Goal: Task Accomplishment & Management: Manage account settings

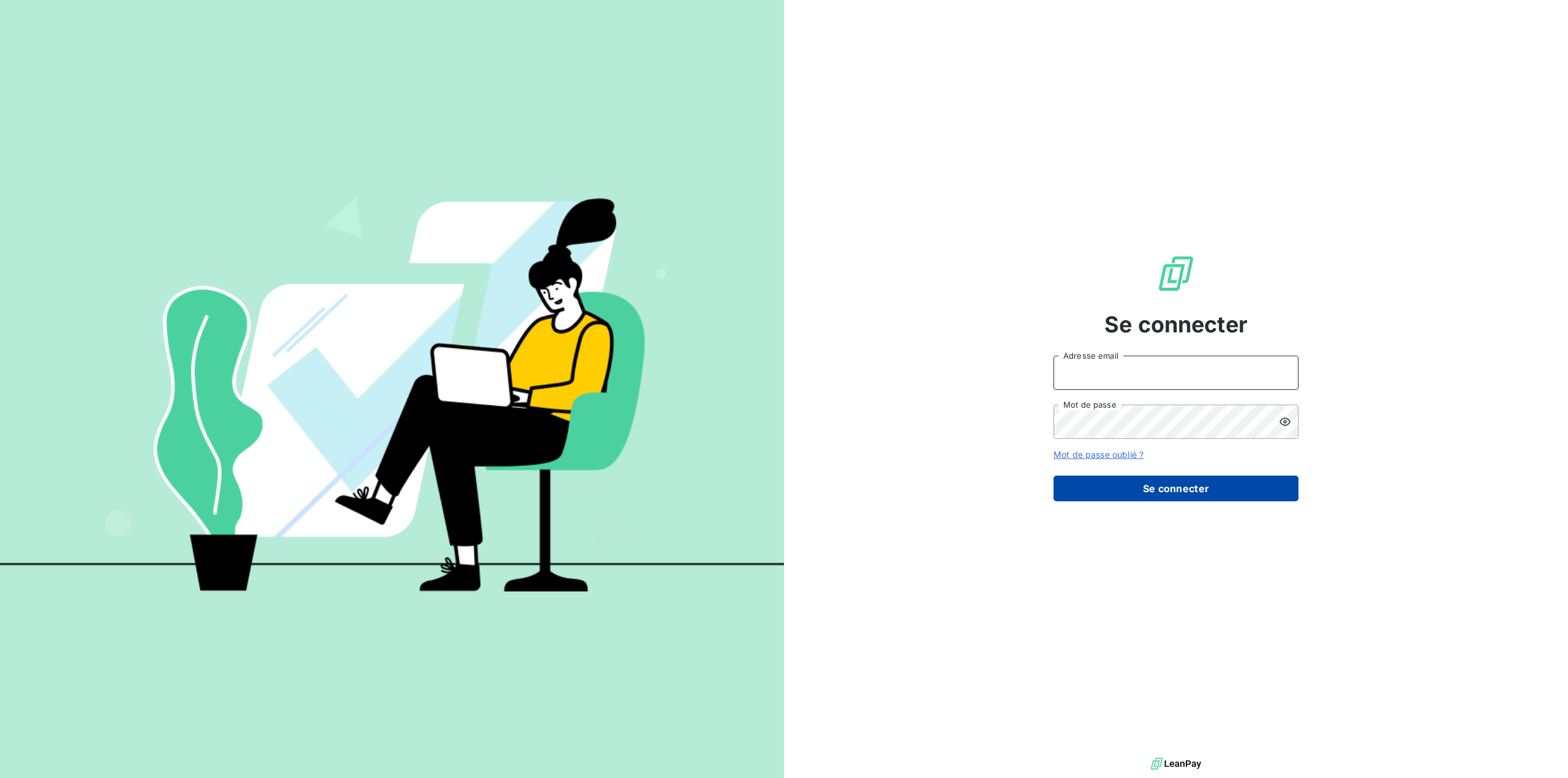
type input "[EMAIL_ADDRESS][DOMAIN_NAME]"
click at [1166, 483] on button "Se connecter" at bounding box center [1176, 488] width 245 height 26
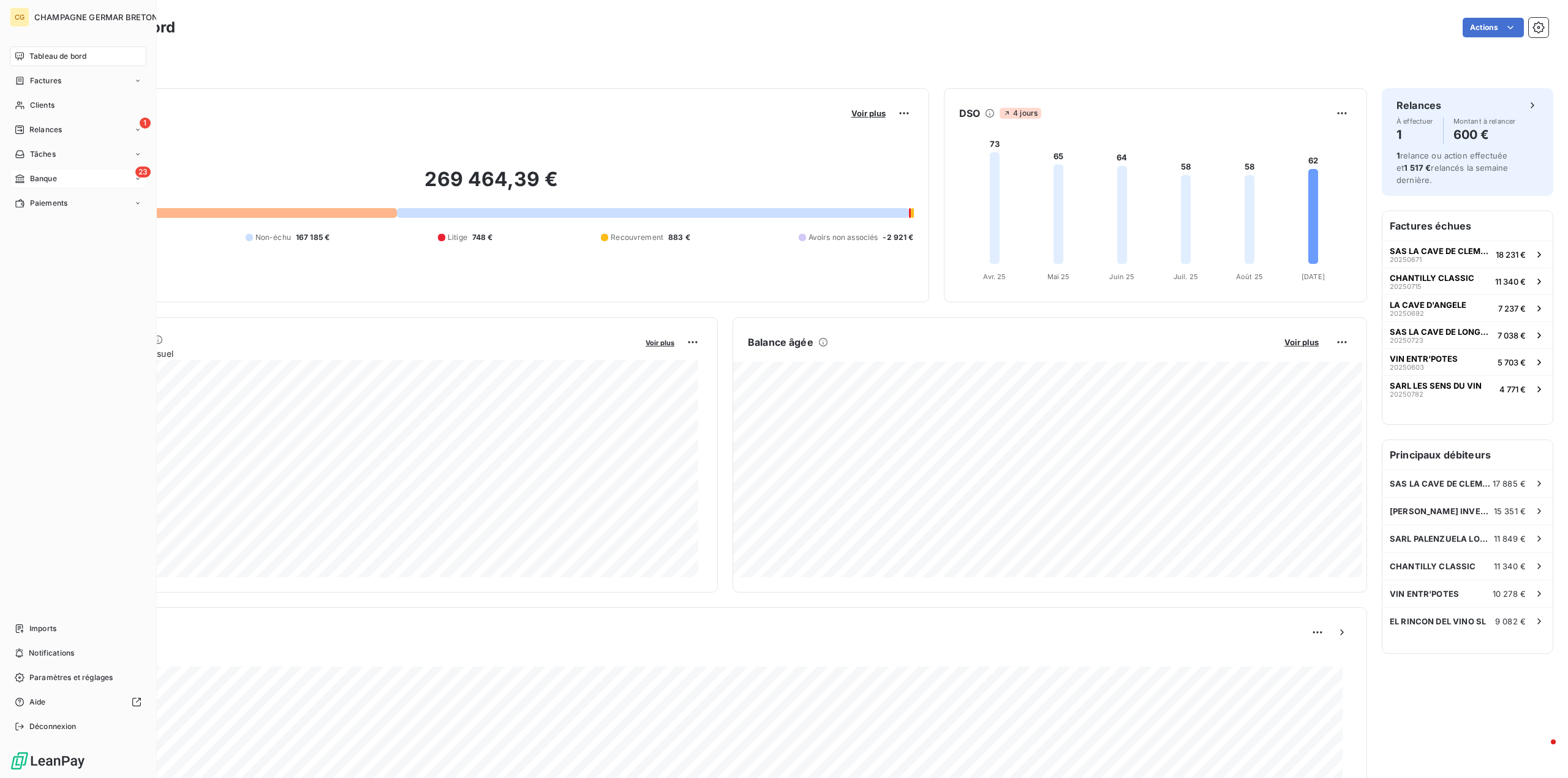
click at [31, 176] on span "Banque" at bounding box center [43, 179] width 27 height 11
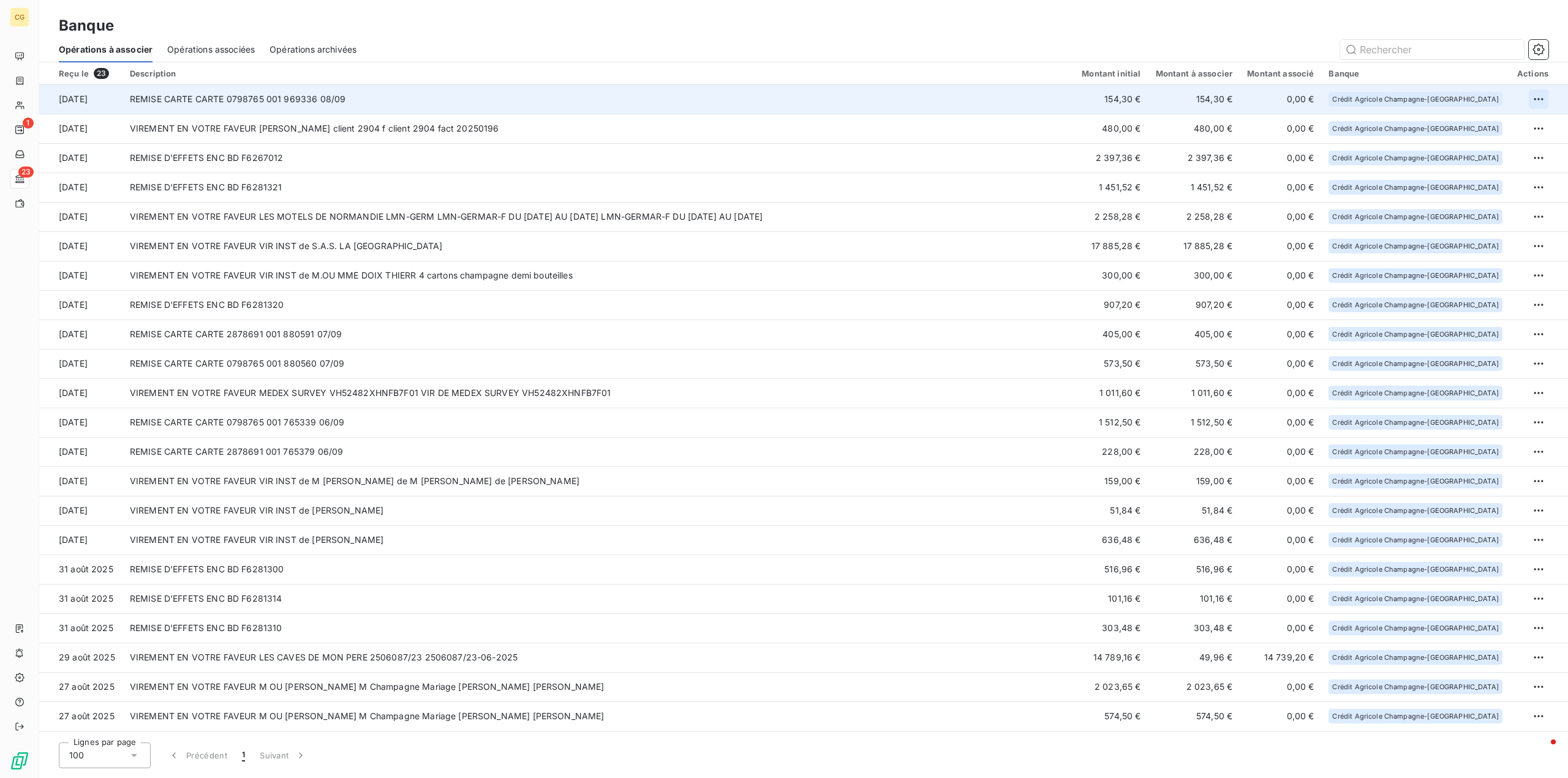
click at [1535, 101] on html "CG 1 23 Banque Opérations à associer Opérations associées Opérations archivées …" at bounding box center [784, 389] width 1568 height 778
click at [1490, 127] on div "Archiver l’opération" at bounding box center [1491, 126] width 94 height 19
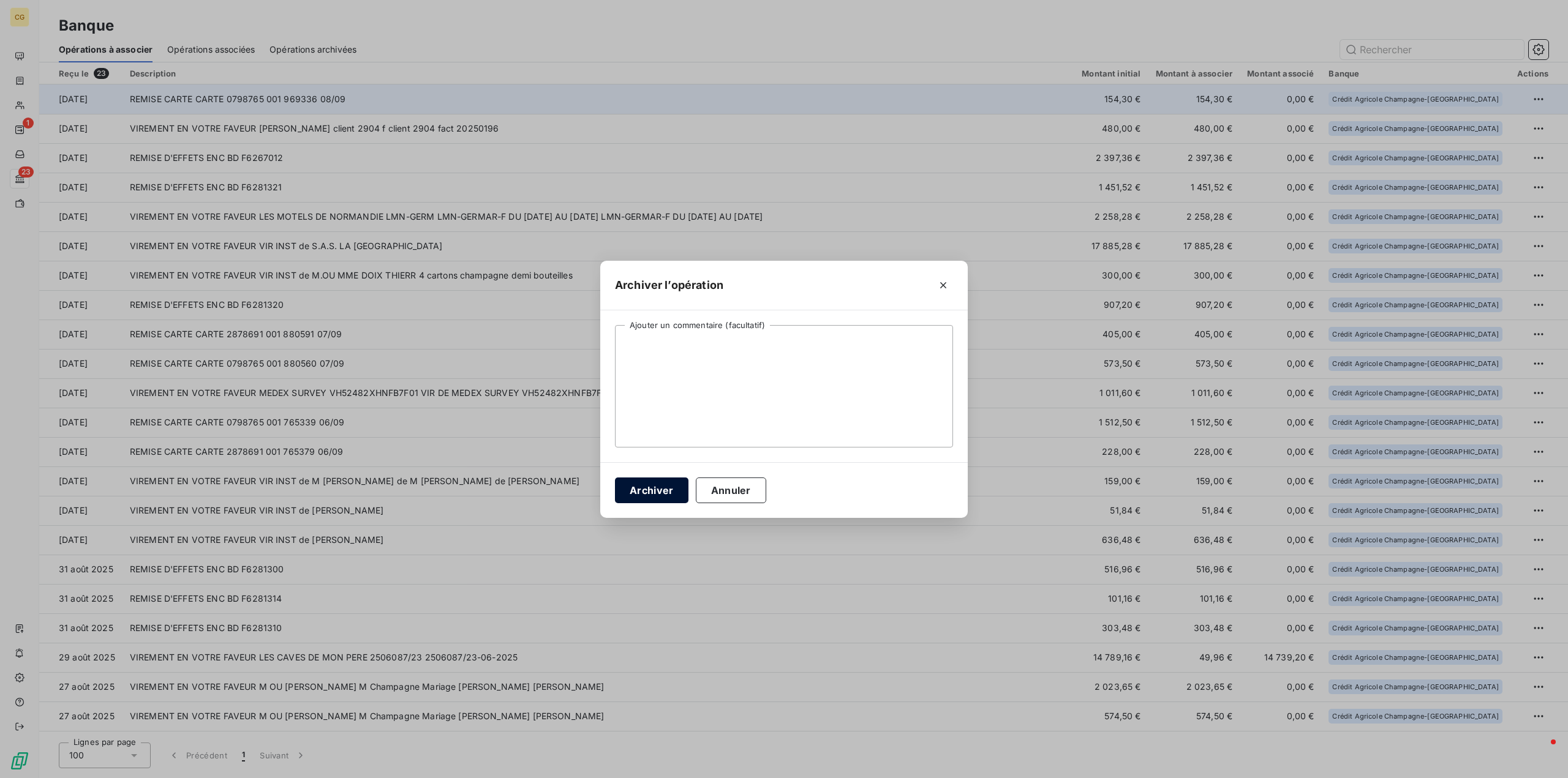
click at [632, 494] on button "Archiver" at bounding box center [651, 490] width 73 height 26
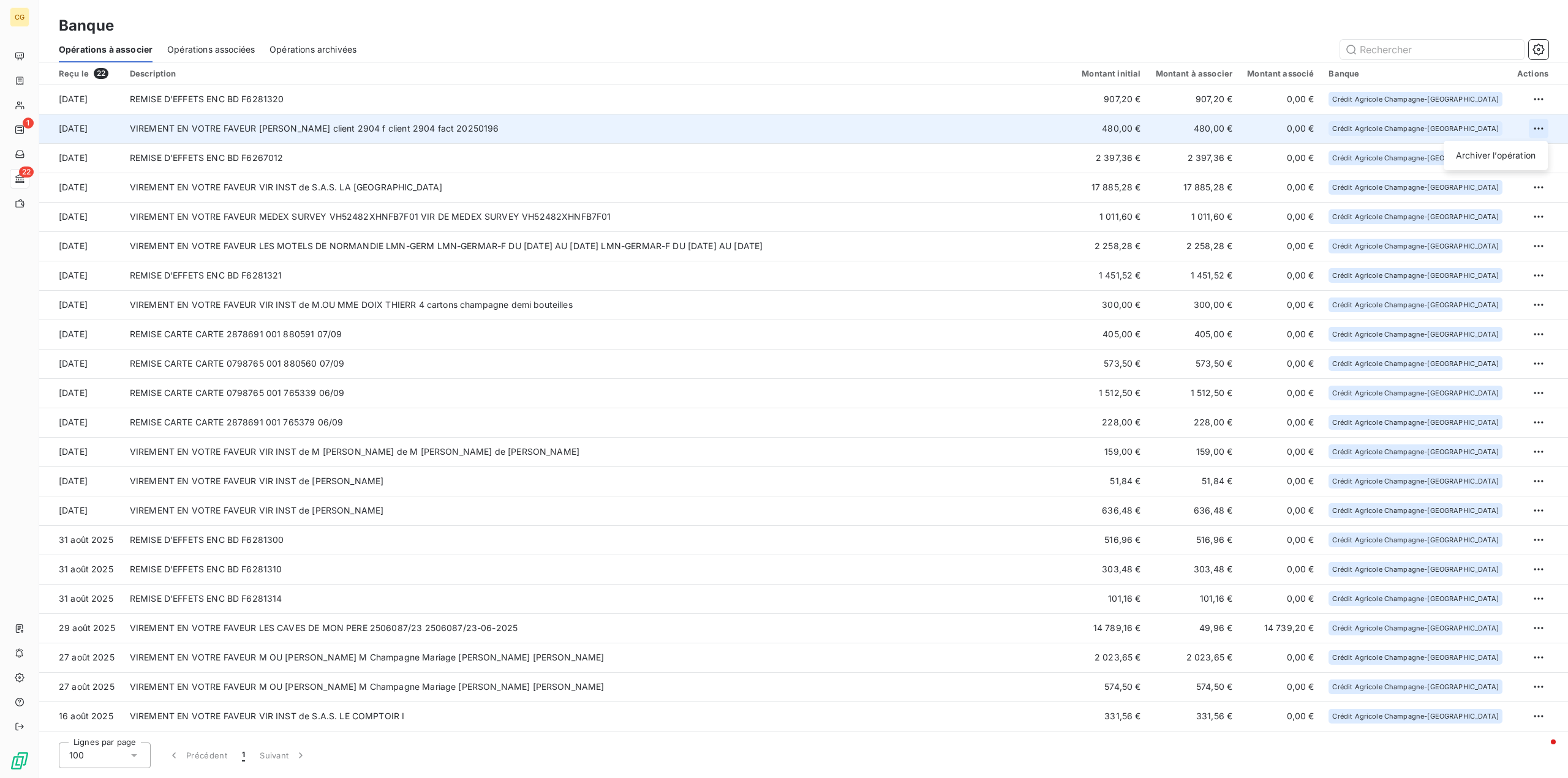
click at [1540, 126] on html "CG 1 22 Banque Opérations à associer Opérations associées Opérations archivées …" at bounding box center [784, 389] width 1568 height 778
click at [1492, 158] on div "Archiver l’opération" at bounding box center [1496, 155] width 94 height 19
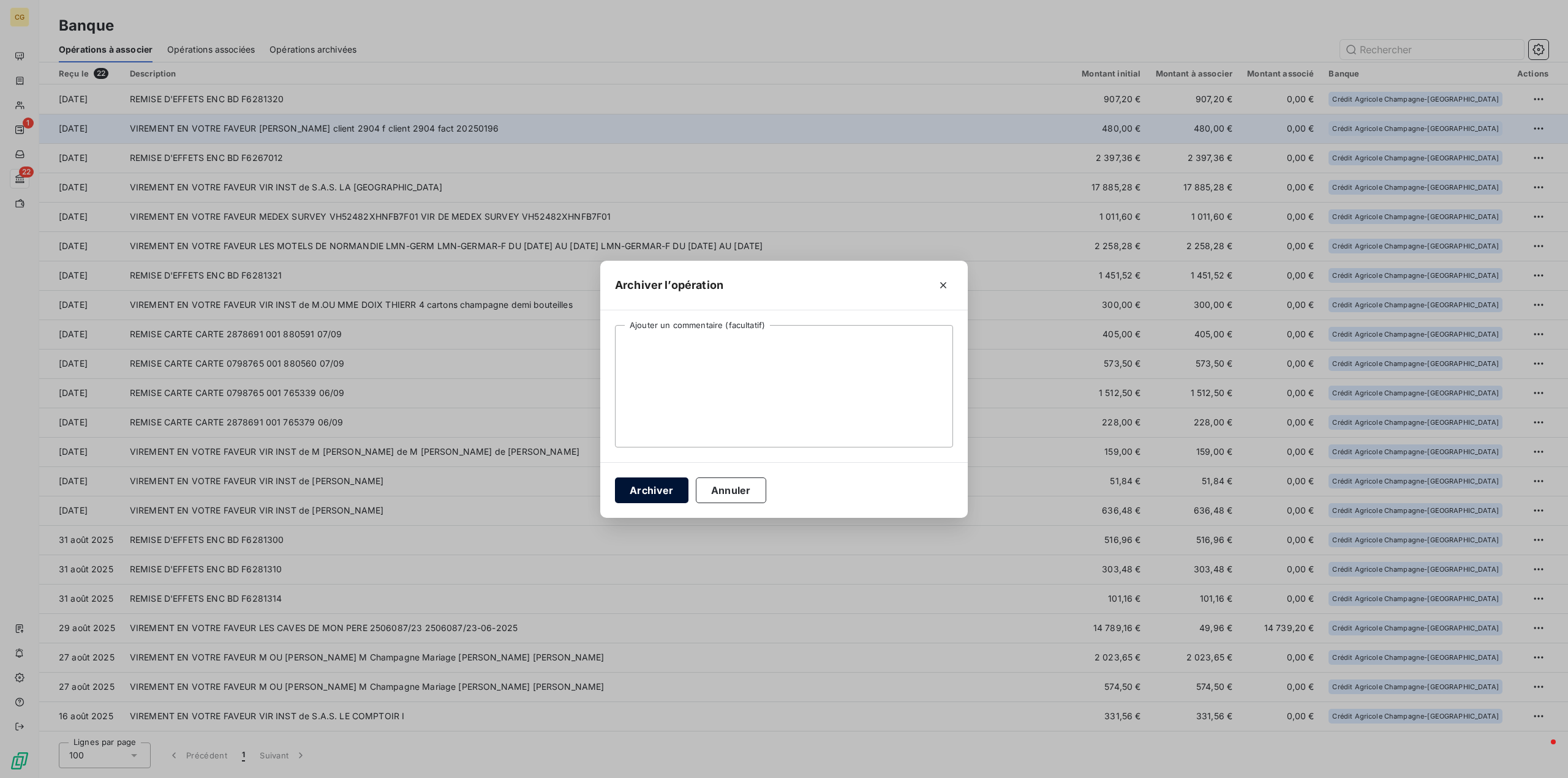
click at [653, 495] on button "Archiver" at bounding box center [651, 490] width 73 height 26
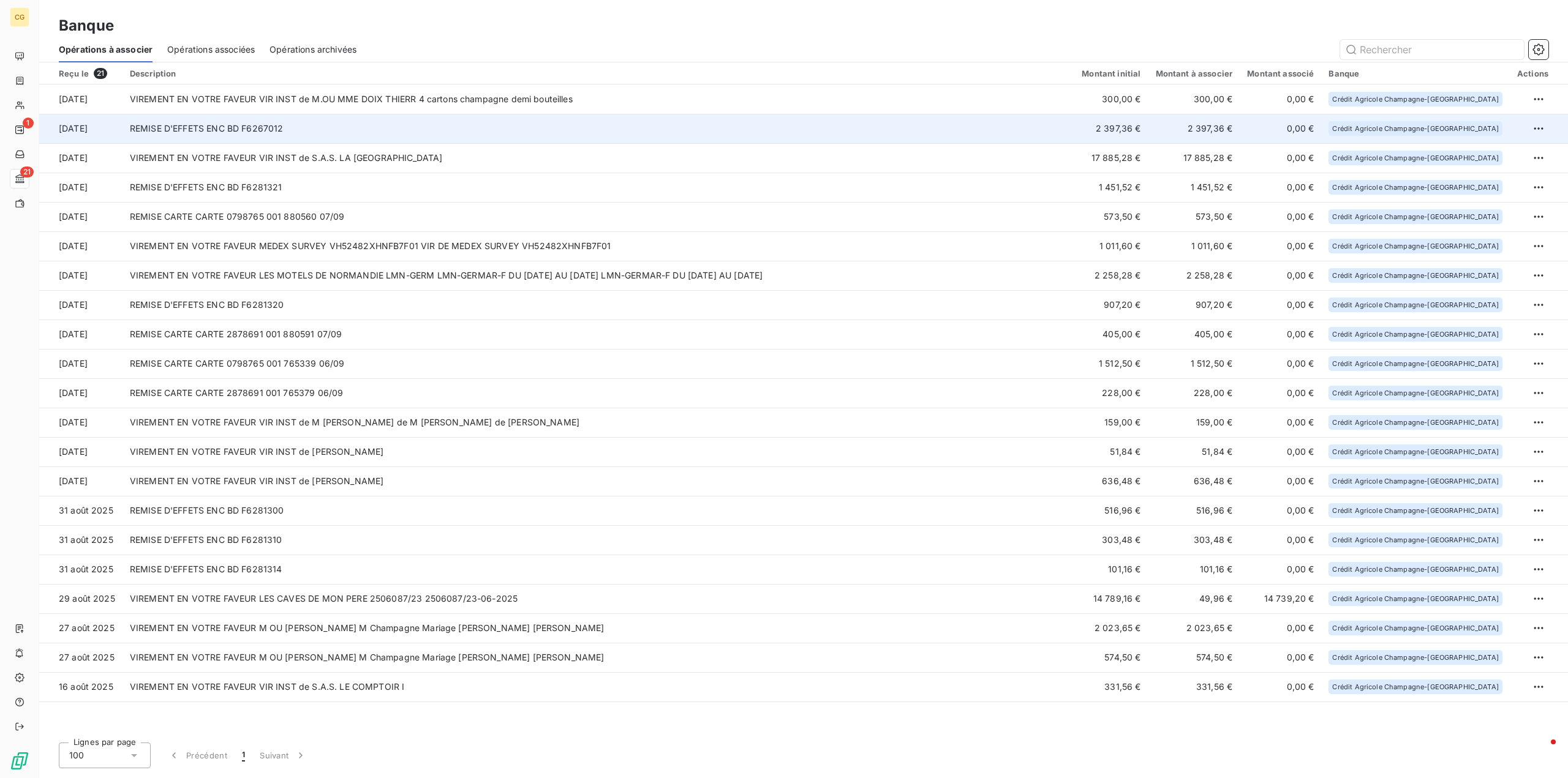
click at [846, 122] on td "REMISE D'EFFETS ENC BD F6267012" at bounding box center [598, 128] width 952 height 29
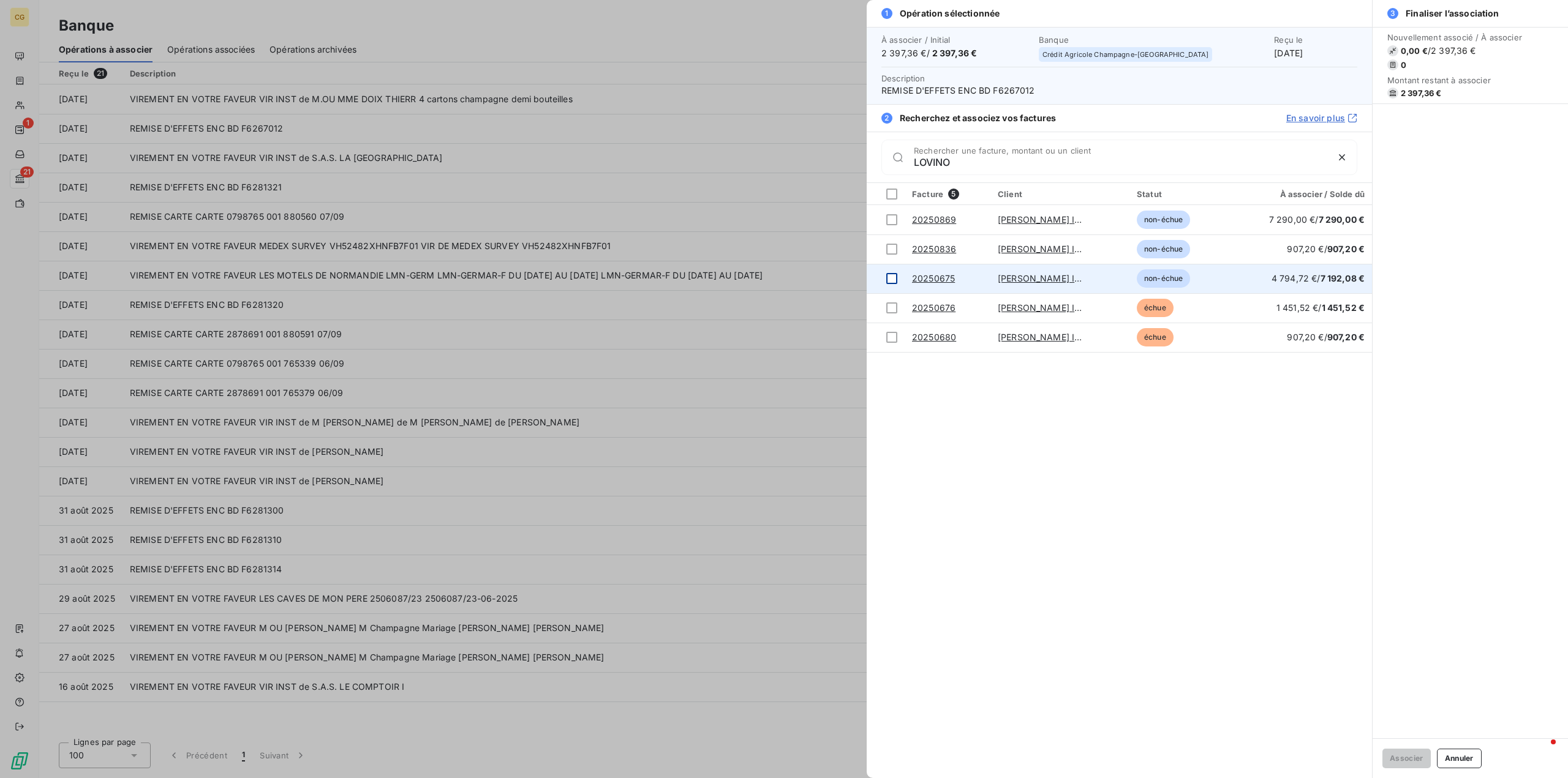
type input "LOVINO"
click at [893, 279] on div at bounding box center [891, 279] width 11 height 11
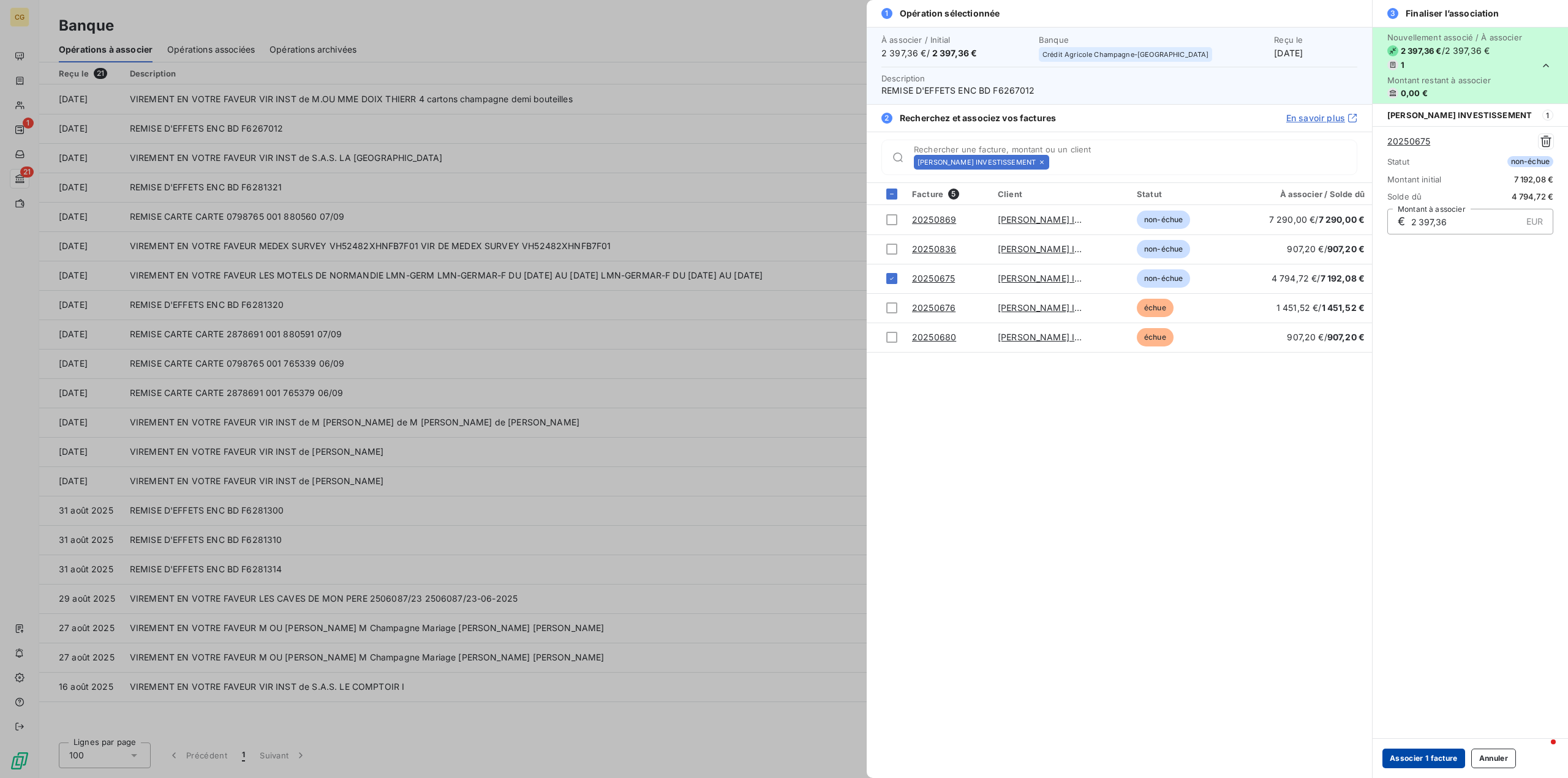
click at [1413, 757] on button "Associer 1 facture" at bounding box center [1424, 758] width 82 height 19
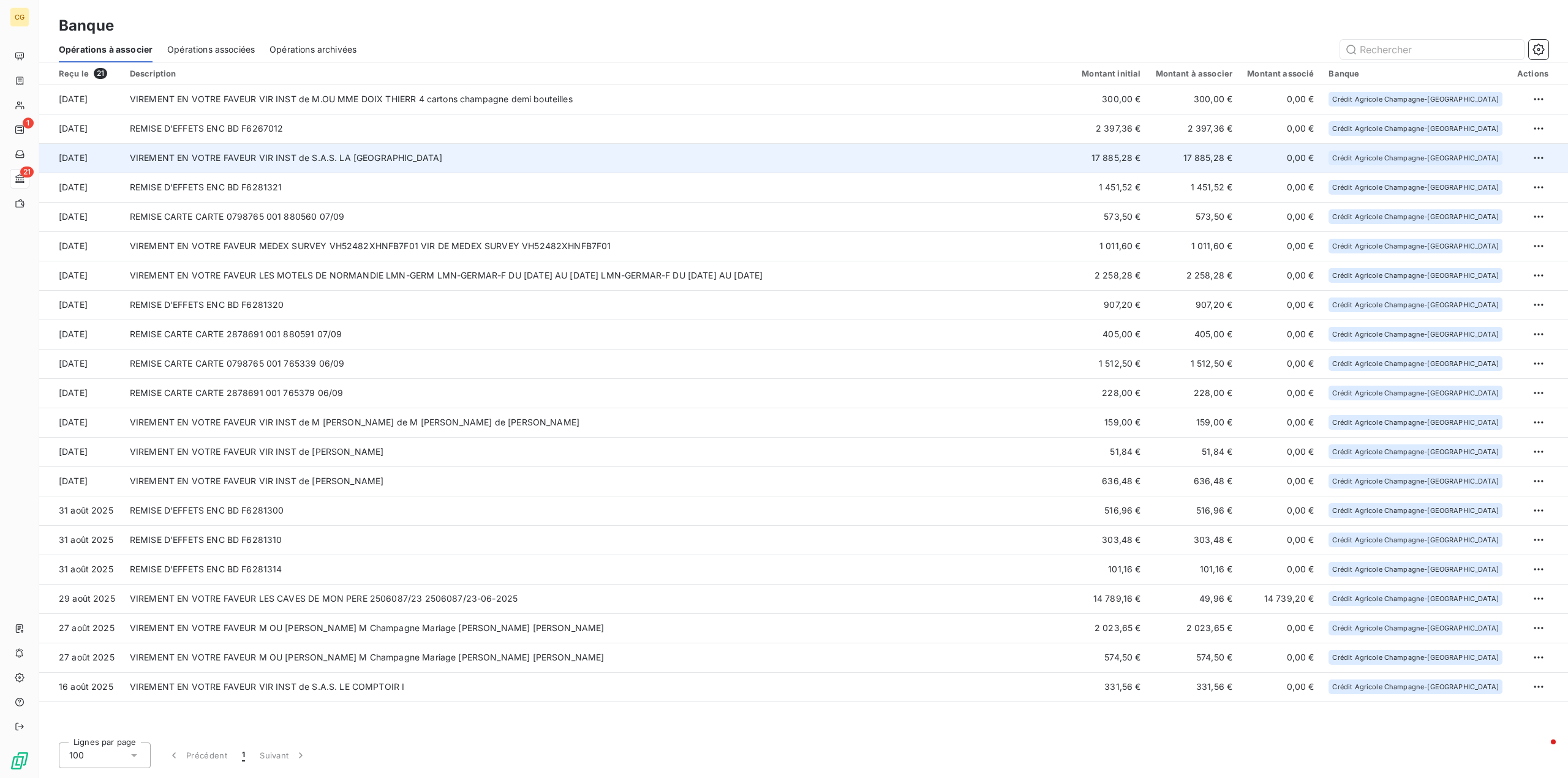
click at [1033, 156] on td "VIREMENT EN VOTRE FAVEUR VIR INST de S.A.S. LA [GEOGRAPHIC_DATA]" at bounding box center [598, 158] width 952 height 29
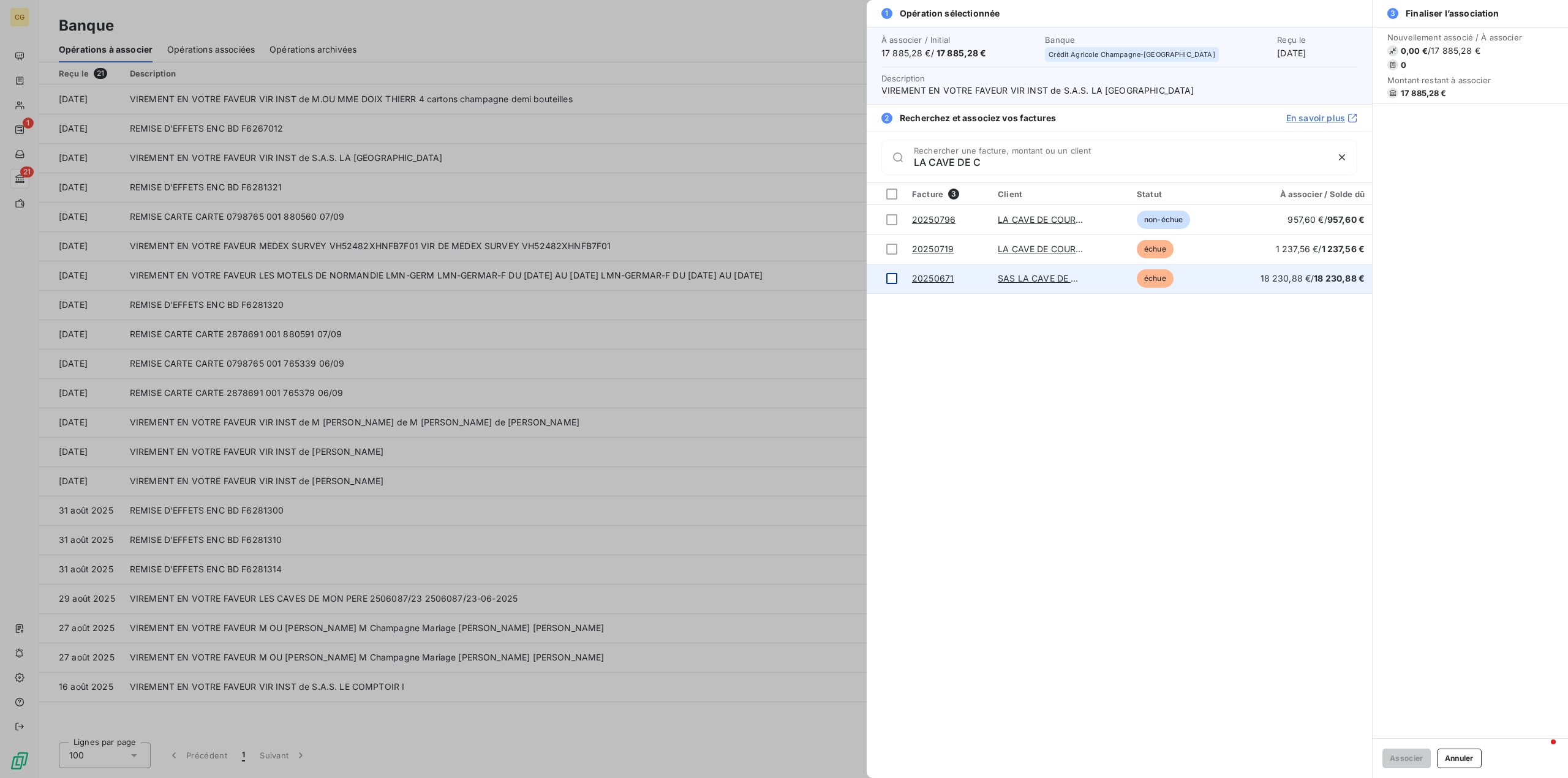
type input "LA CAVE DE C"
click at [893, 278] on div at bounding box center [891, 279] width 11 height 11
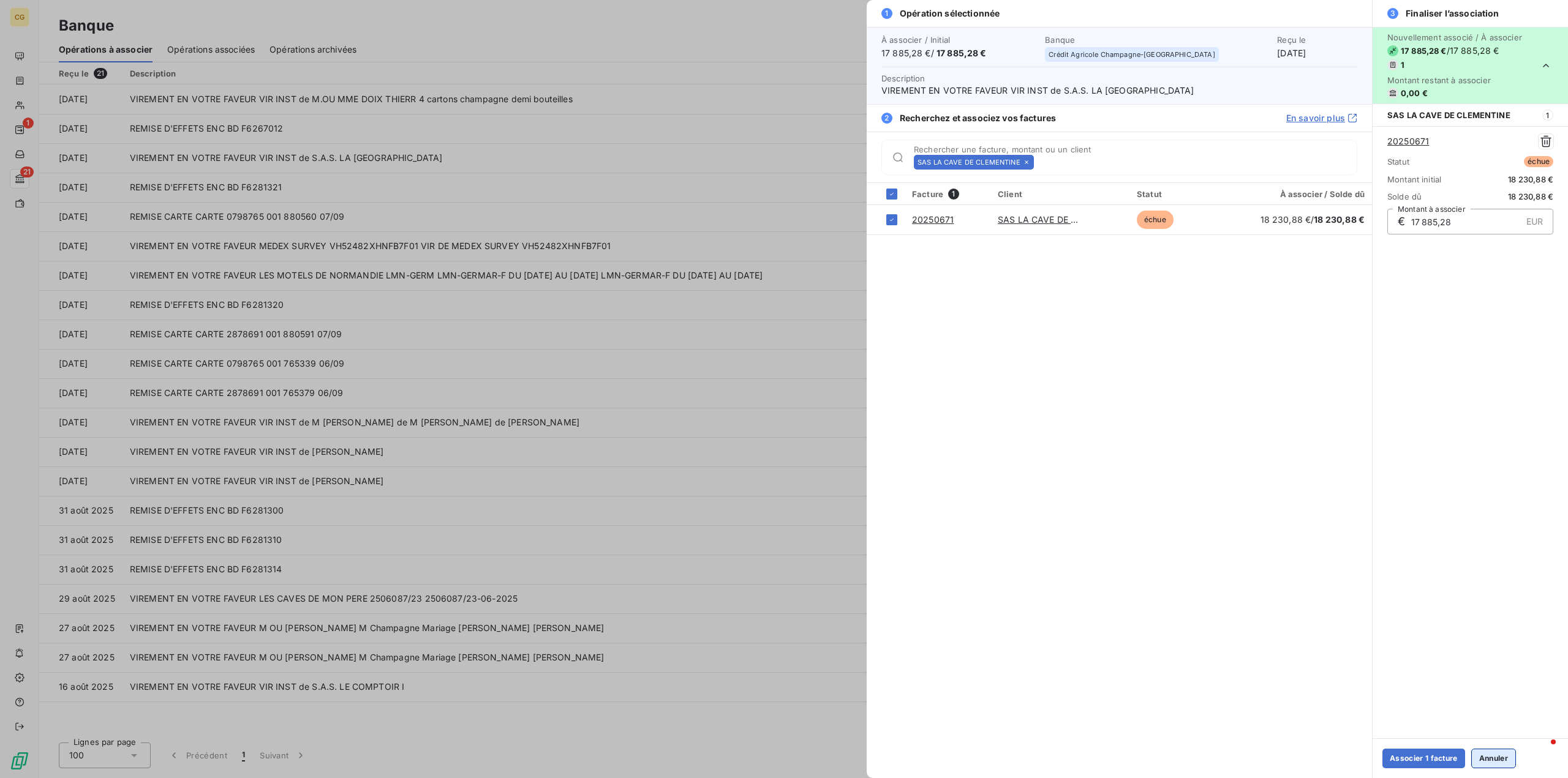
click at [1497, 761] on button "Annuler" at bounding box center [1493, 758] width 45 height 19
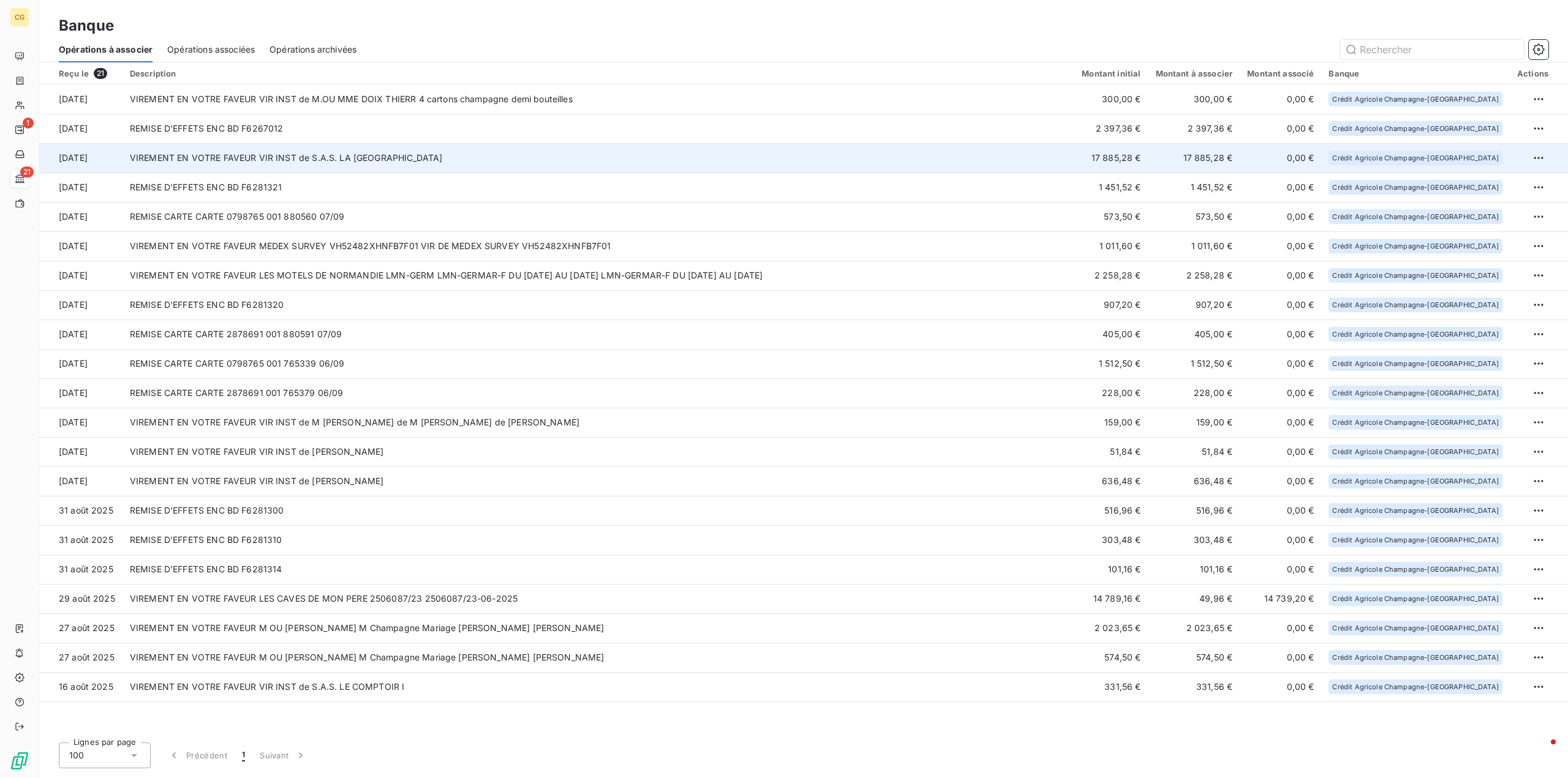
click at [1191, 158] on td "17 885,28 €" at bounding box center [1194, 158] width 92 height 29
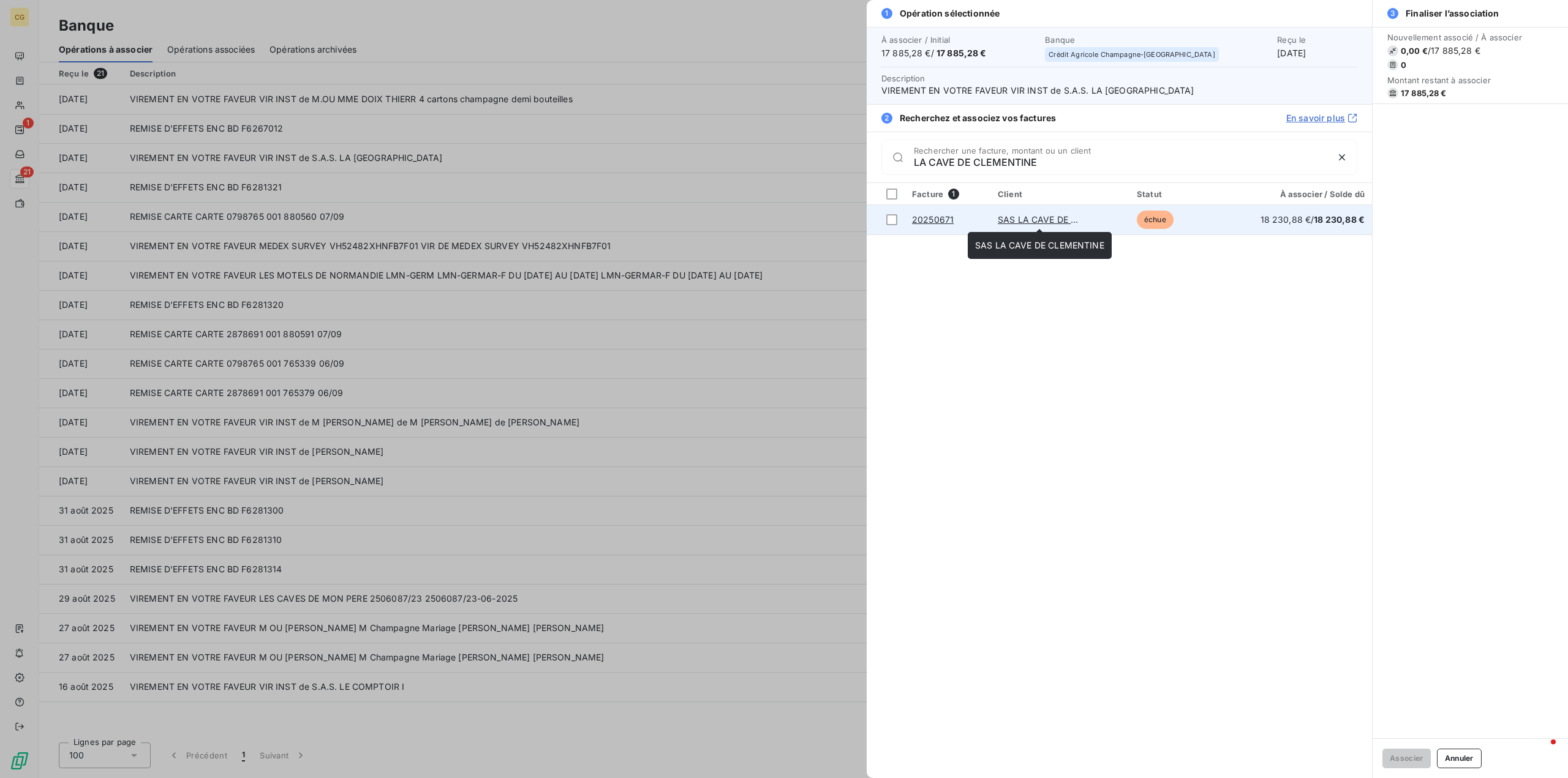
type input "LA CAVE DE CLEMENTINE"
click at [1050, 217] on link "SAS LA CAVE DE CLEMENTINE" at bounding box center [1062, 219] width 129 height 11
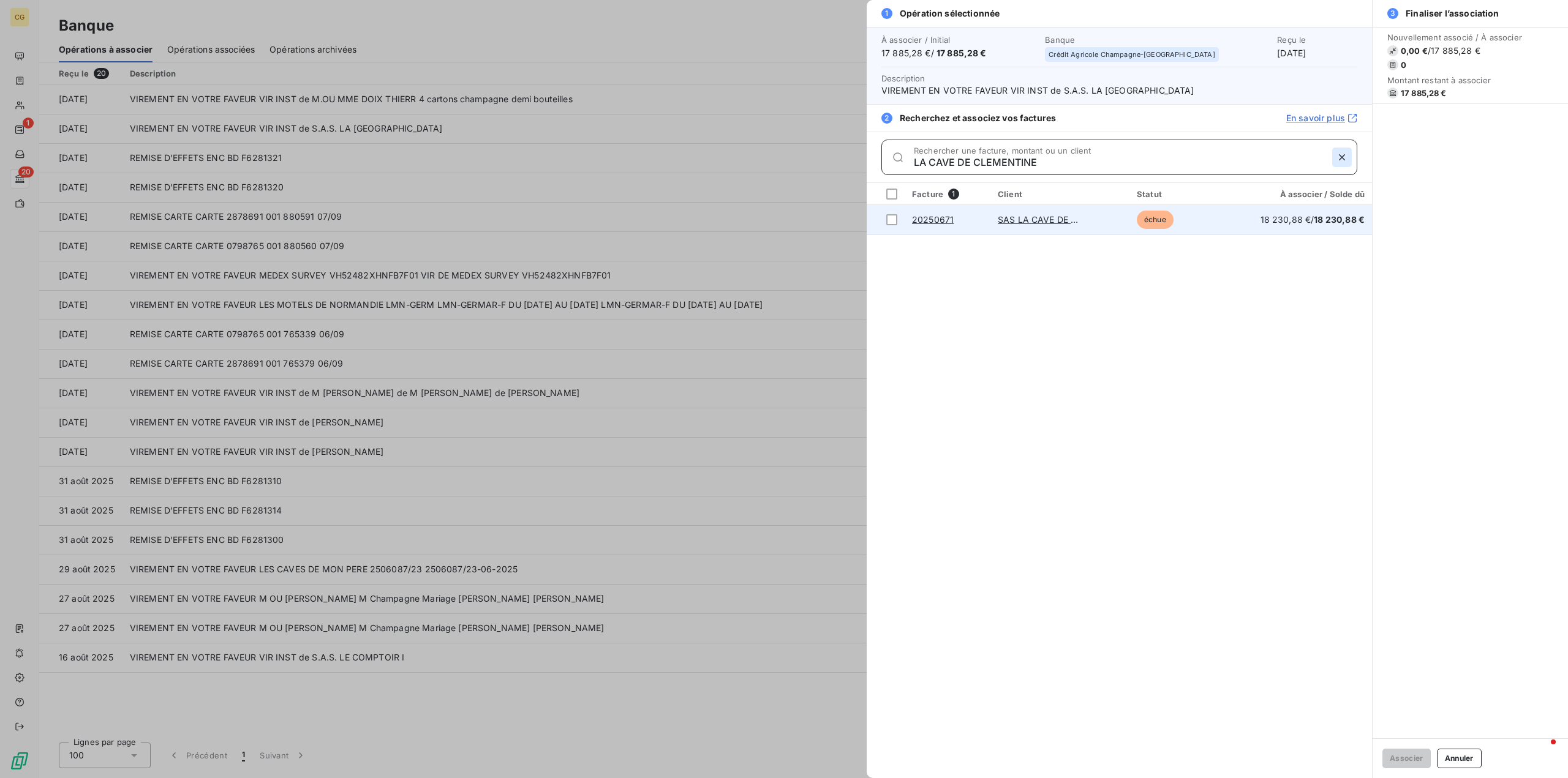
click at [1338, 155] on icon "button" at bounding box center [1342, 157] width 12 height 12
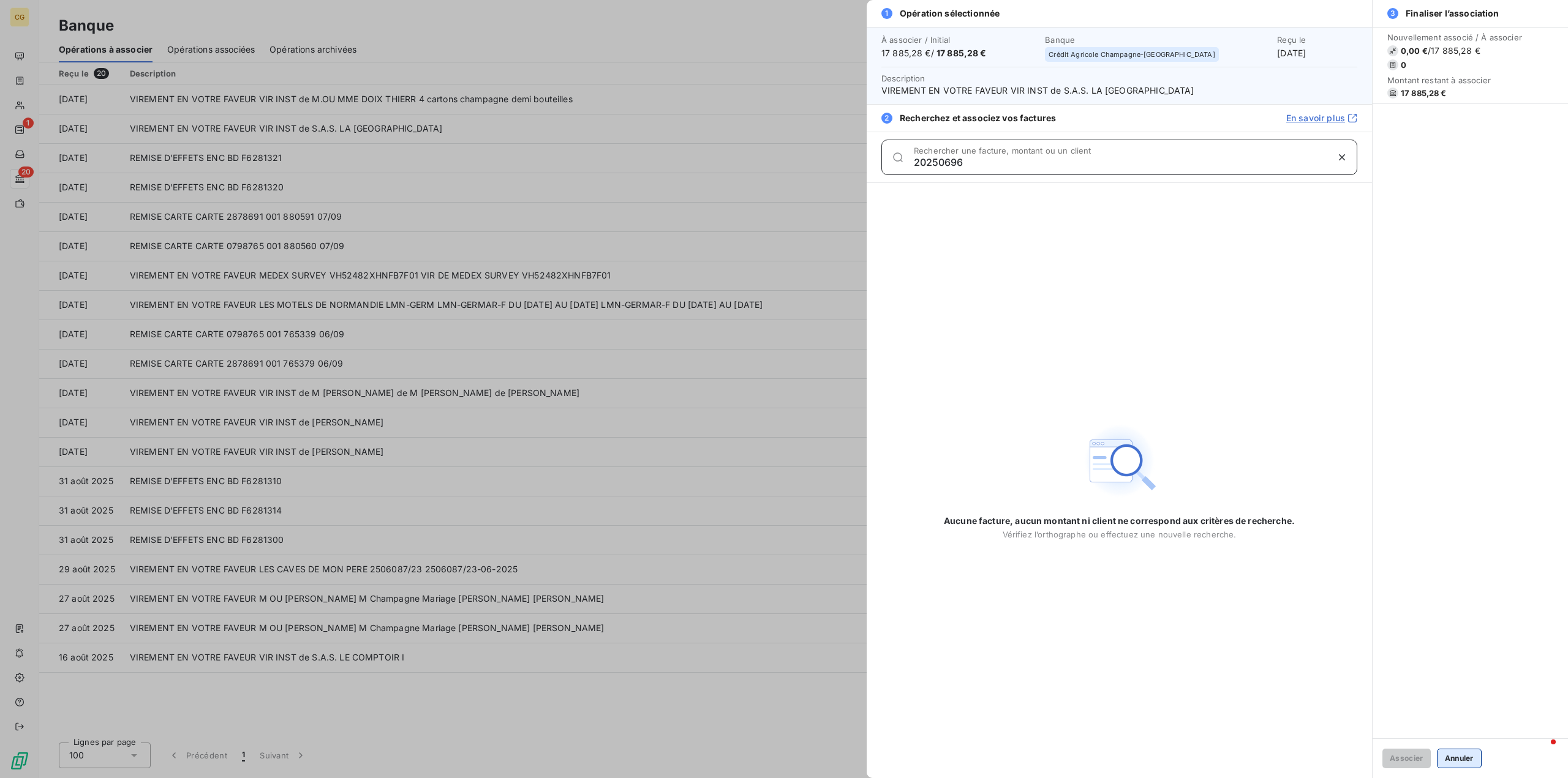
type input "20250696"
click at [1460, 756] on button "Annuler" at bounding box center [1459, 758] width 45 height 19
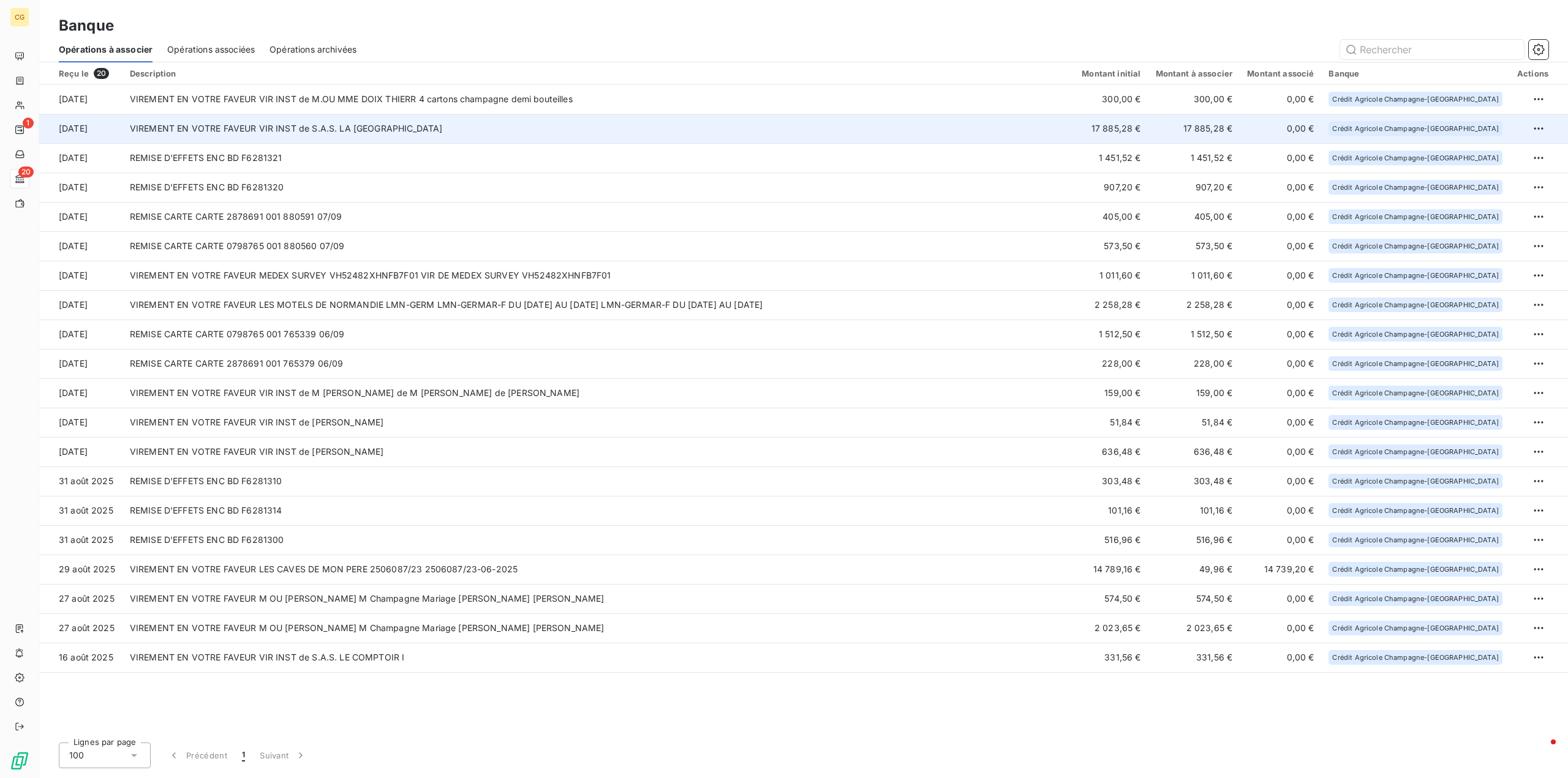
click at [506, 129] on td "VIREMENT EN VOTRE FAVEUR VIR INST de S.A.S. LA CAVE DE CL" at bounding box center [598, 128] width 952 height 29
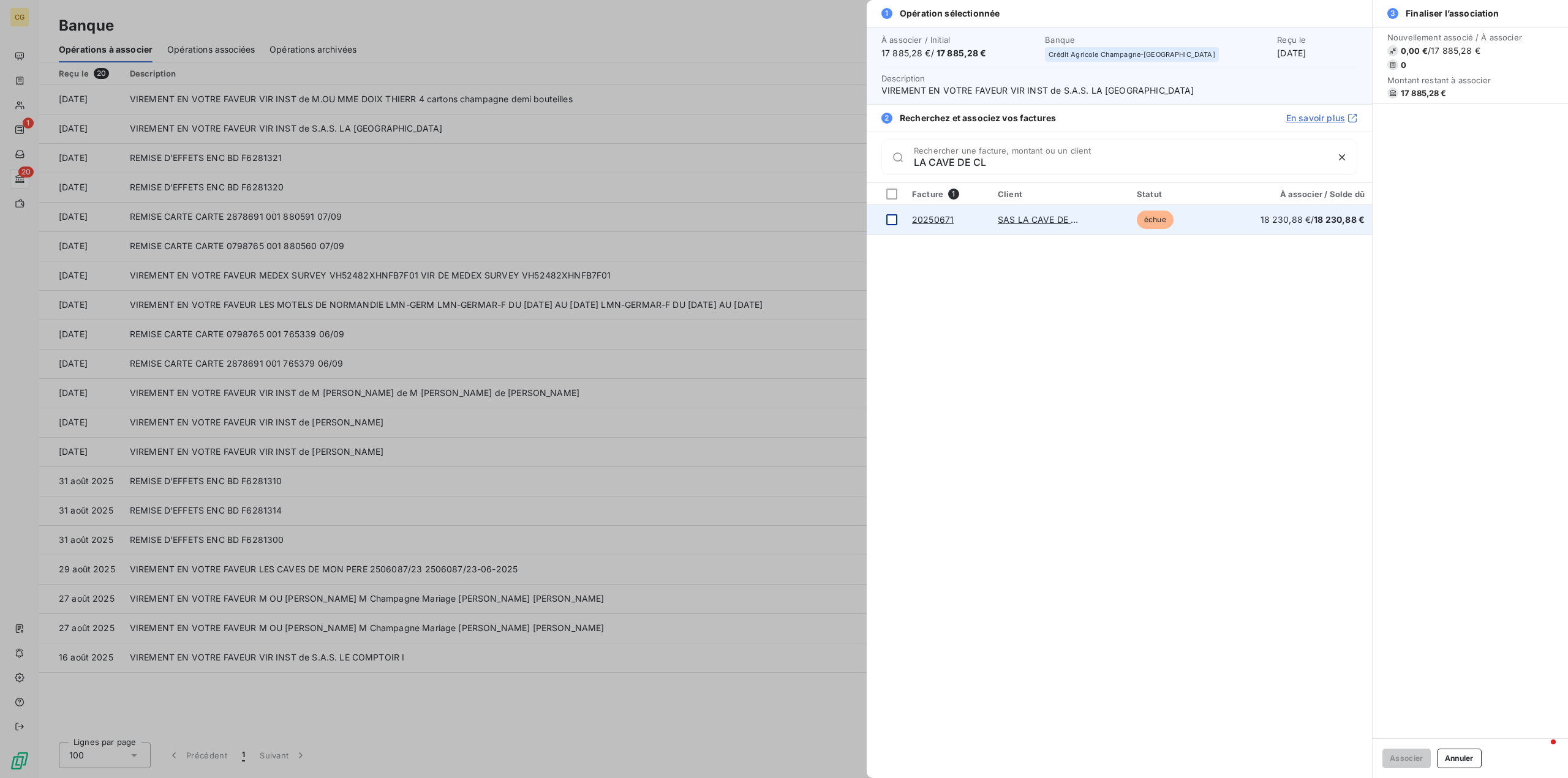
type input "LA CAVE DE CL"
click at [893, 221] on div at bounding box center [891, 219] width 11 height 11
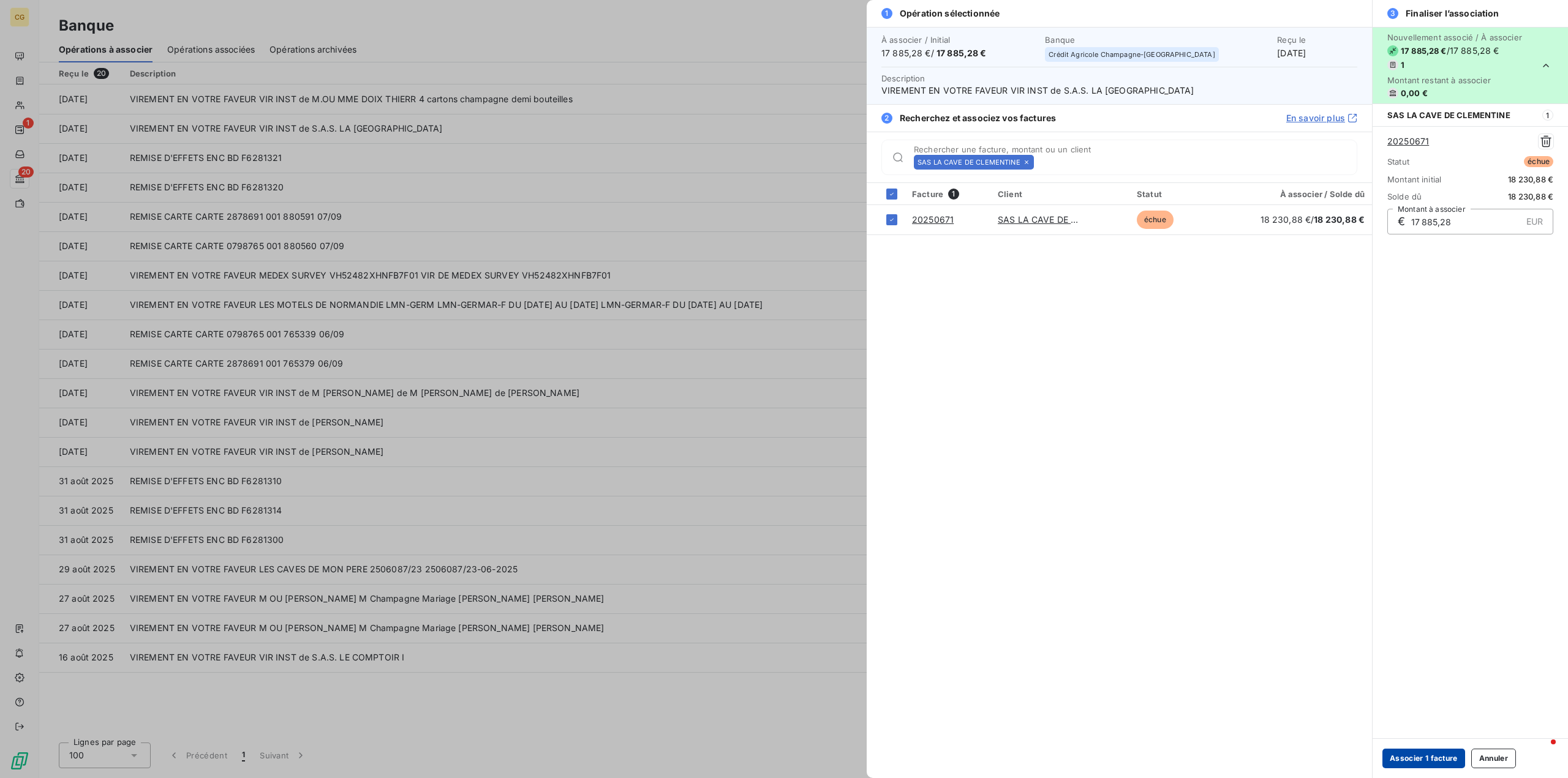
click at [1440, 755] on button "Associer 1 facture" at bounding box center [1424, 758] width 82 height 19
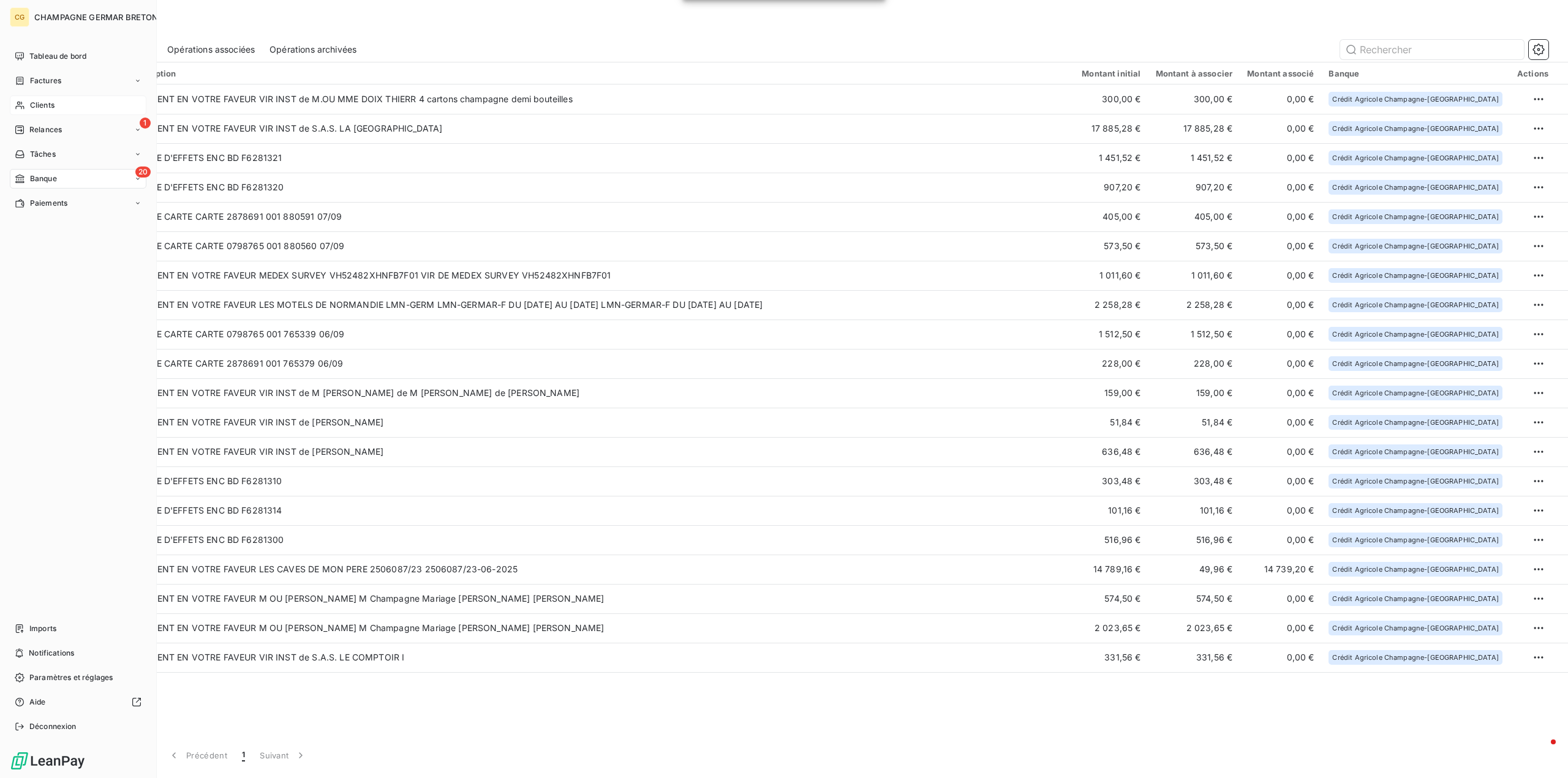
click at [43, 104] on span "Clients" at bounding box center [42, 105] width 25 height 11
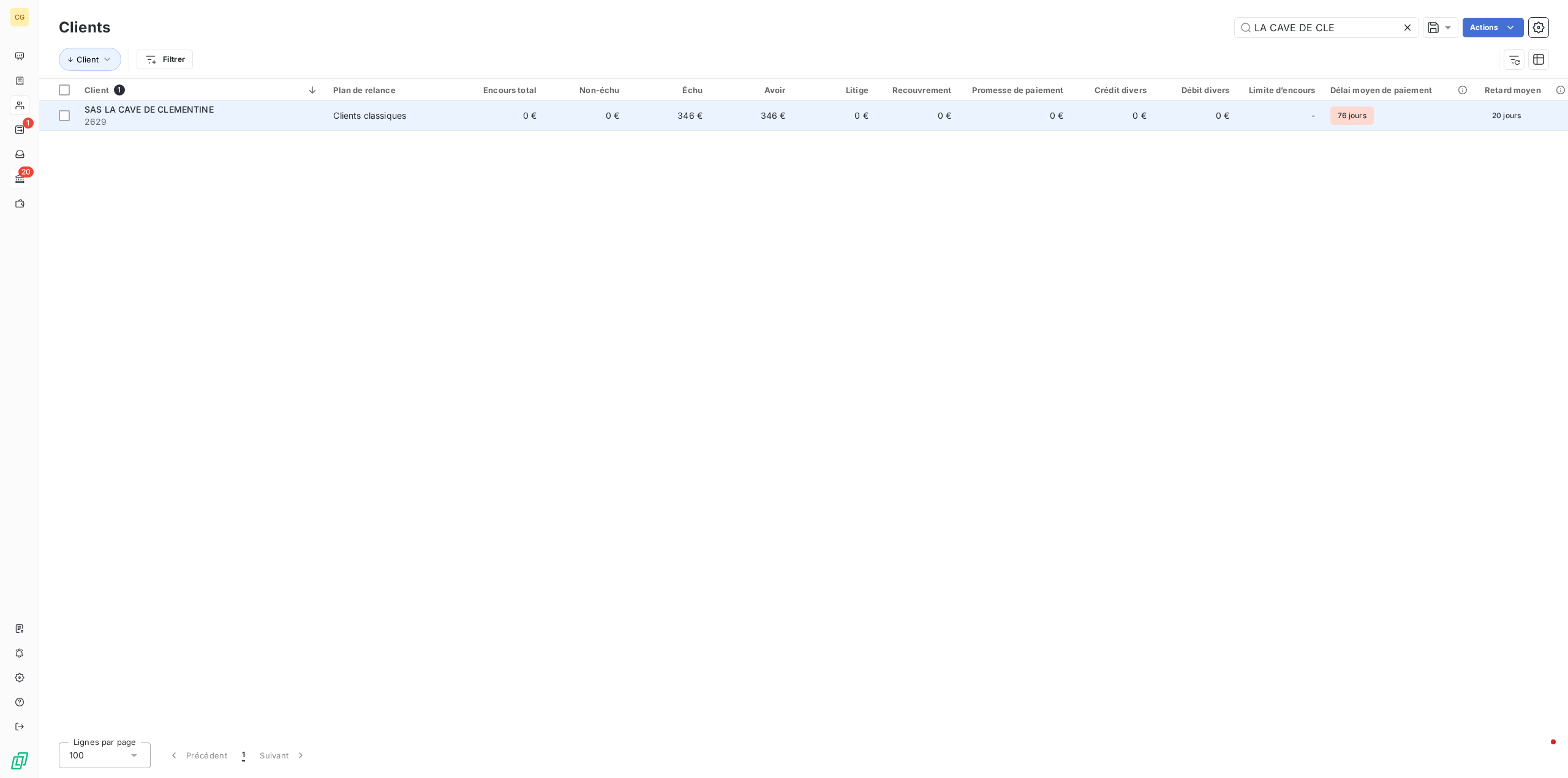
type input "LA CAVE DE CLE"
click at [381, 116] on div "Clients classiques" at bounding box center [370, 116] width 73 height 12
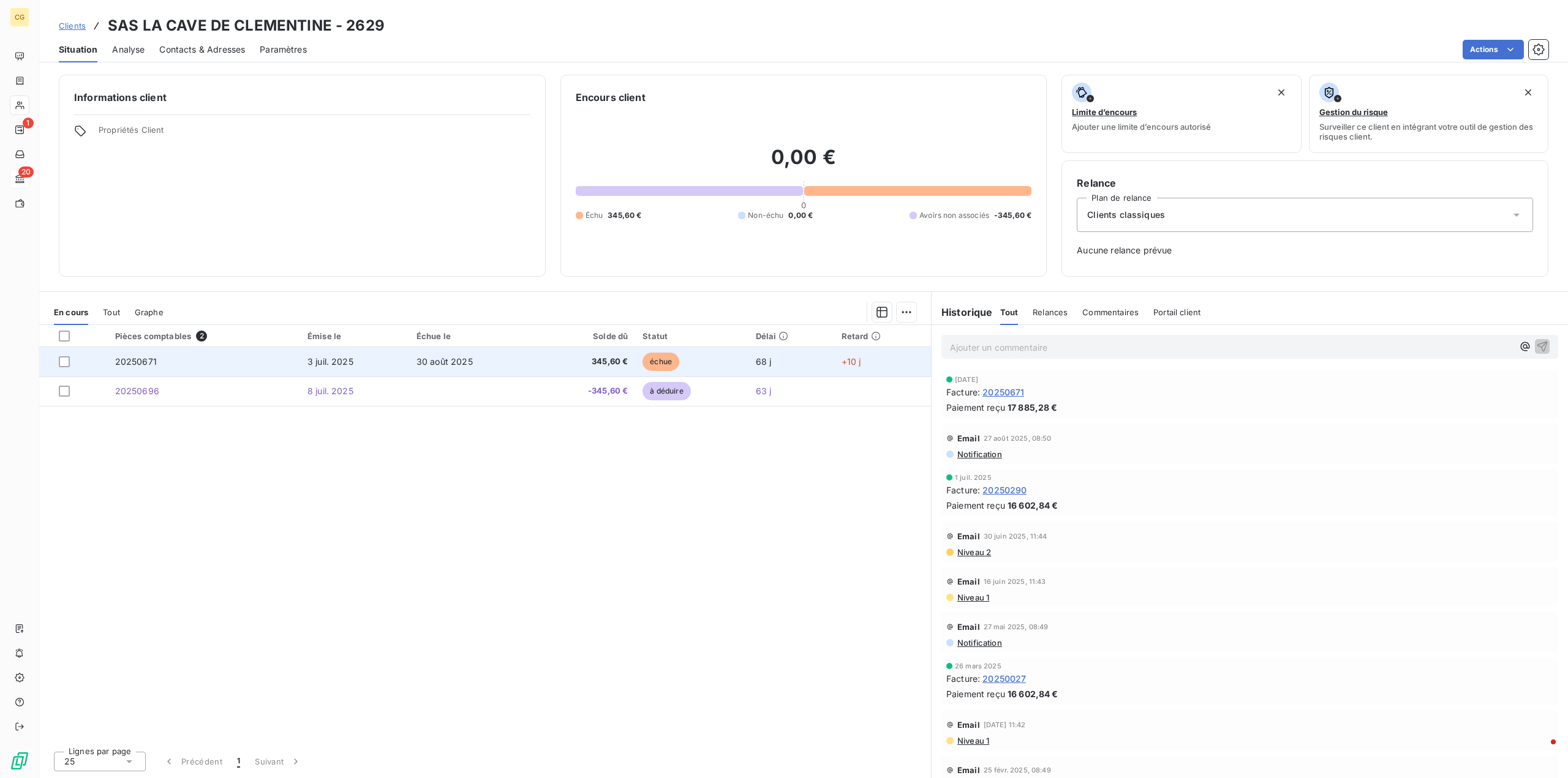
click at [318, 361] on span "3 juil. 2025" at bounding box center [330, 362] width 46 height 11
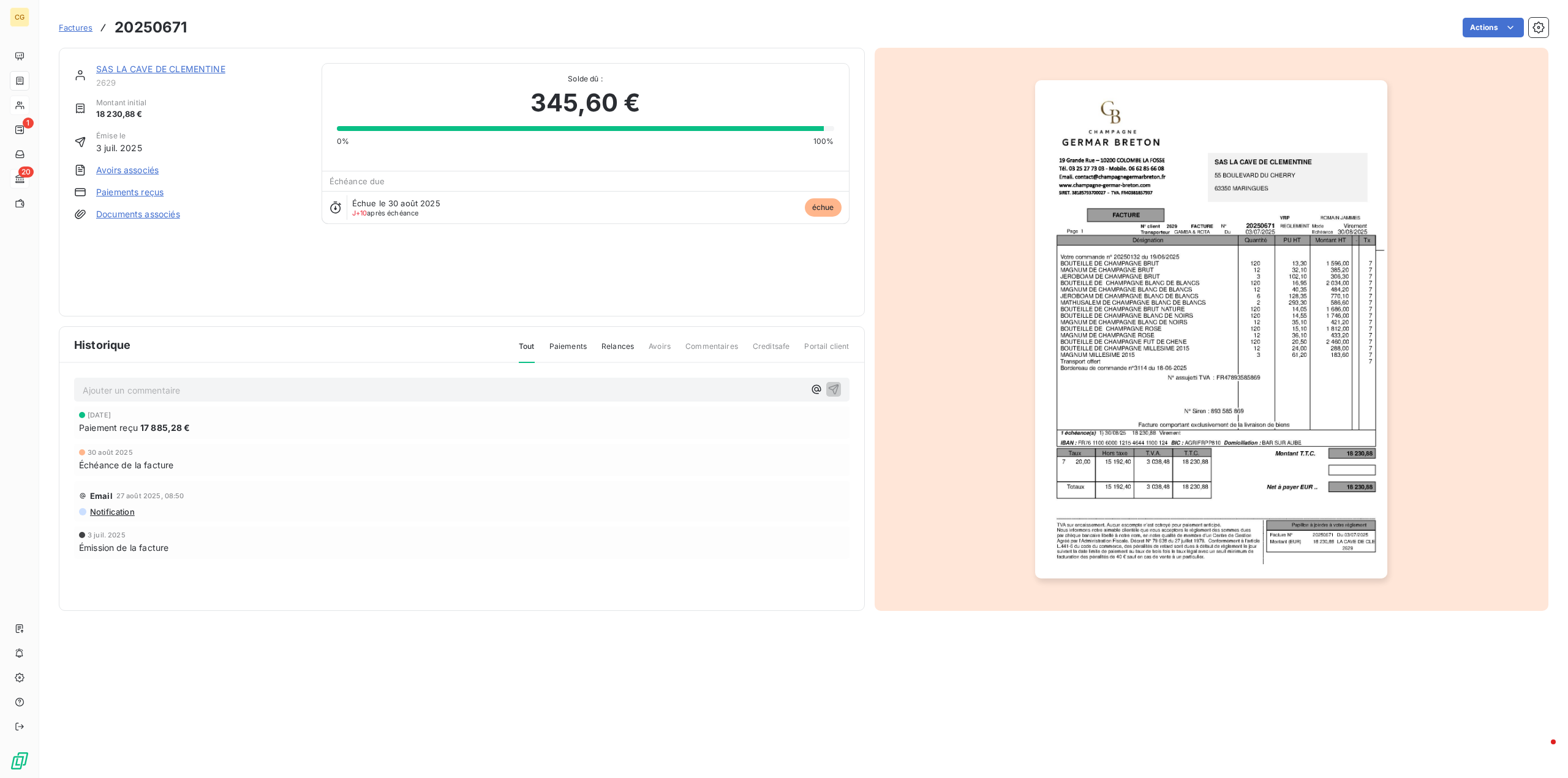
click at [144, 191] on link "Paiements reçus" at bounding box center [130, 192] width 67 height 12
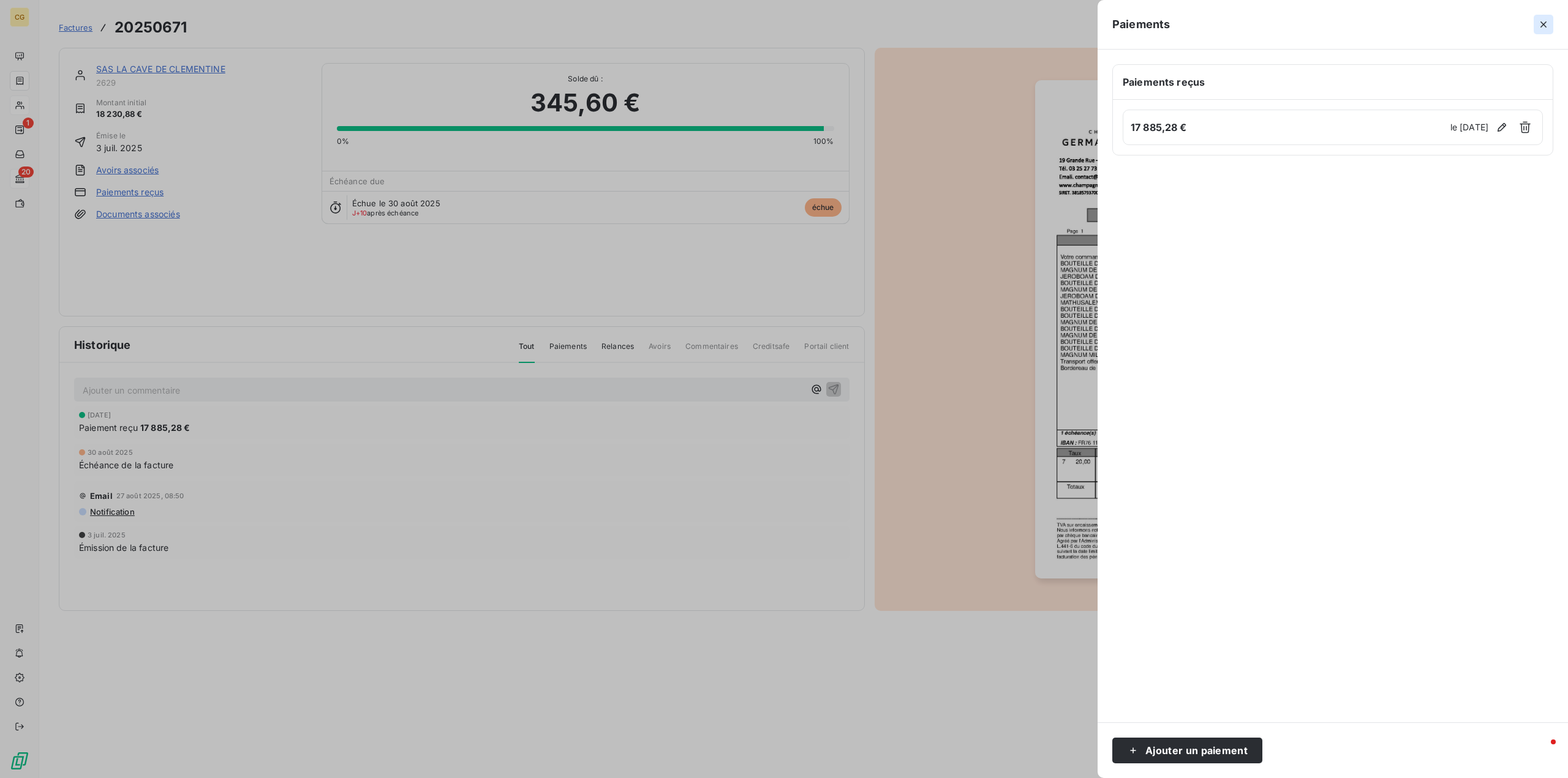
click at [1543, 19] on icon "button" at bounding box center [1543, 25] width 12 height 12
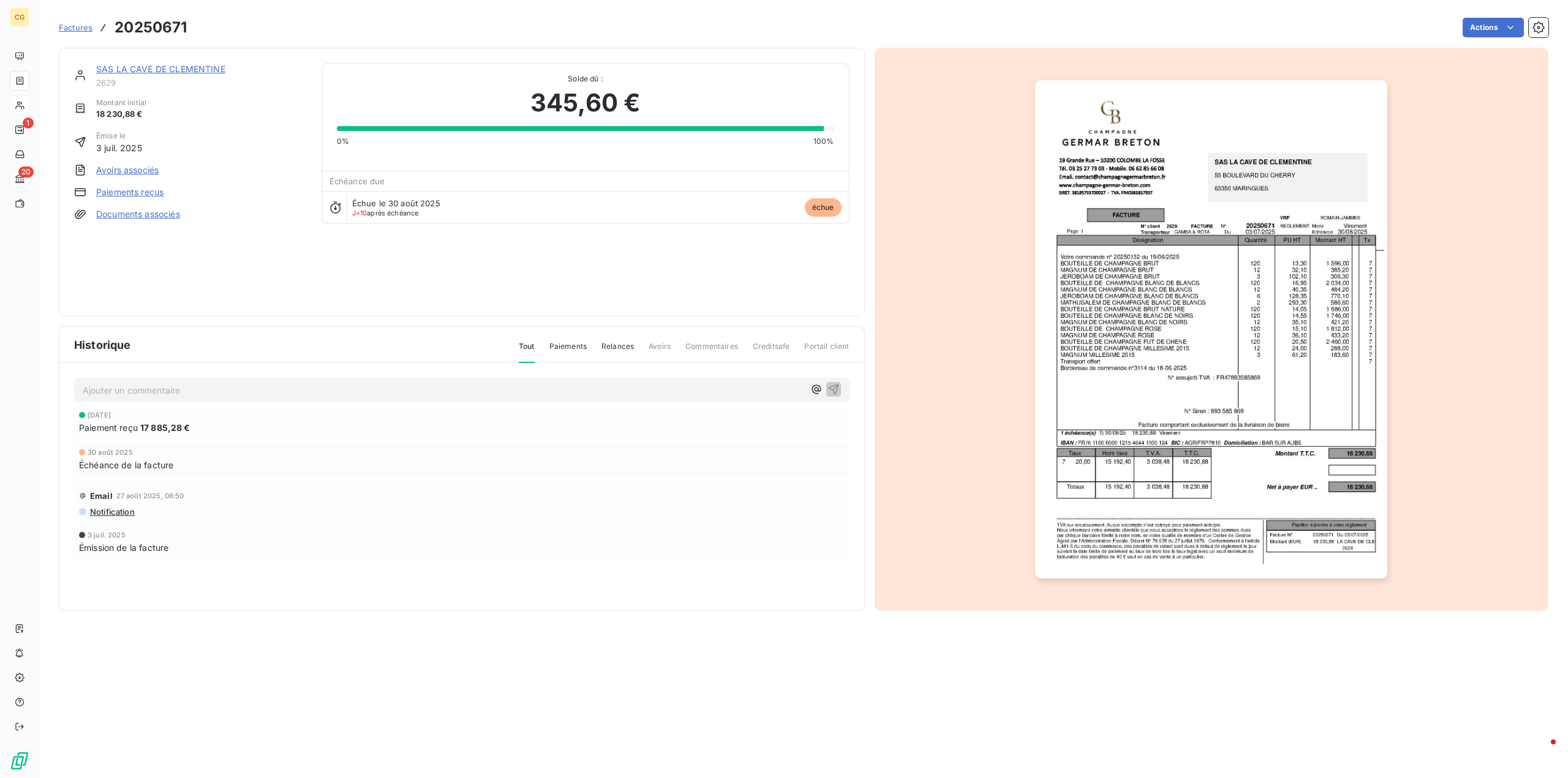
click at [148, 171] on link "Avoirs associés" at bounding box center [128, 170] width 63 height 12
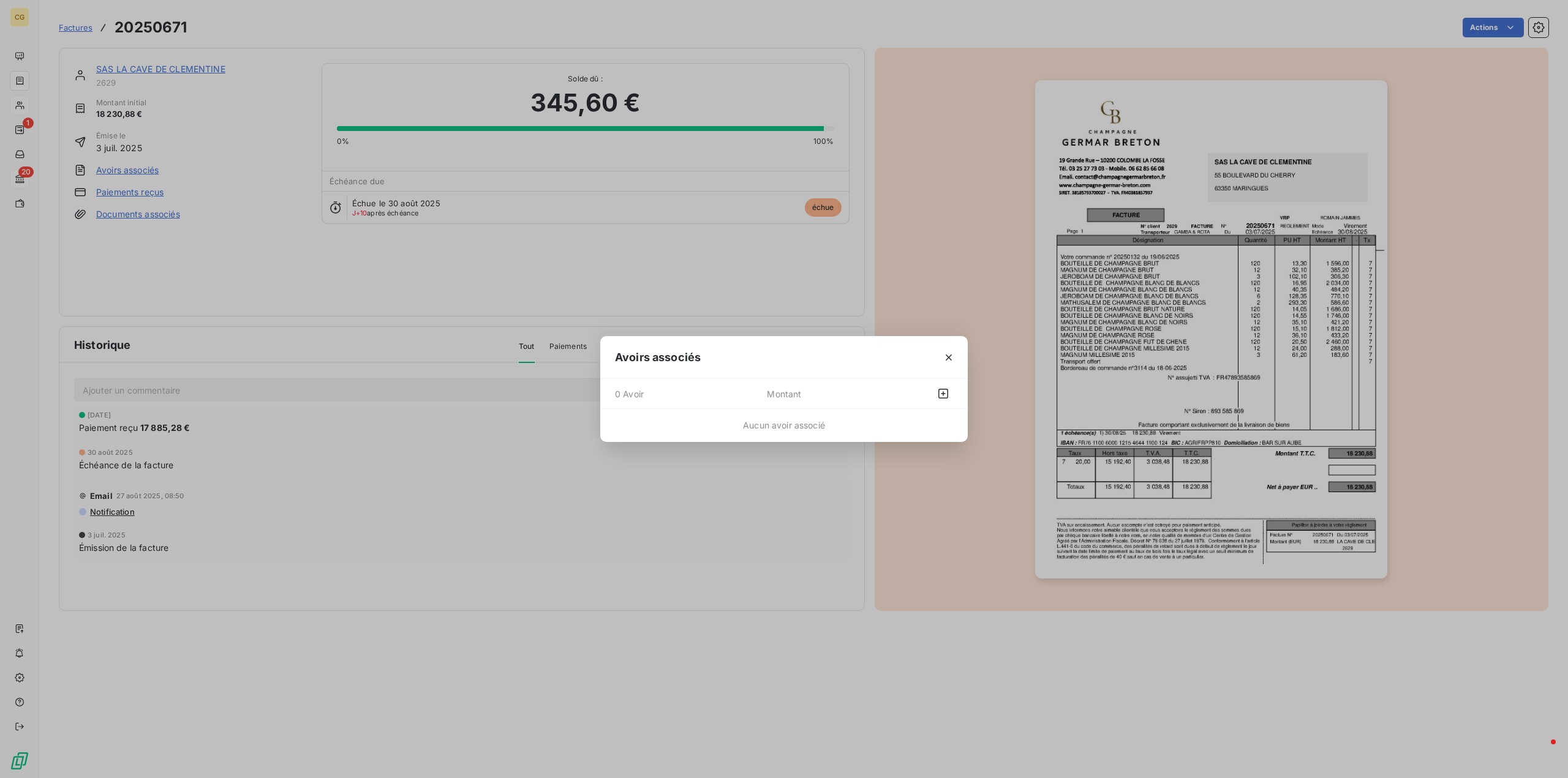
click at [800, 396] on span "Montant" at bounding box center [826, 393] width 118 height 19
click at [947, 394] on icon "button" at bounding box center [943, 394] width 12 height 12
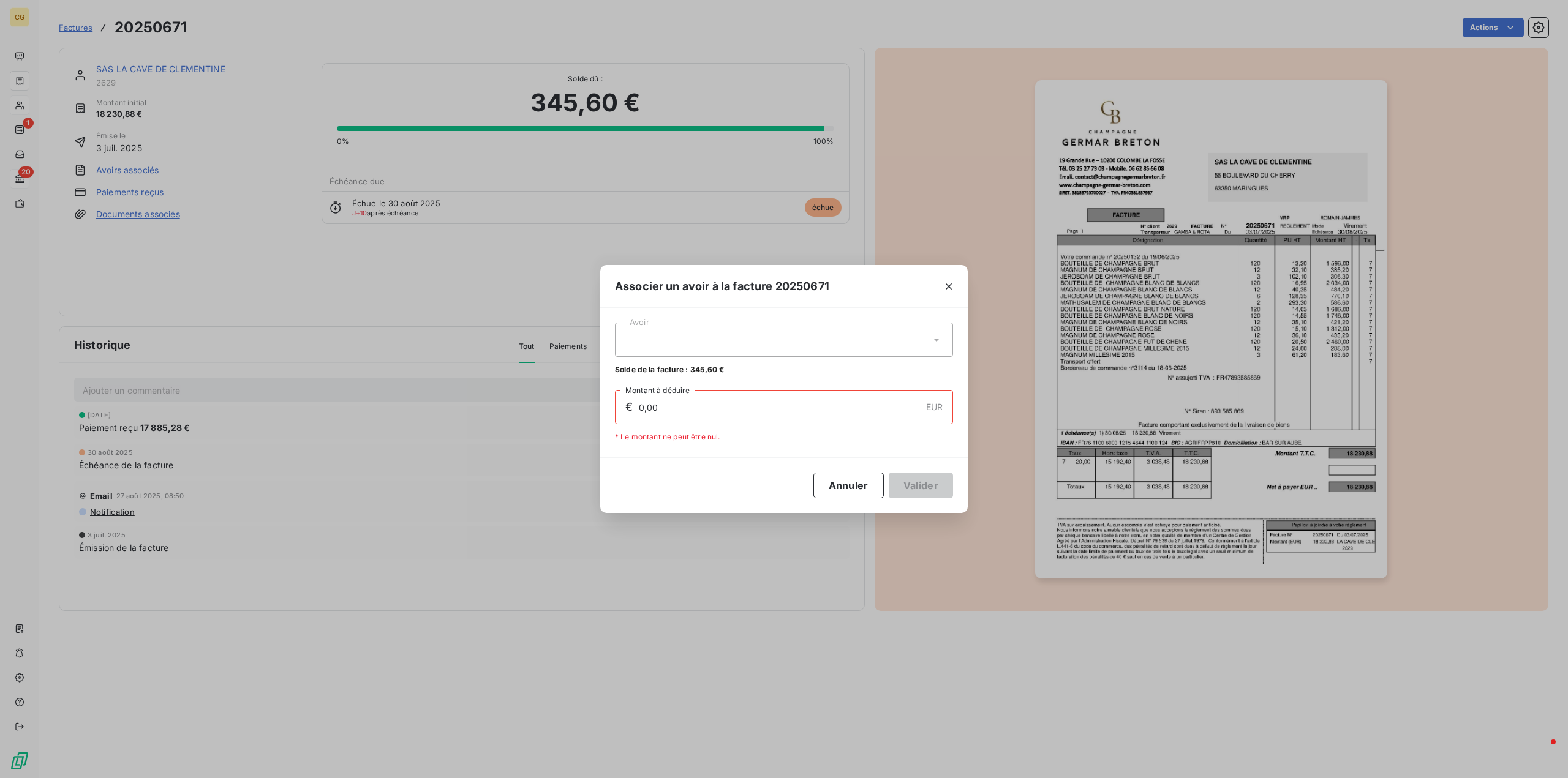
click at [638, 337] on div at bounding box center [784, 340] width 338 height 35
click at [657, 367] on span "20250696" at bounding box center [642, 370] width 39 height 9
type input "345,60"
click at [906, 486] on button "Valider" at bounding box center [921, 485] width 65 height 26
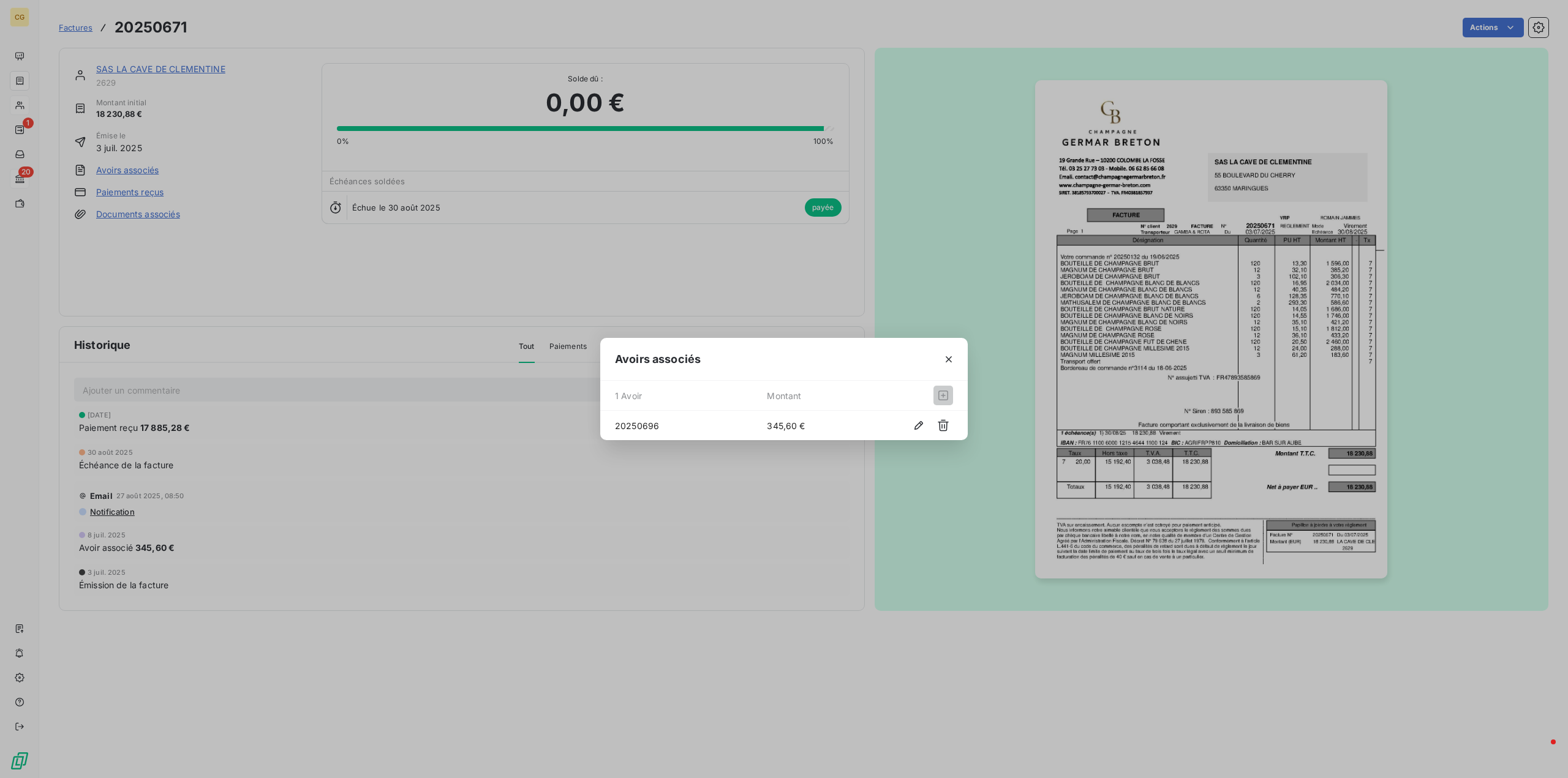
click at [169, 68] on div "Avoirs associés 1 Avoir Montant 20250696 345,60 €" at bounding box center [784, 389] width 1568 height 778
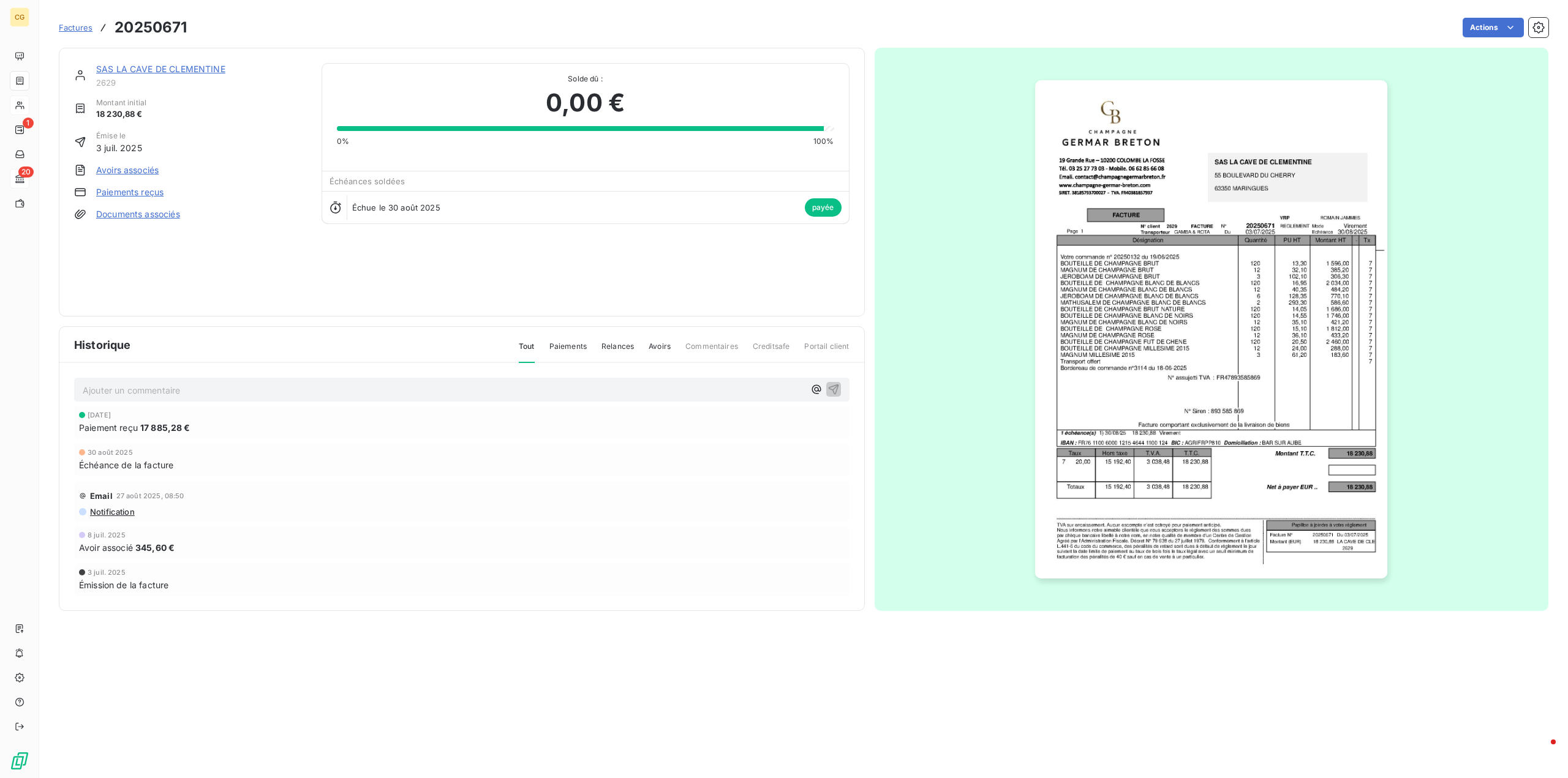
click at [198, 65] on link "SAS LA CAVE DE CLEMENTINE" at bounding box center [161, 69] width 129 height 11
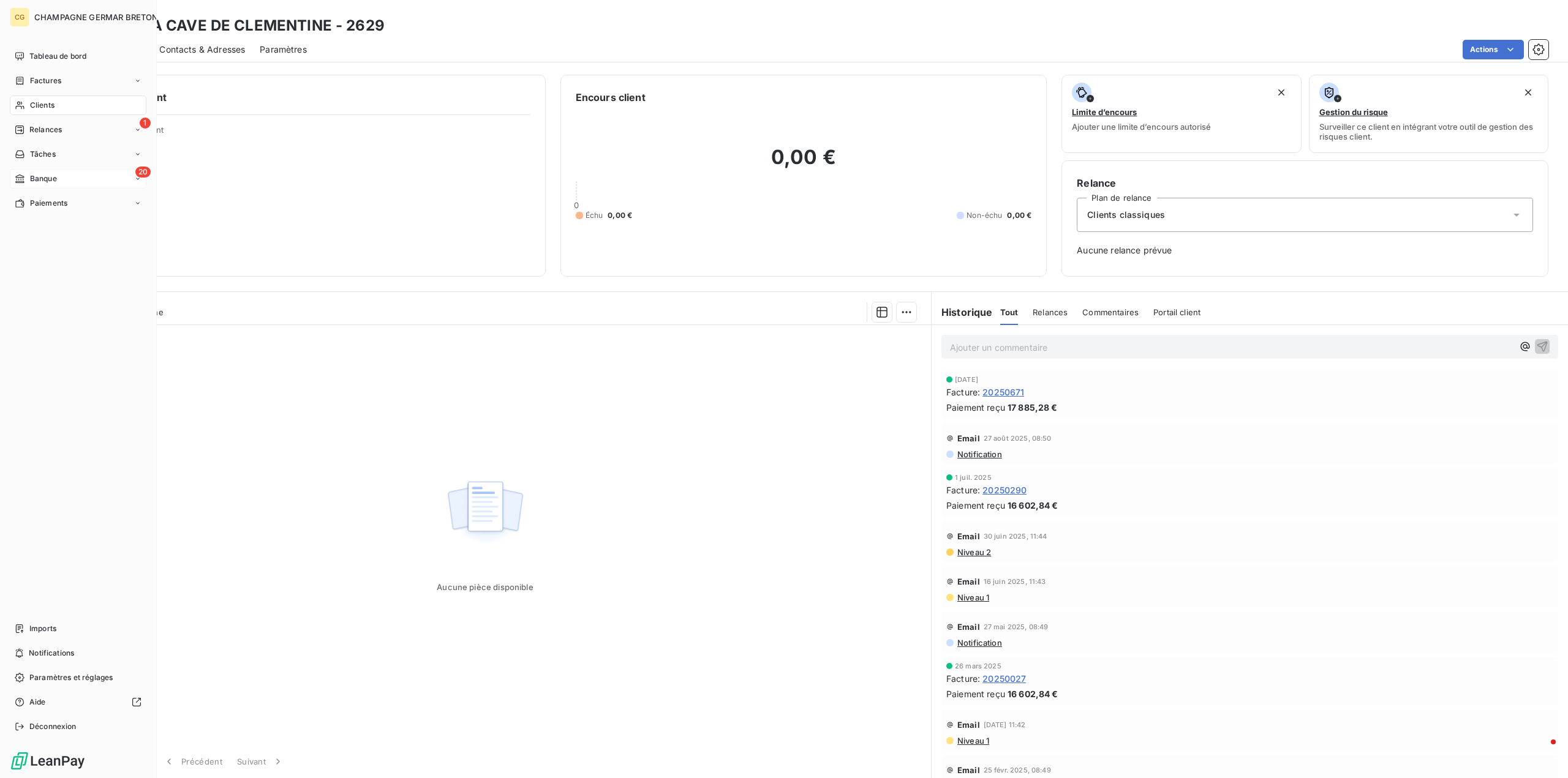
click at [45, 180] on span "Banque" at bounding box center [43, 179] width 27 height 11
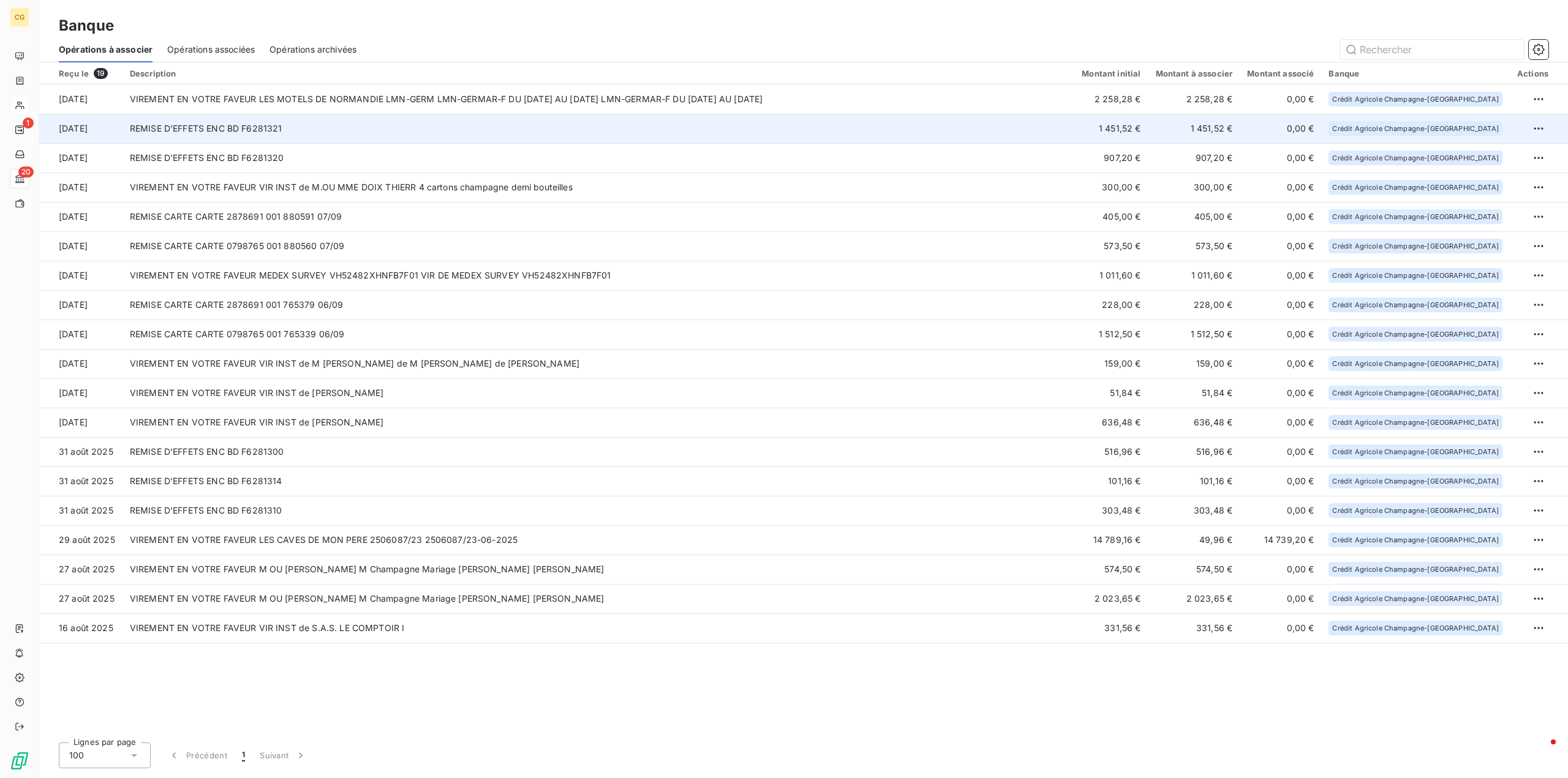
click at [303, 126] on td "REMISE D'EFFETS ENC BD F6281321" at bounding box center [598, 128] width 952 height 29
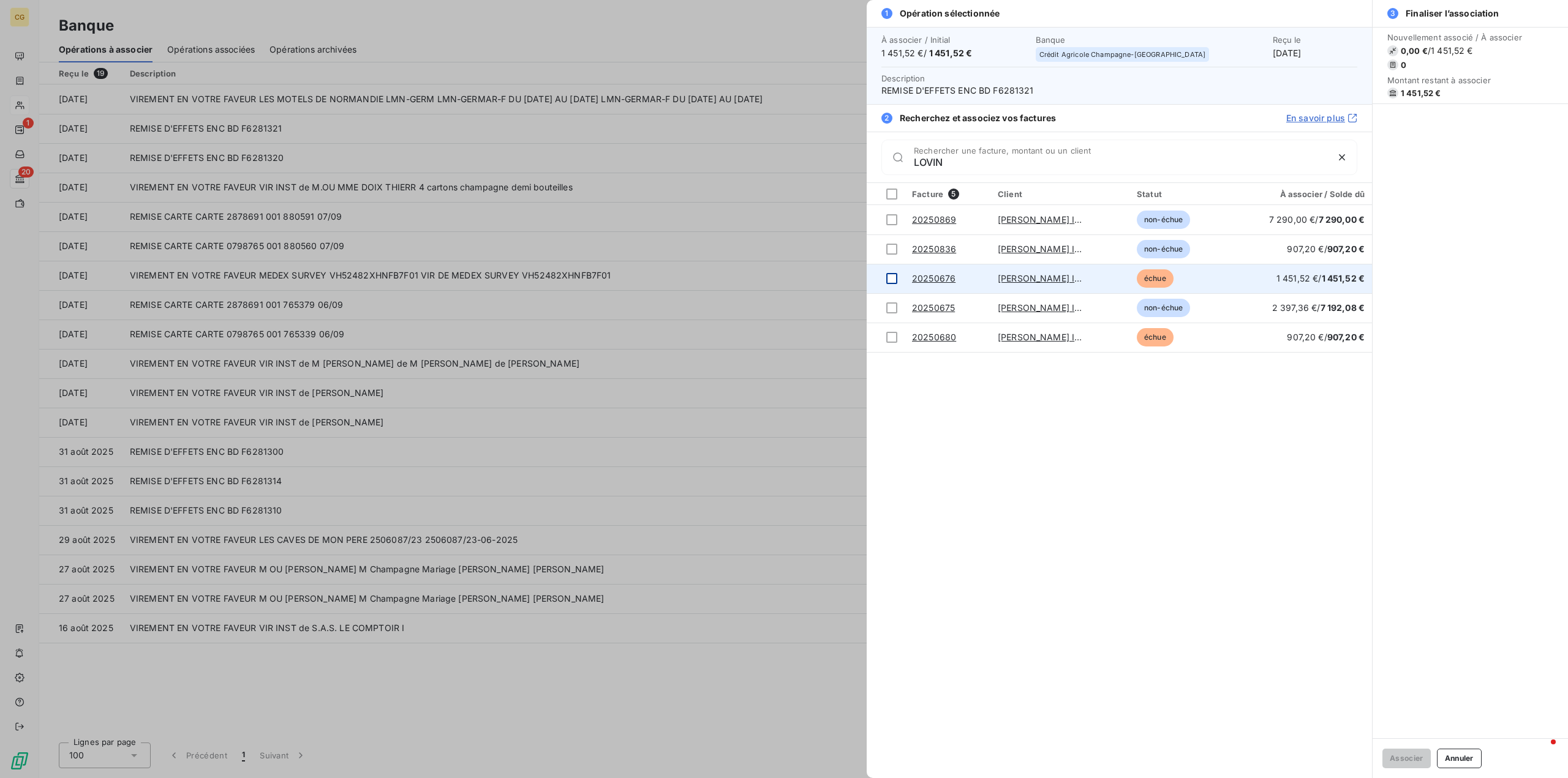
type input "LOVIN"
click at [889, 279] on div at bounding box center [891, 279] width 11 height 11
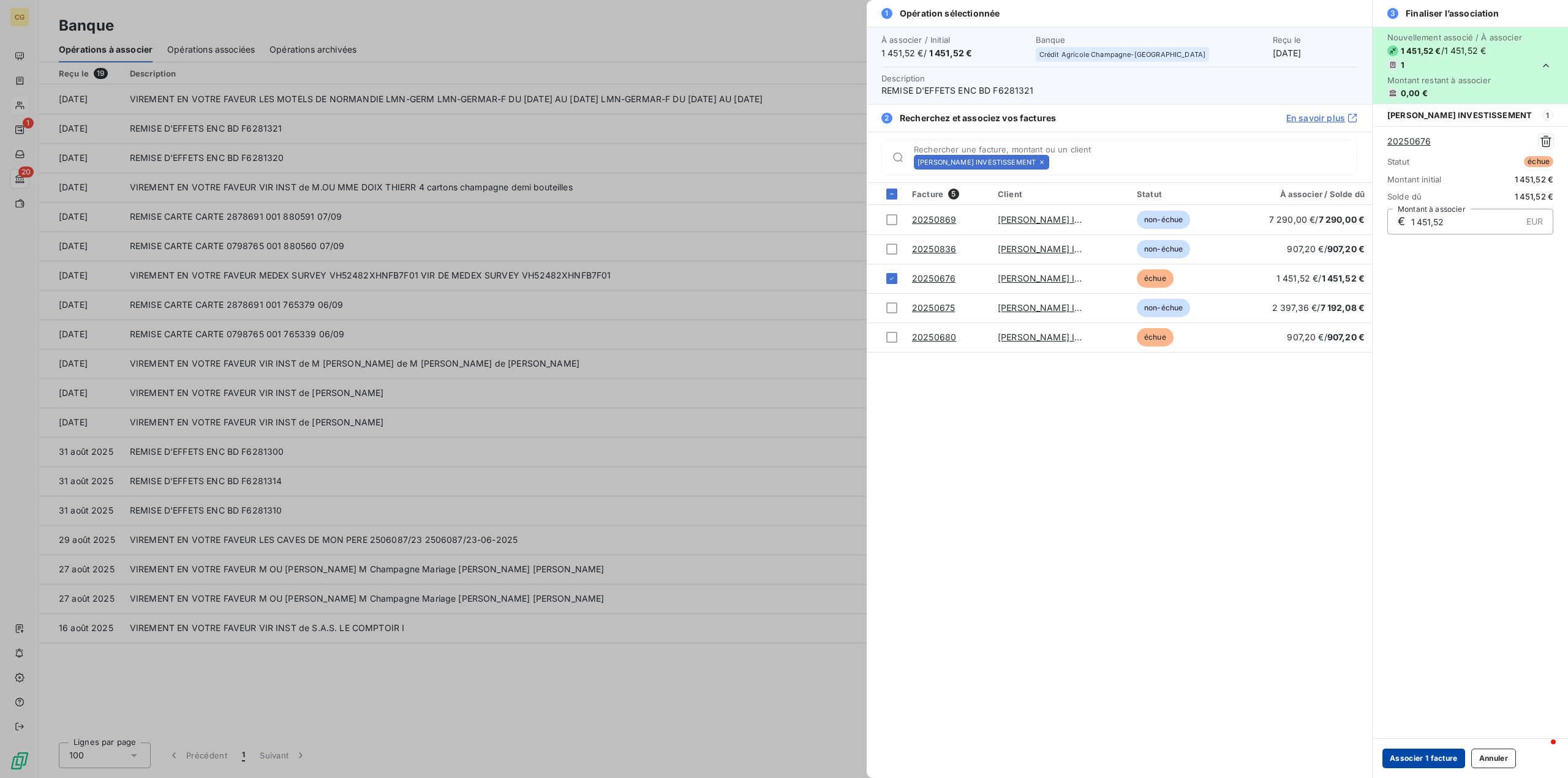
click at [1426, 753] on button "Associer 1 facture" at bounding box center [1424, 758] width 82 height 19
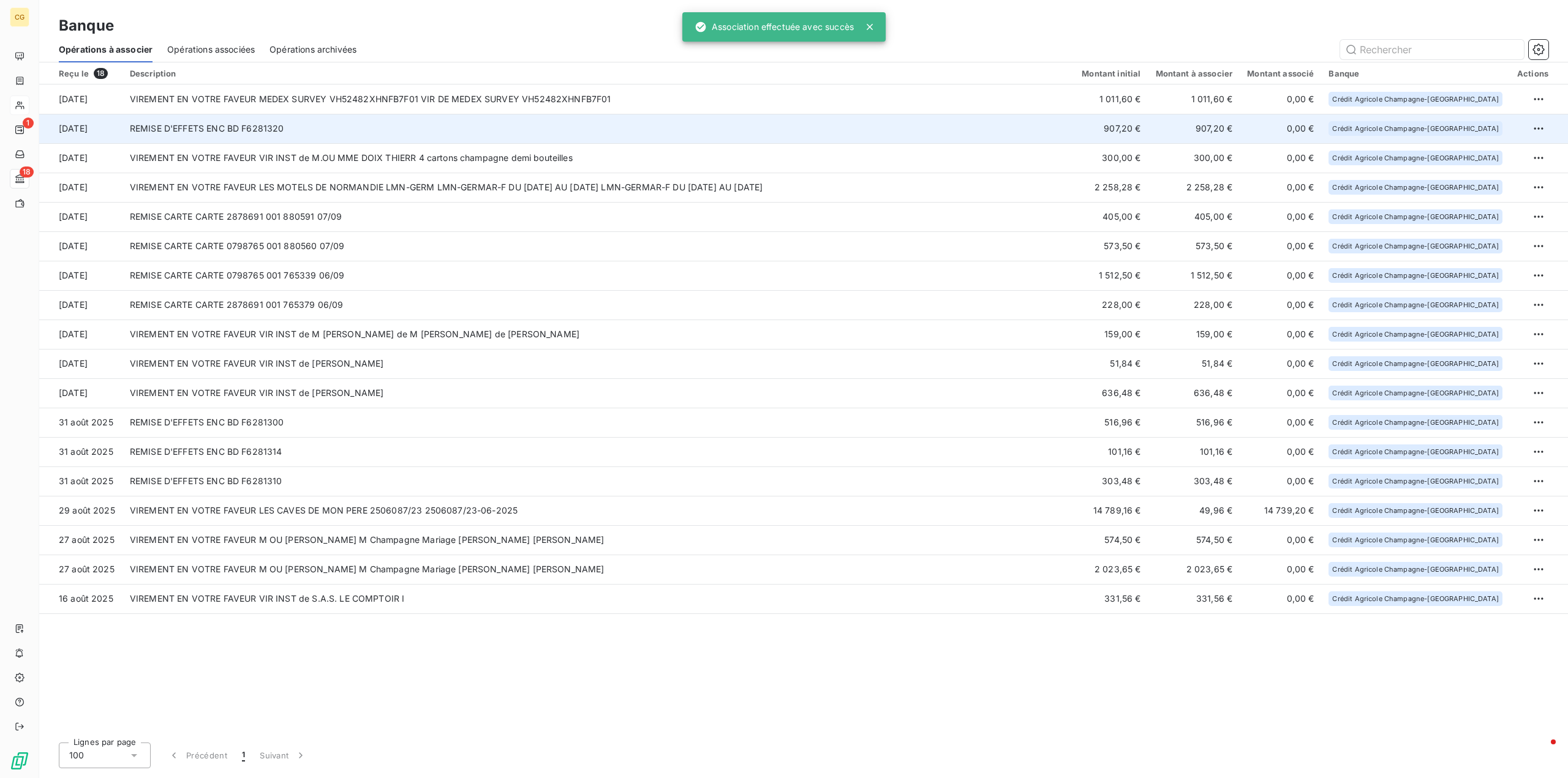
click at [1148, 129] on td "907,20 €" at bounding box center [1111, 128] width 73 height 29
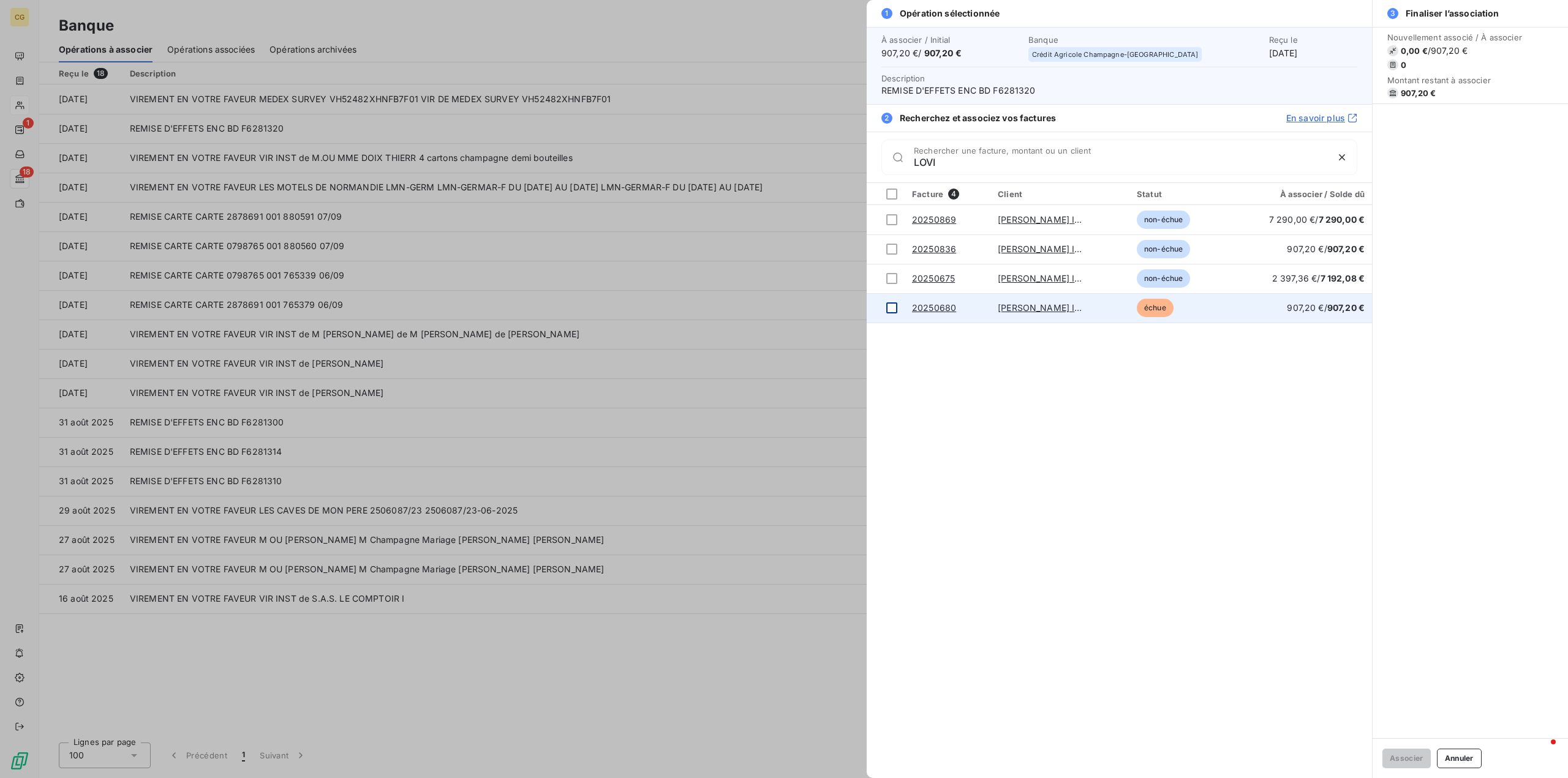
type input "LOVI"
click at [891, 307] on div at bounding box center [891, 308] width 11 height 11
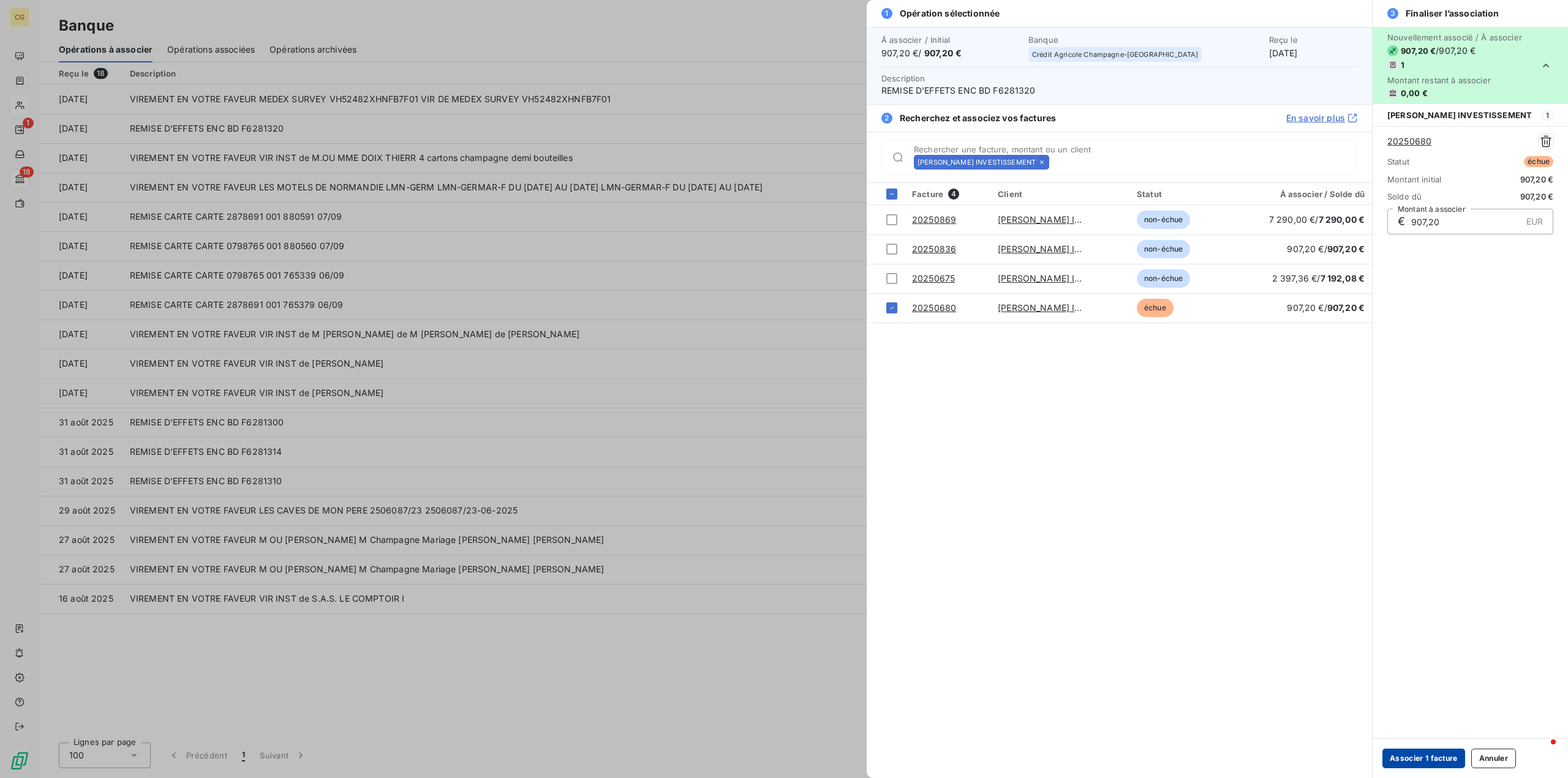
click at [1408, 761] on button "Associer 1 facture" at bounding box center [1424, 758] width 82 height 19
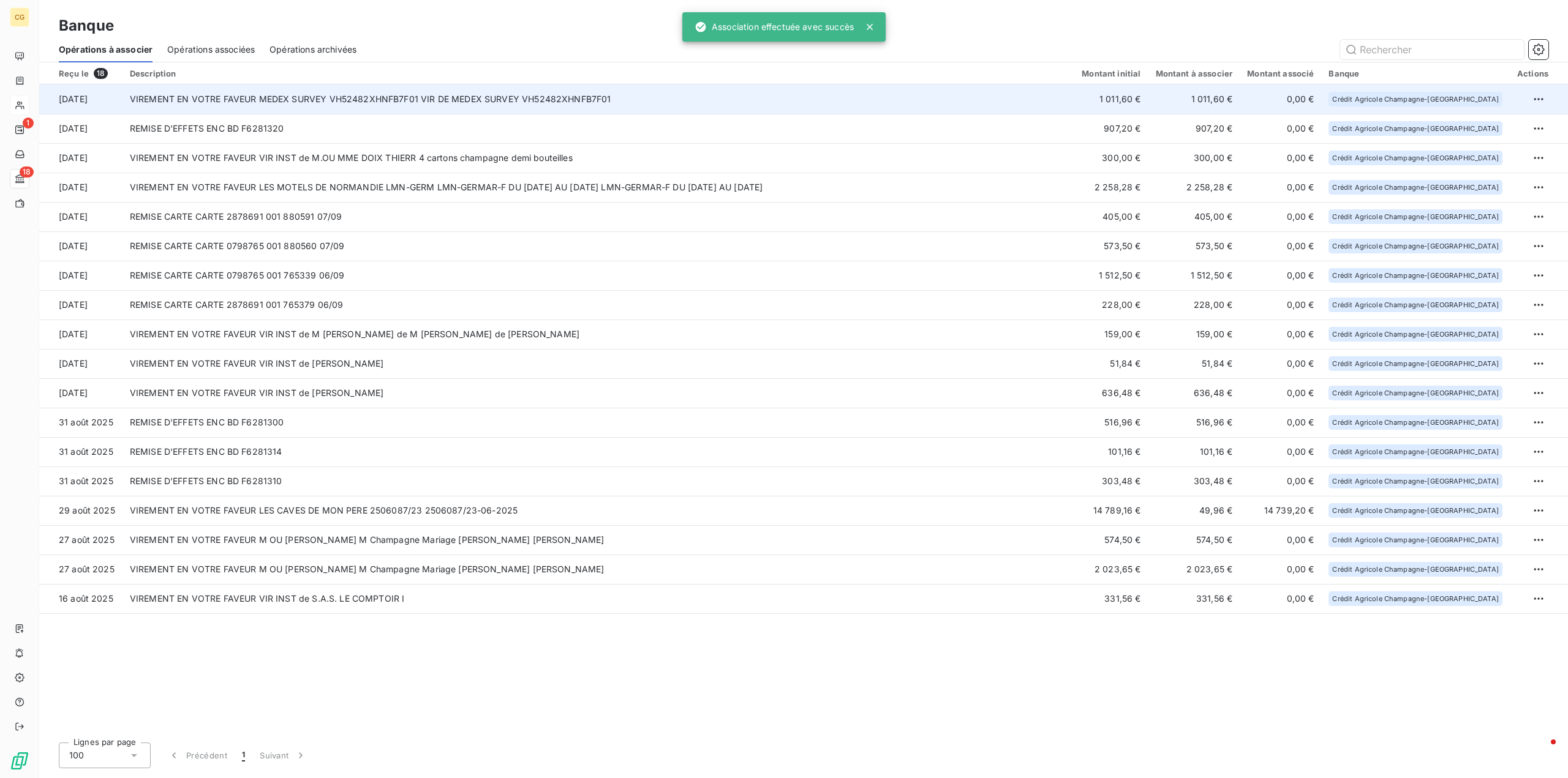
click at [858, 96] on td "VIREMENT EN VOTRE FAVEUR MEDEX SURVEY VH52482XHNFB7F01 VIR DE MEDEX SURVEY VH52…" at bounding box center [598, 99] width 952 height 29
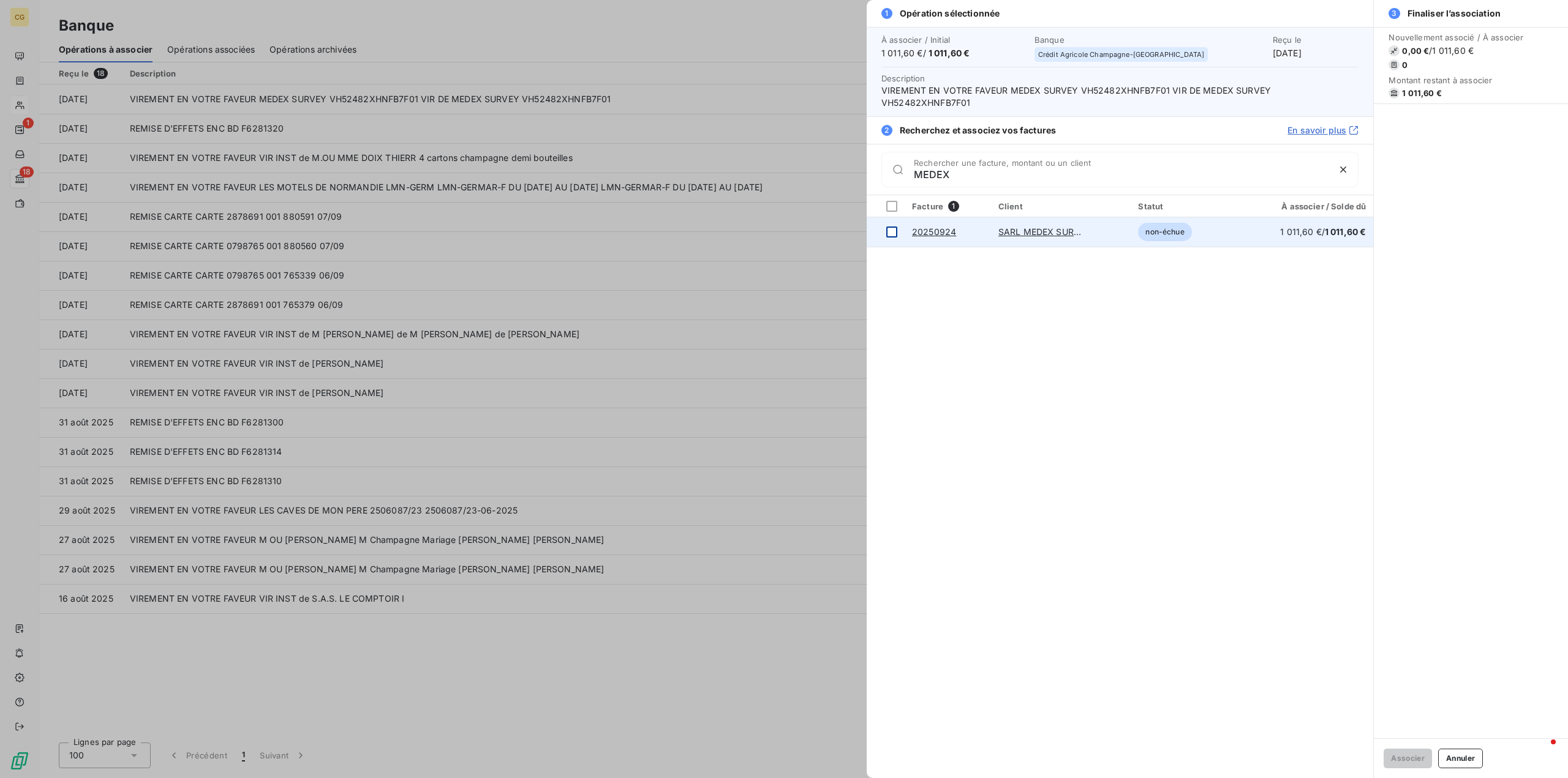
type input "MEDEX"
click at [891, 232] on div at bounding box center [891, 232] width 11 height 11
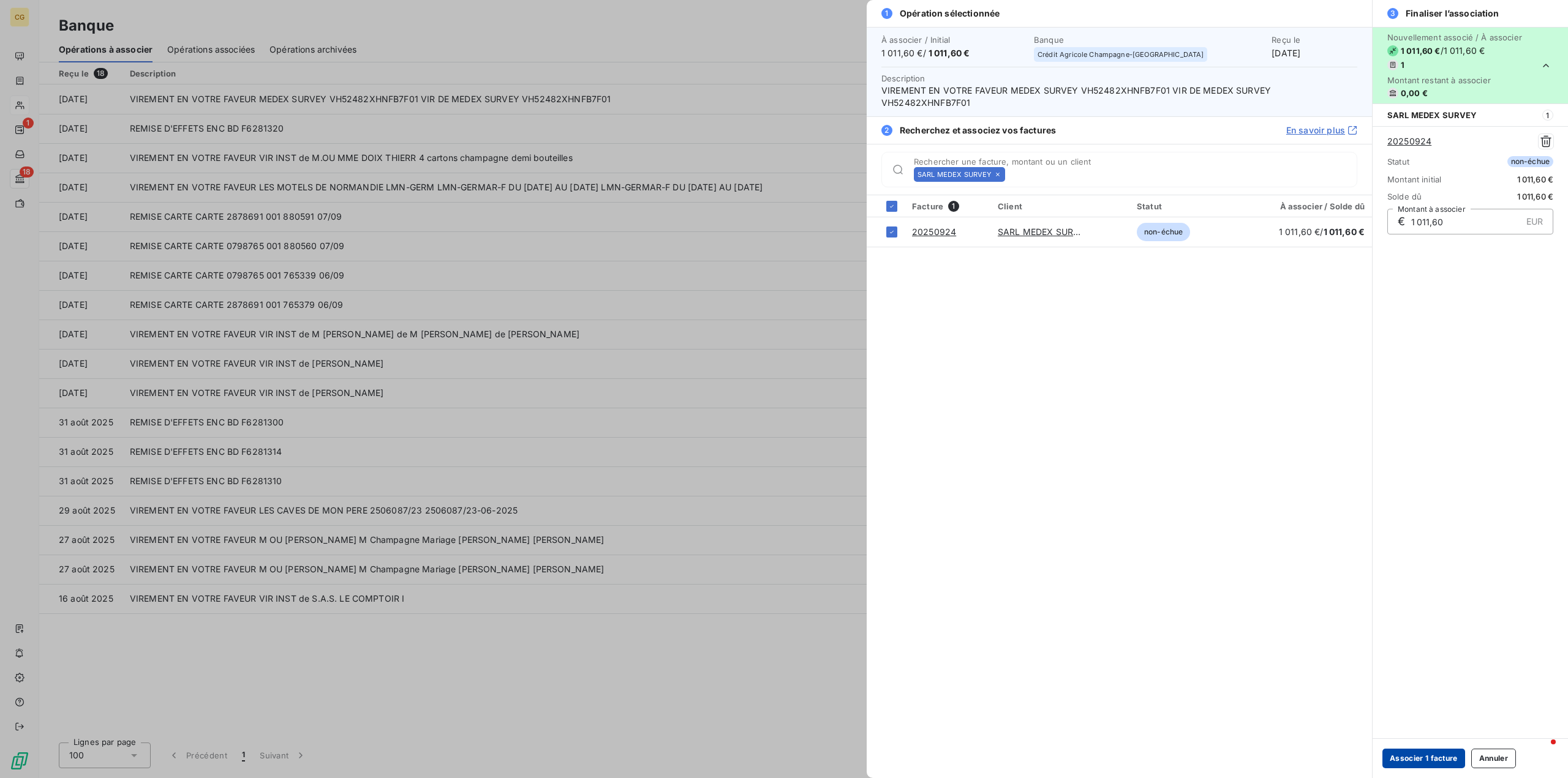
click at [1432, 761] on button "Associer 1 facture" at bounding box center [1424, 758] width 82 height 19
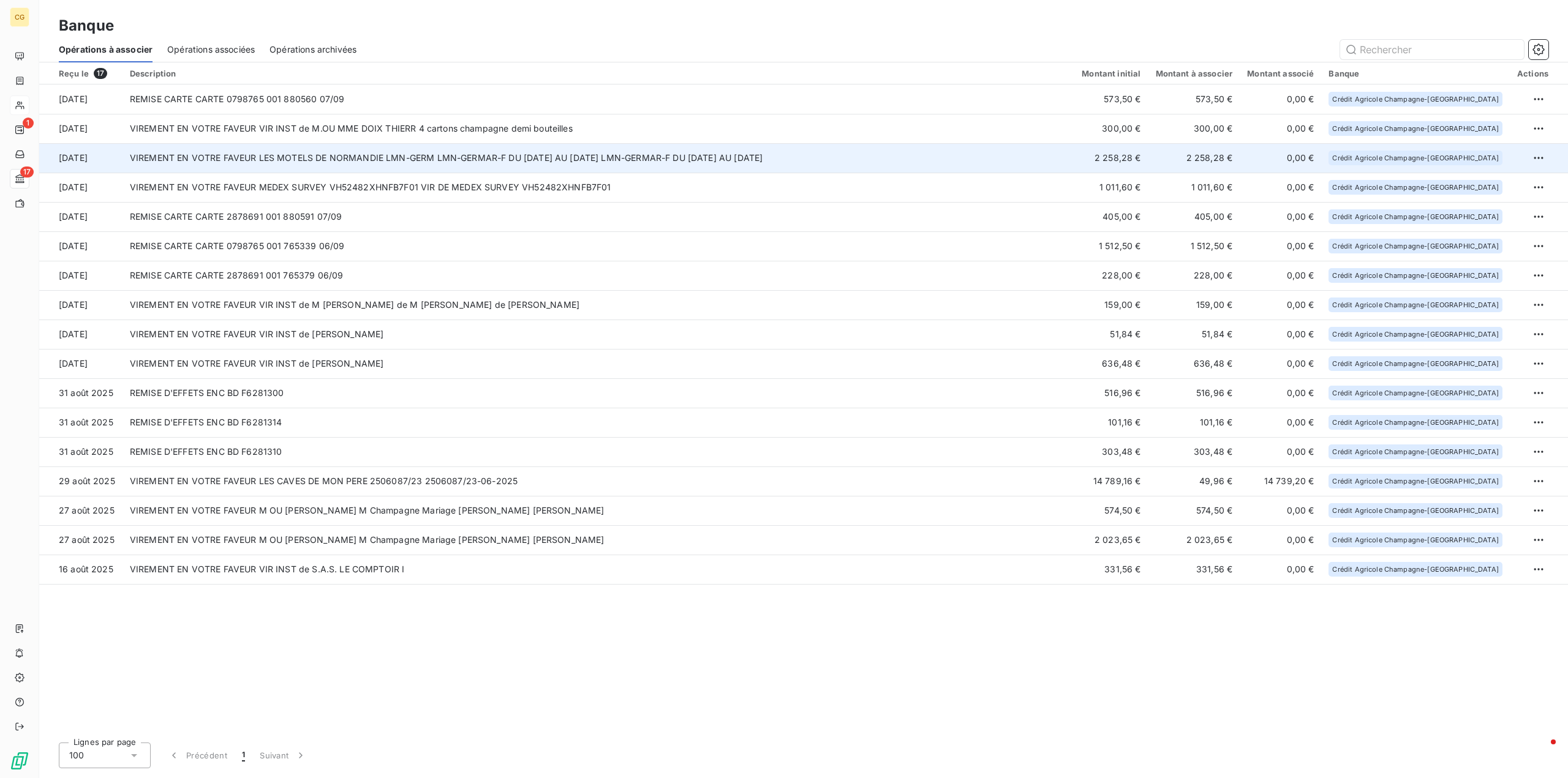
click at [1032, 158] on td "VIREMENT EN VOTRE FAVEUR LES MOTELS DE NORMANDIE LMN-GERM LMN-GERMAR-F DU 02-07…" at bounding box center [598, 158] width 952 height 29
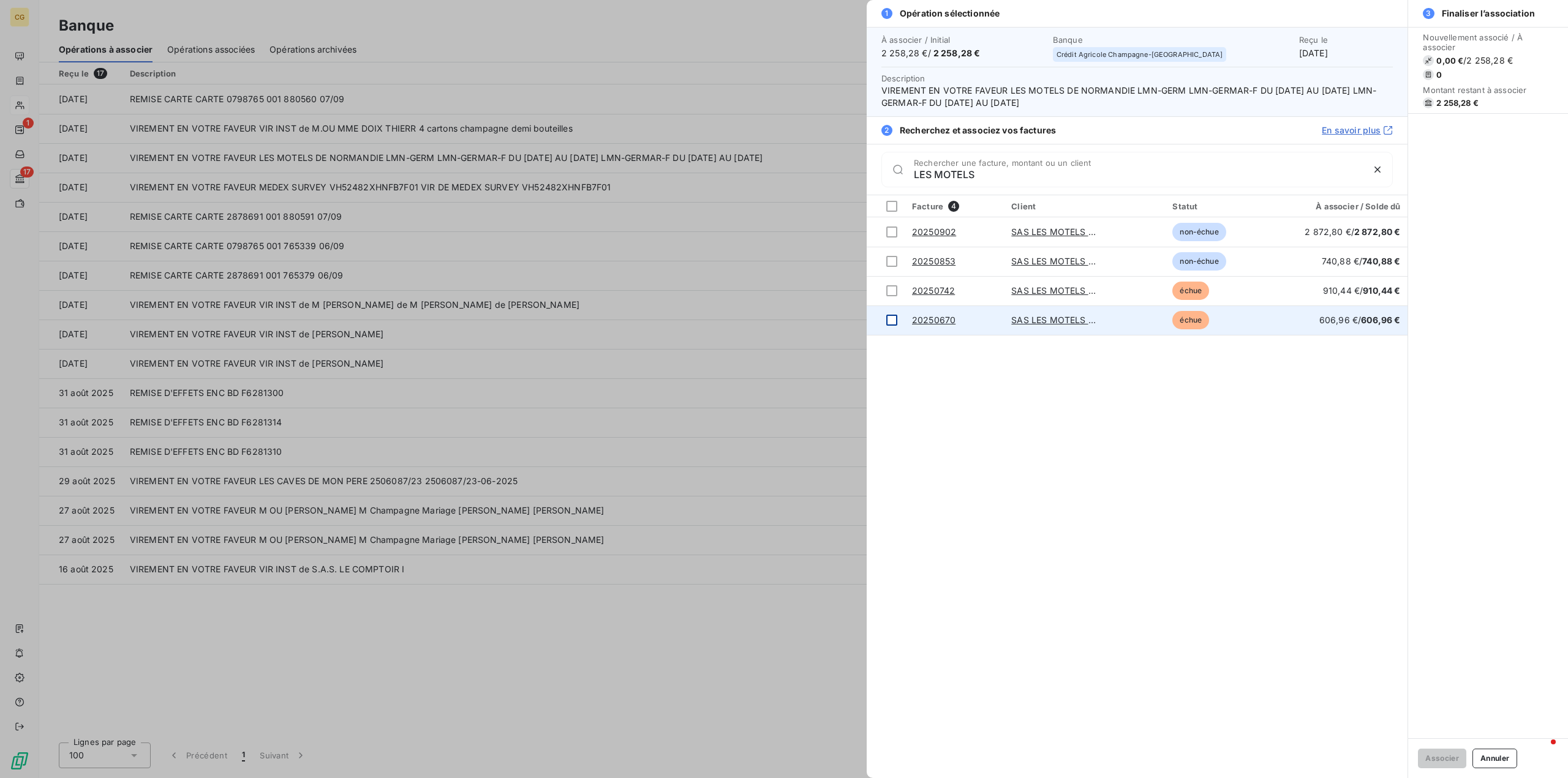
type input "LES MOTELS"
click at [893, 321] on div at bounding box center [891, 320] width 11 height 11
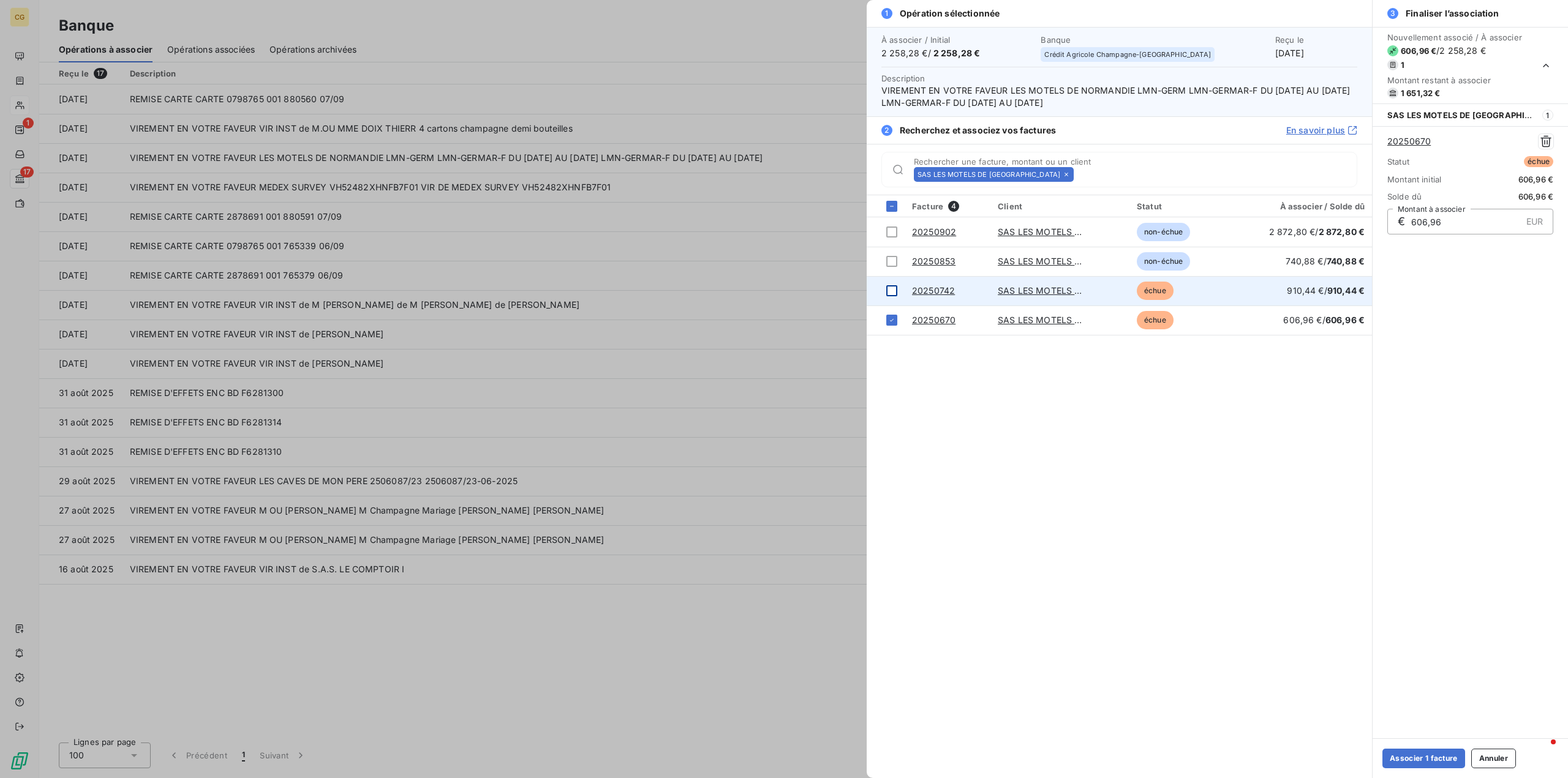
click at [889, 291] on div at bounding box center [891, 291] width 11 height 11
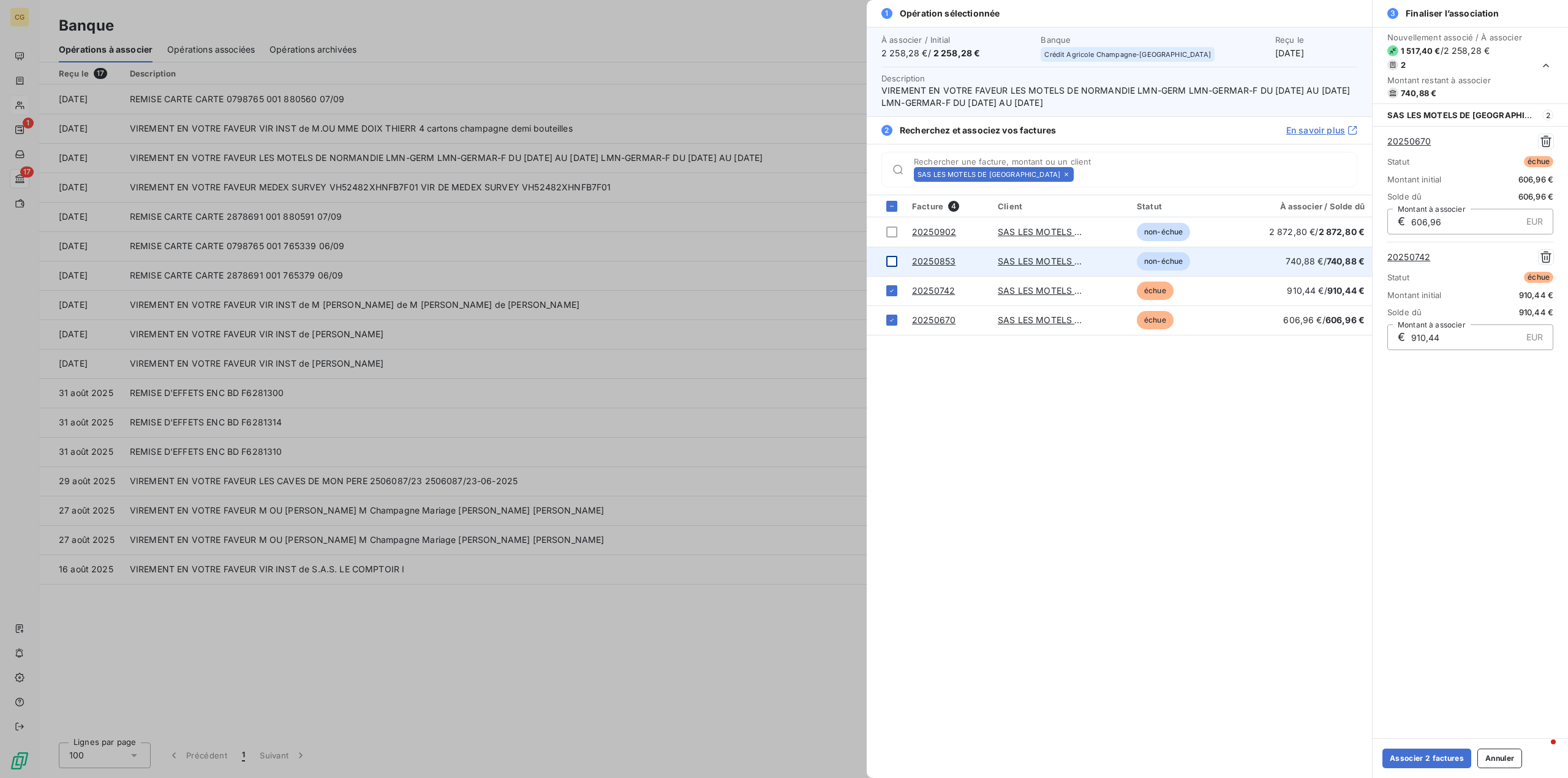
click at [893, 259] on div at bounding box center [891, 261] width 11 height 11
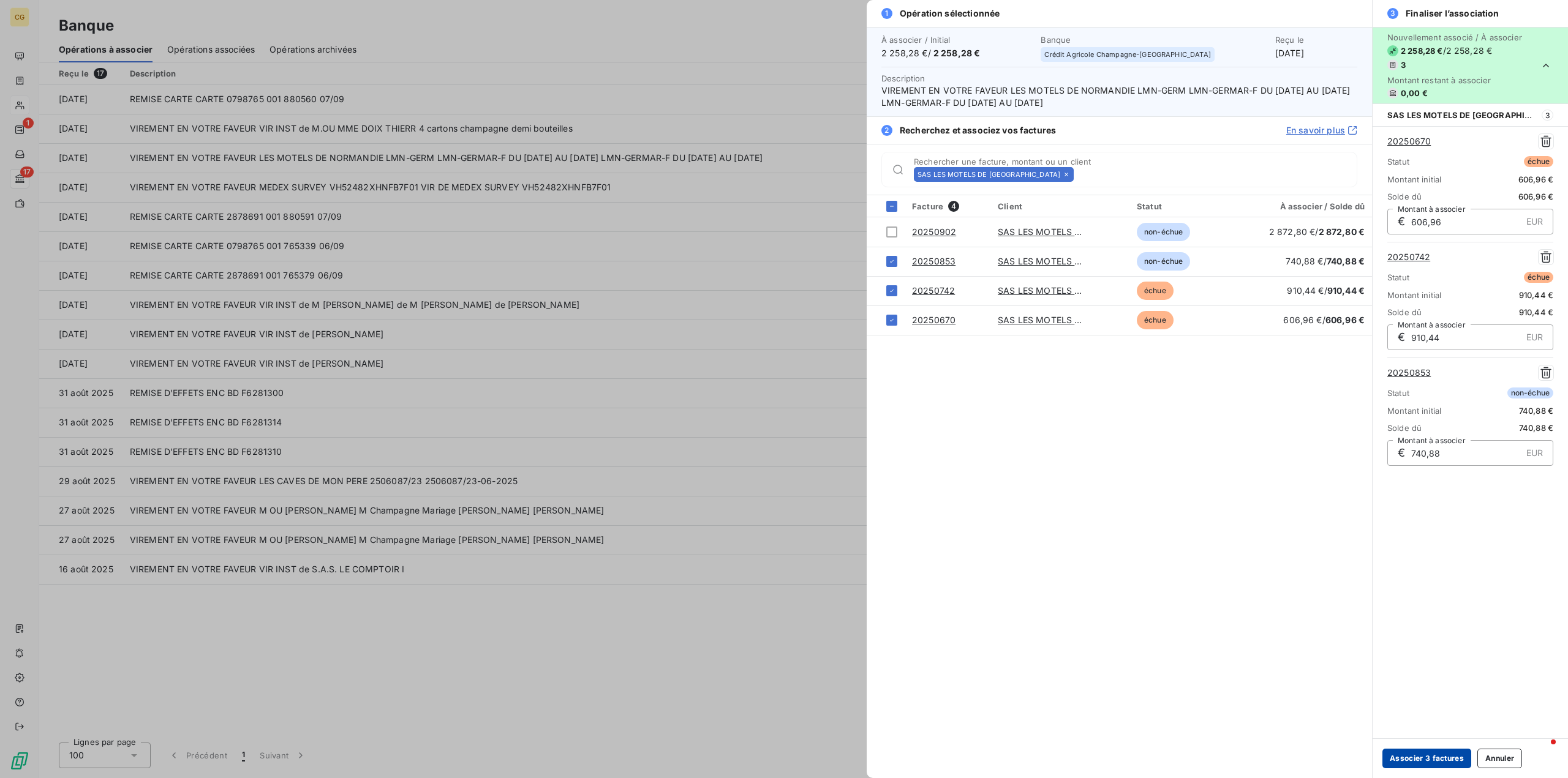
click at [1422, 762] on button "Associer 3 factures" at bounding box center [1427, 758] width 89 height 19
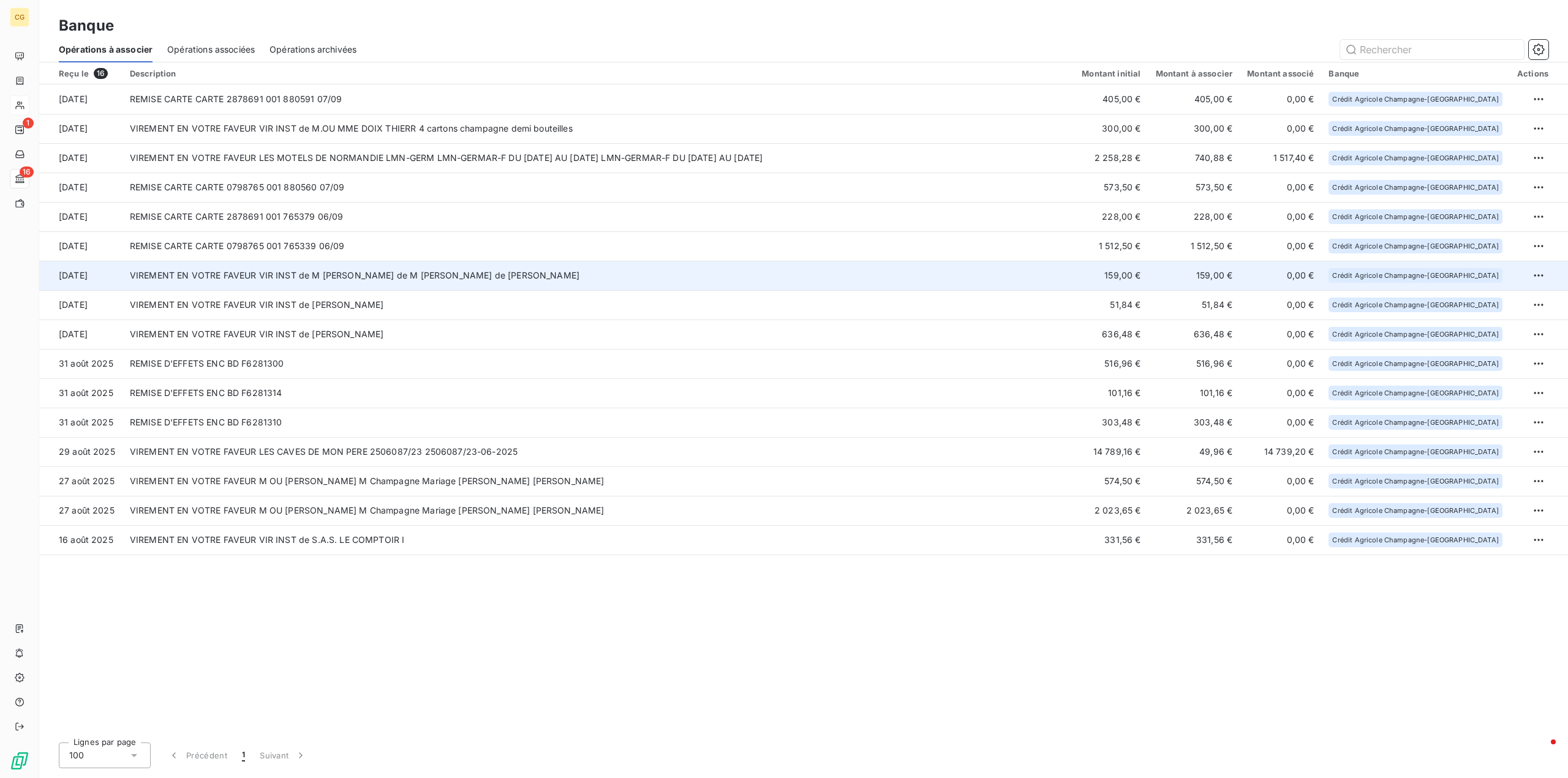
click at [670, 278] on td "VIREMENT EN VOTRE FAVEUR VIR INST de M LOIC ROBERT Virement de M LOIC ROBERT Vi…" at bounding box center [598, 275] width 952 height 29
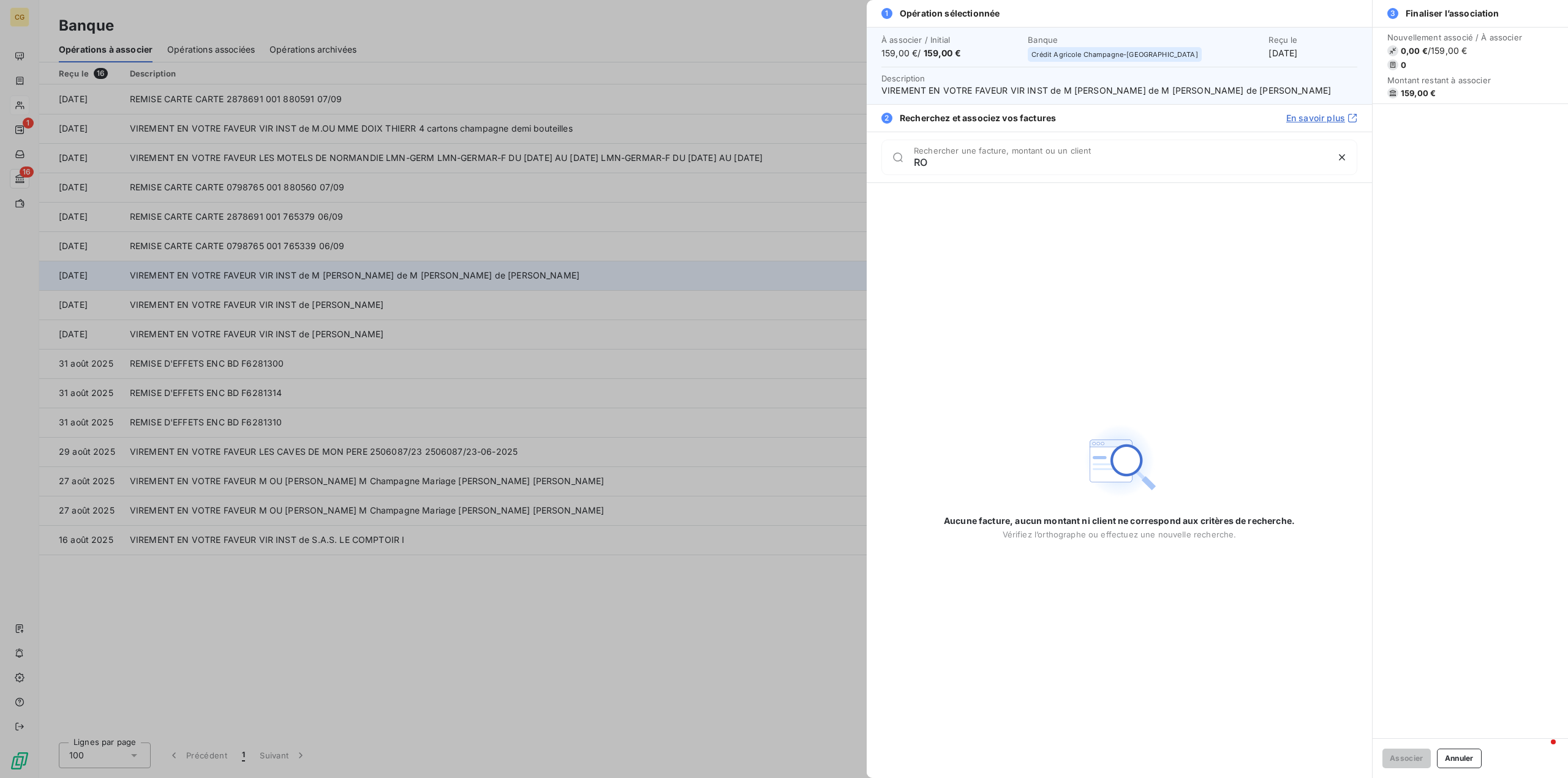
type input "R"
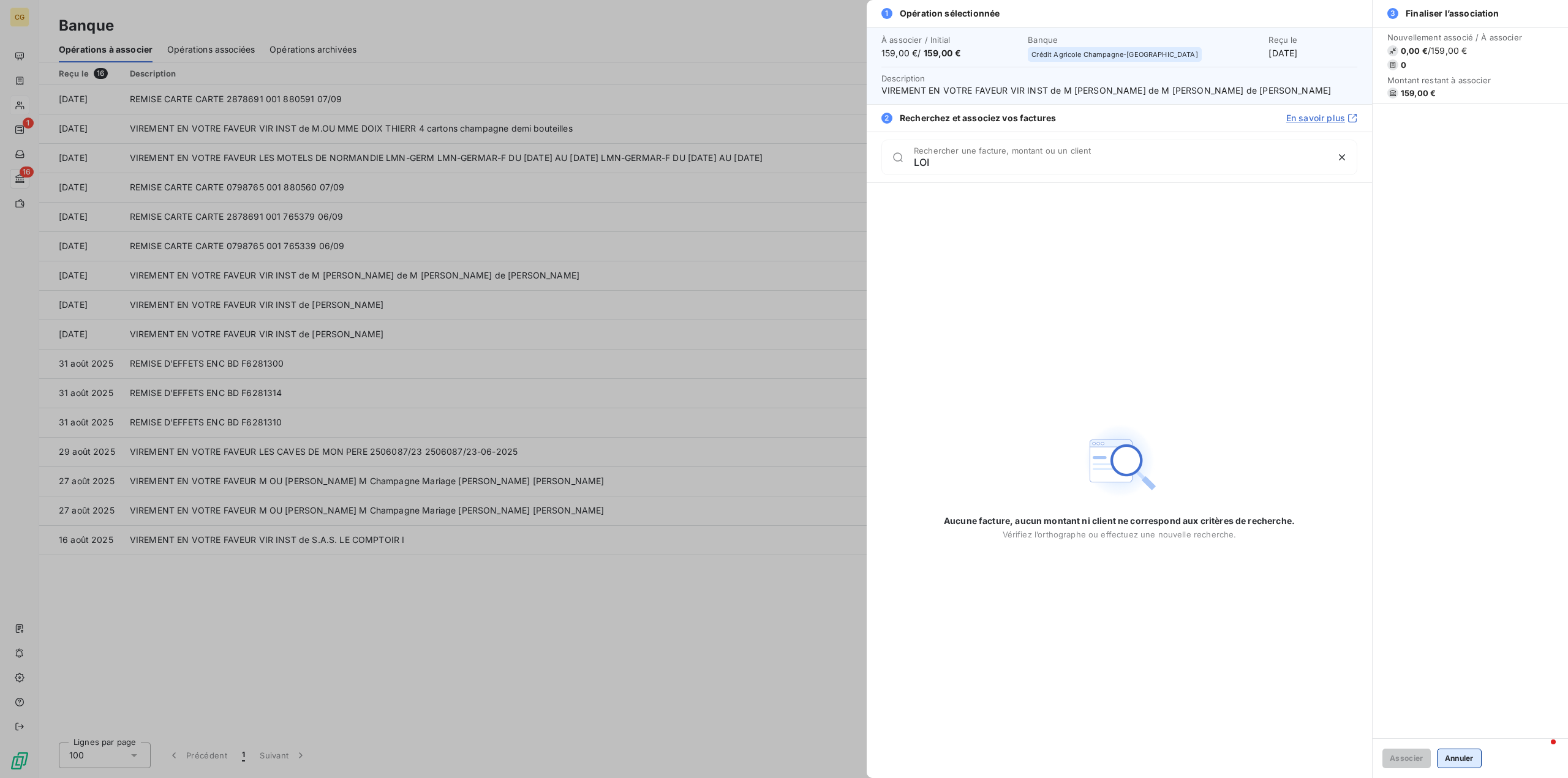
type input "LOI"
click at [1465, 761] on button "Annuler" at bounding box center [1459, 758] width 45 height 19
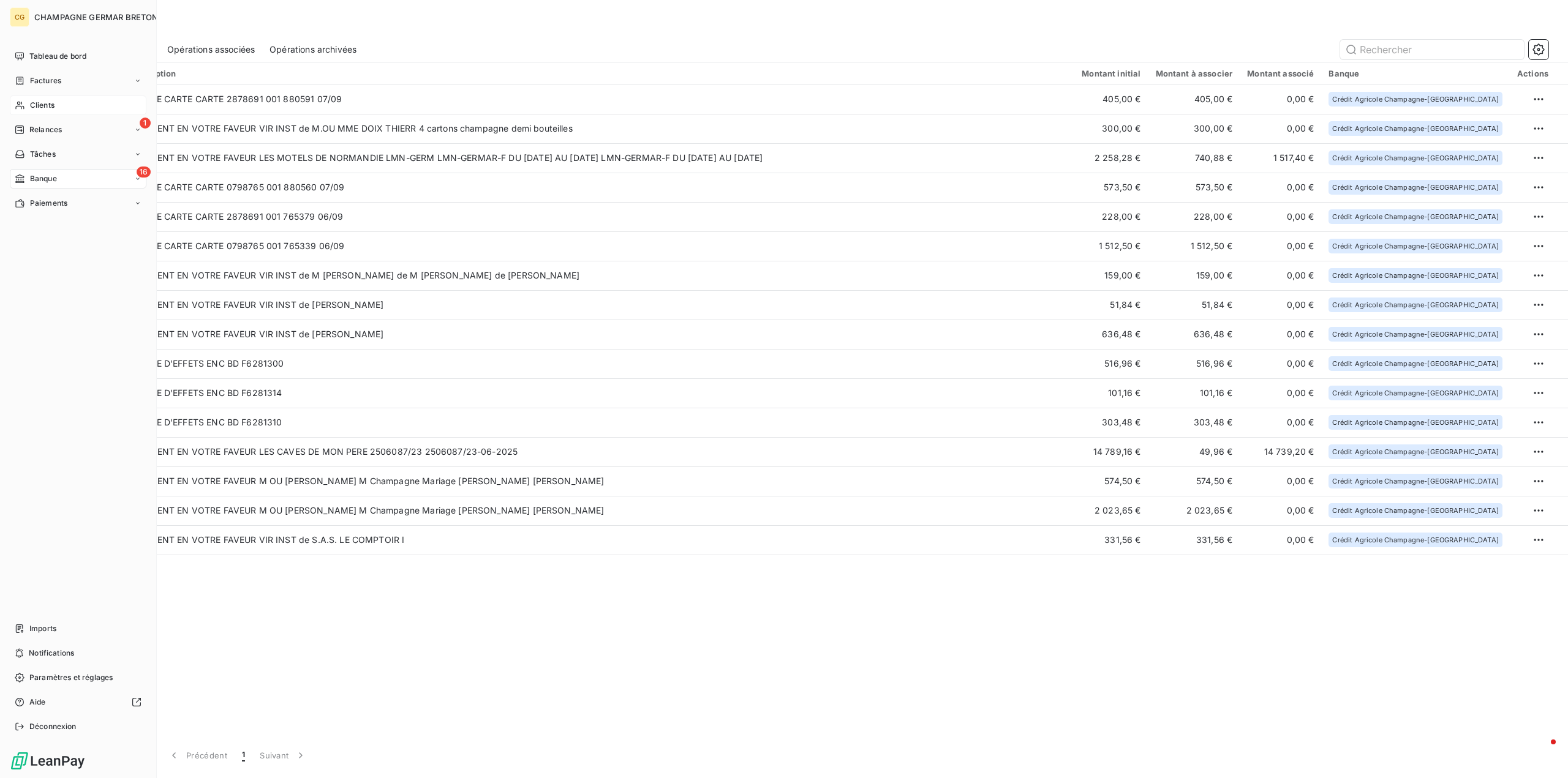
click at [43, 102] on span "Clients" at bounding box center [42, 105] width 25 height 11
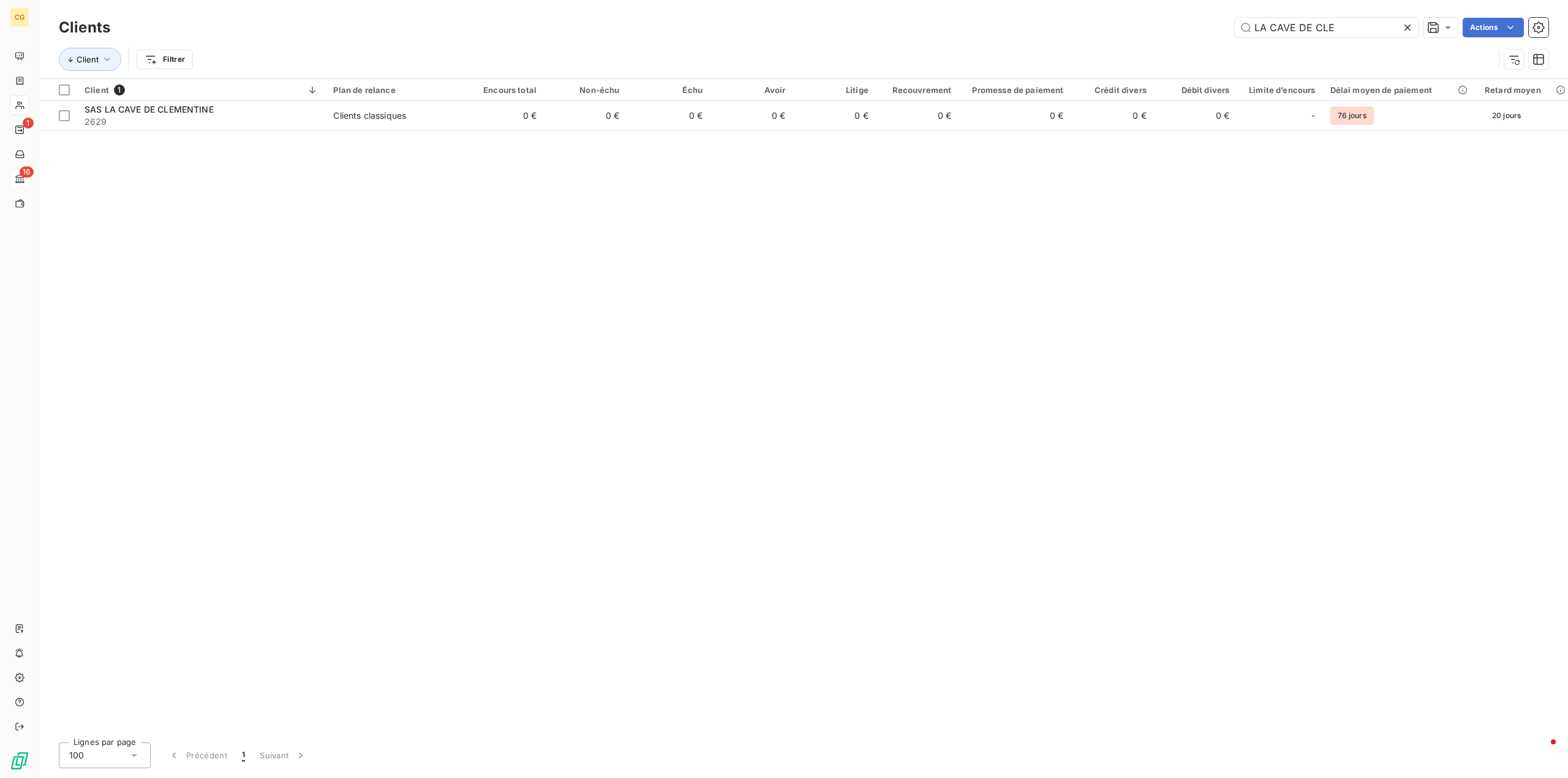
click at [1404, 27] on icon at bounding box center [1408, 27] width 12 height 12
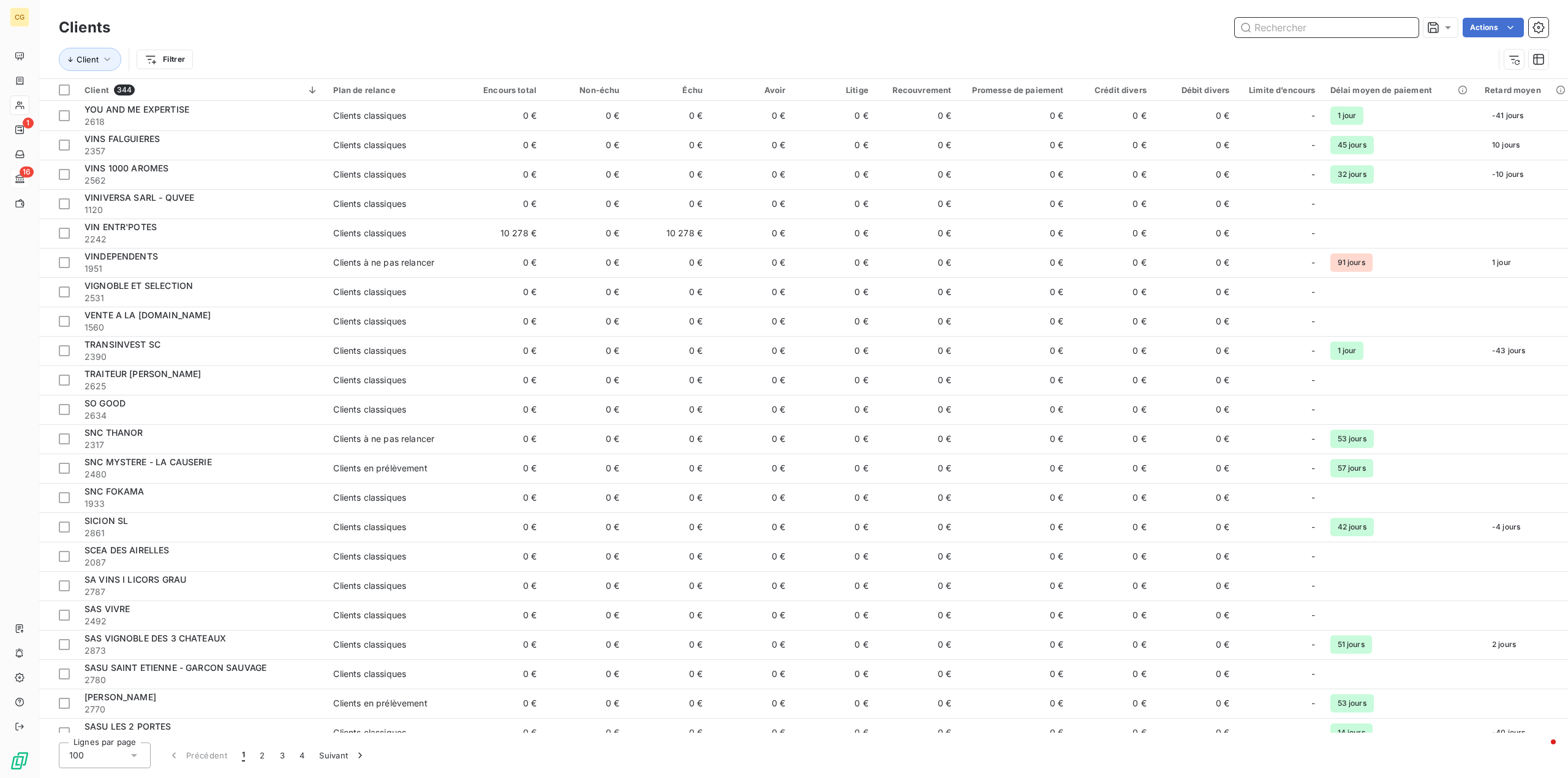
click at [1263, 34] on input "text" at bounding box center [1327, 27] width 184 height 19
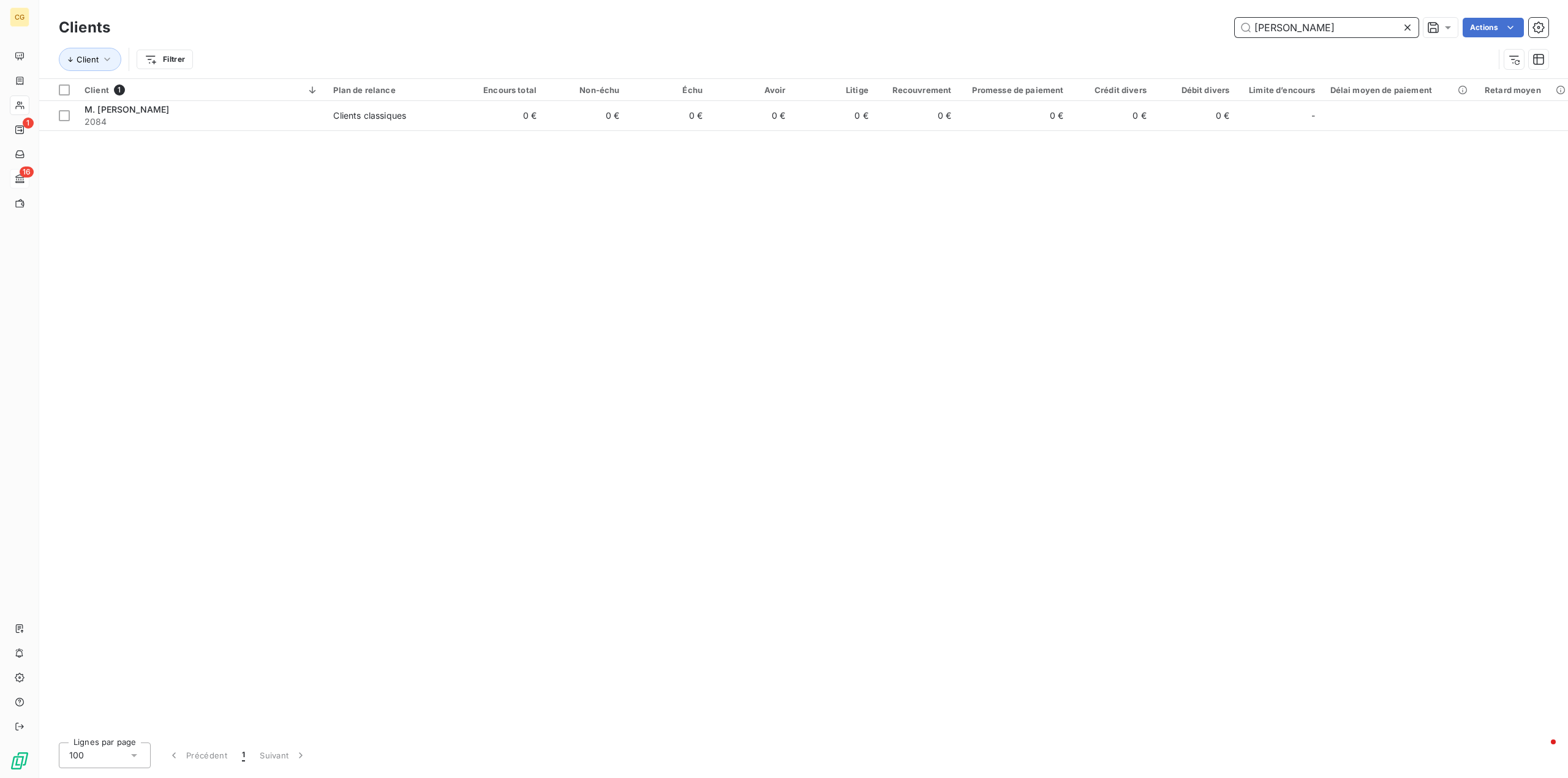
type input "ROBERT"
click at [1407, 27] on icon at bounding box center [1407, 27] width 6 height 6
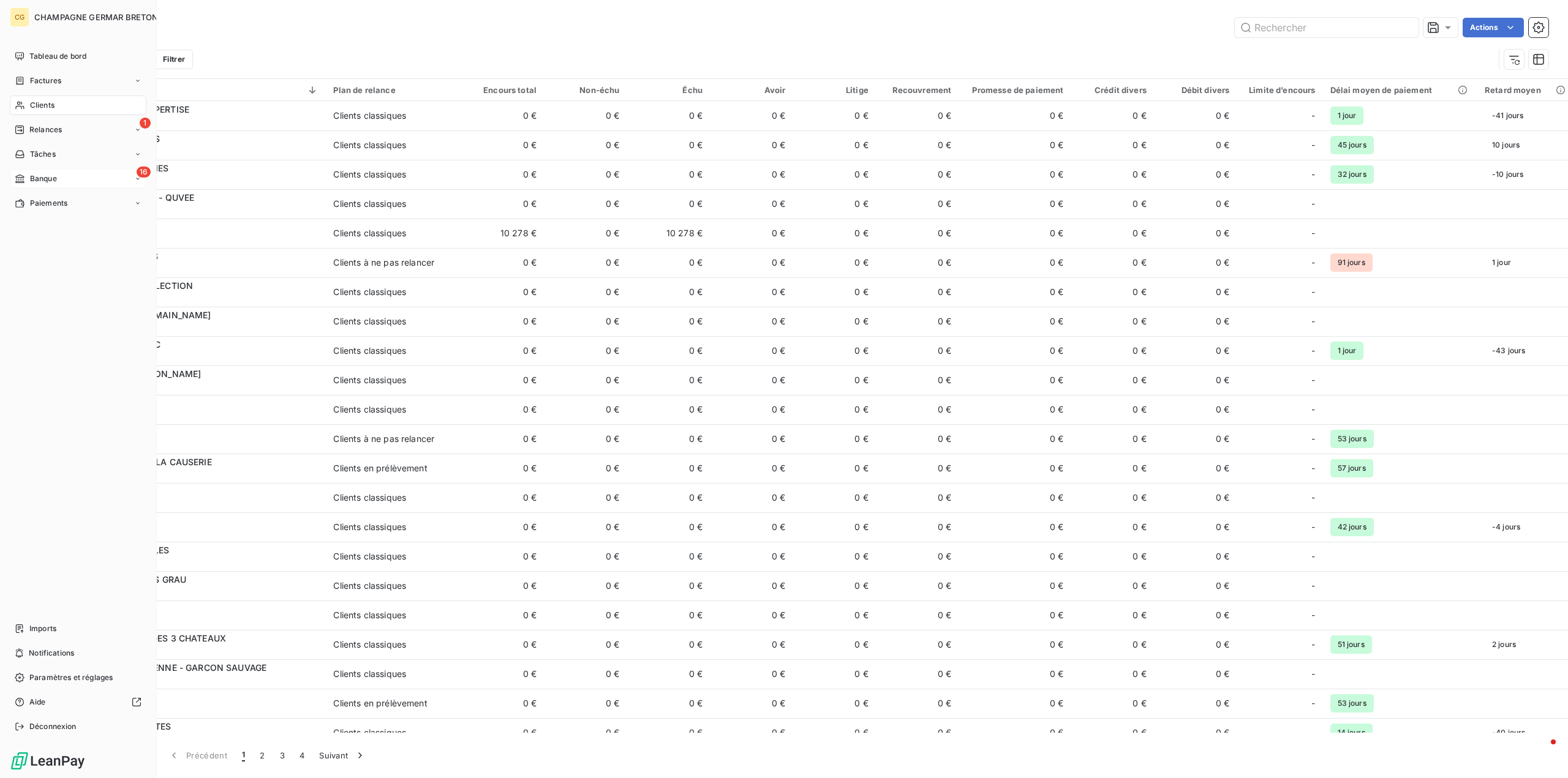
drag, startPoint x: 39, startPoint y: 175, endPoint x: 53, endPoint y: 174, distance: 14.0
click at [39, 175] on span "Banque" at bounding box center [43, 179] width 27 height 11
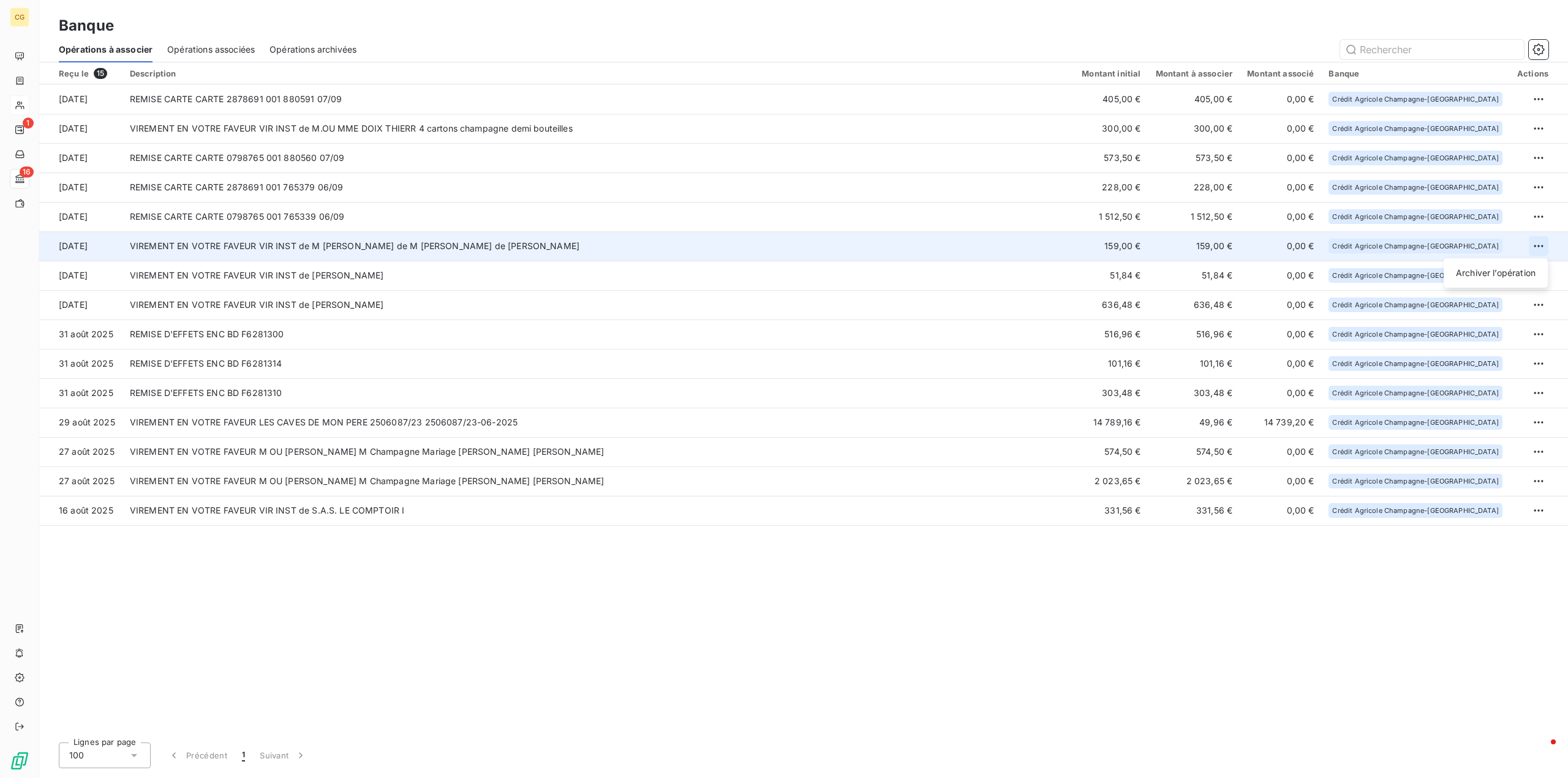
click at [1535, 245] on html "CG 1 16 Banque Opérations à associer Opérations associées Opérations archivées …" at bounding box center [784, 389] width 1568 height 778
click at [1504, 271] on div "Archiver l’opération" at bounding box center [1496, 273] width 94 height 19
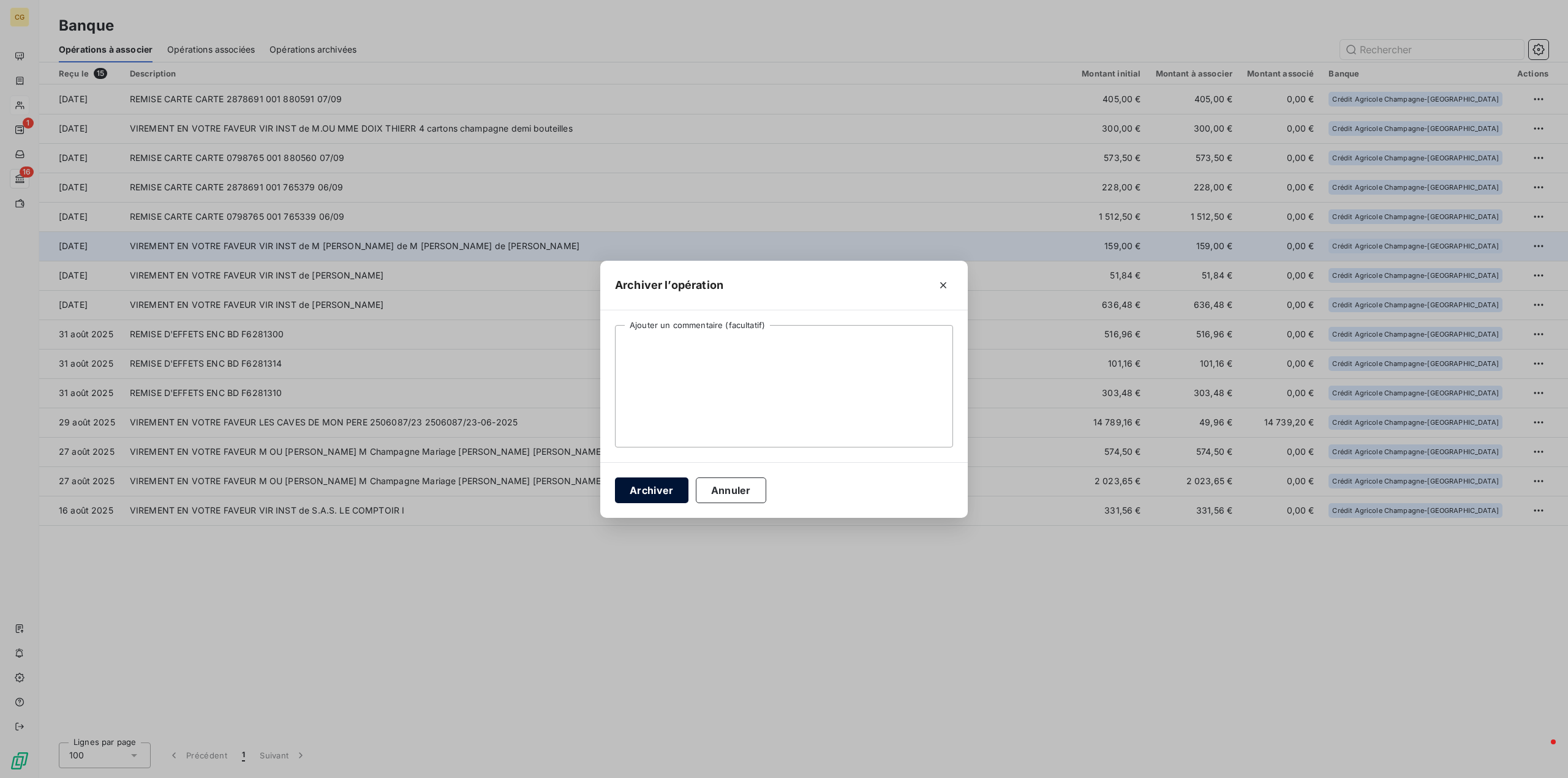
click at [653, 491] on button "Archiver" at bounding box center [651, 490] width 73 height 26
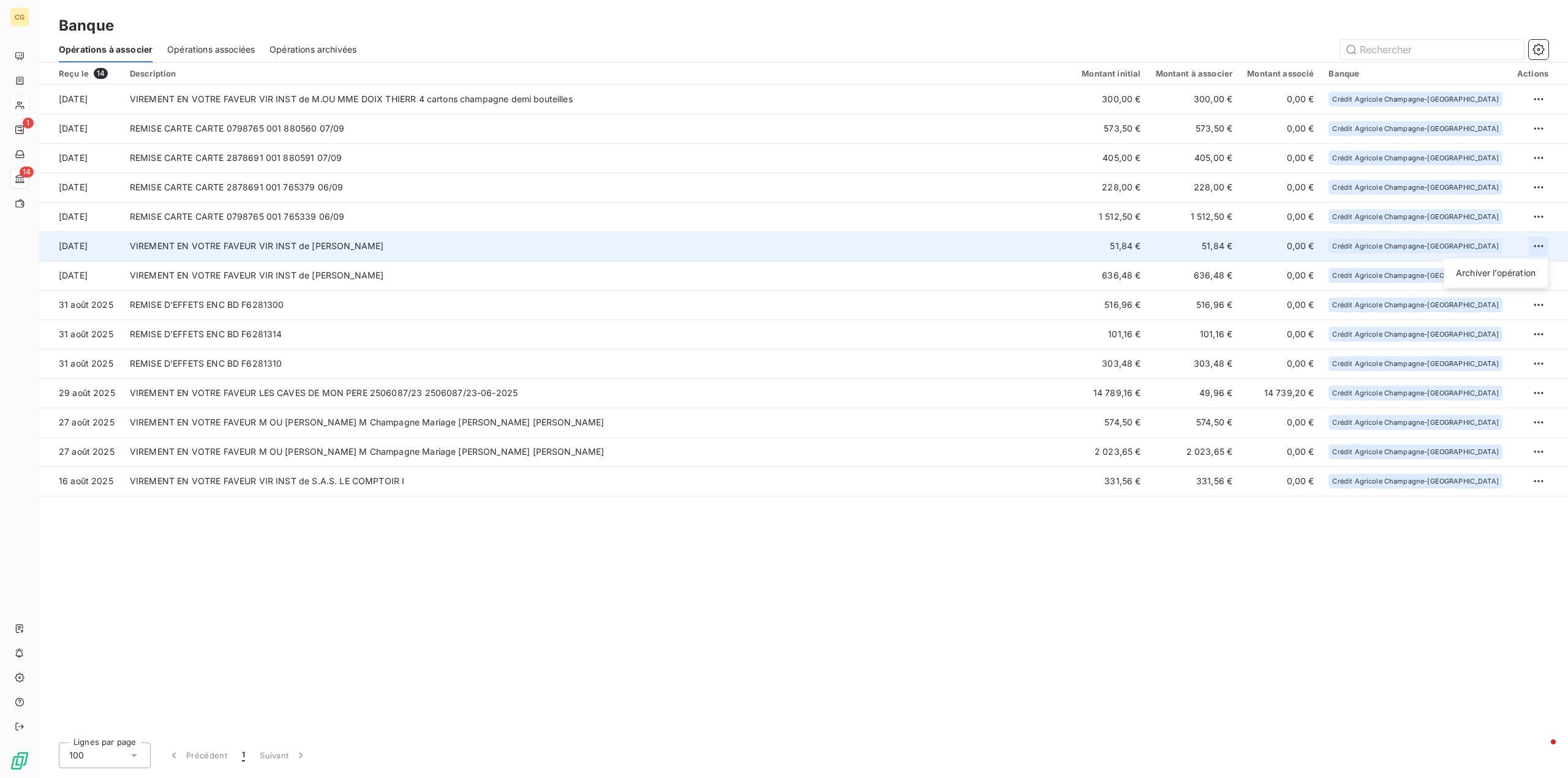
click at [1541, 249] on html "CG 1 14 Banque Opérations à associer Opérations associées Opérations archivées …" at bounding box center [784, 389] width 1568 height 778
click at [1507, 269] on div "Archiver l’opération" at bounding box center [1496, 273] width 94 height 19
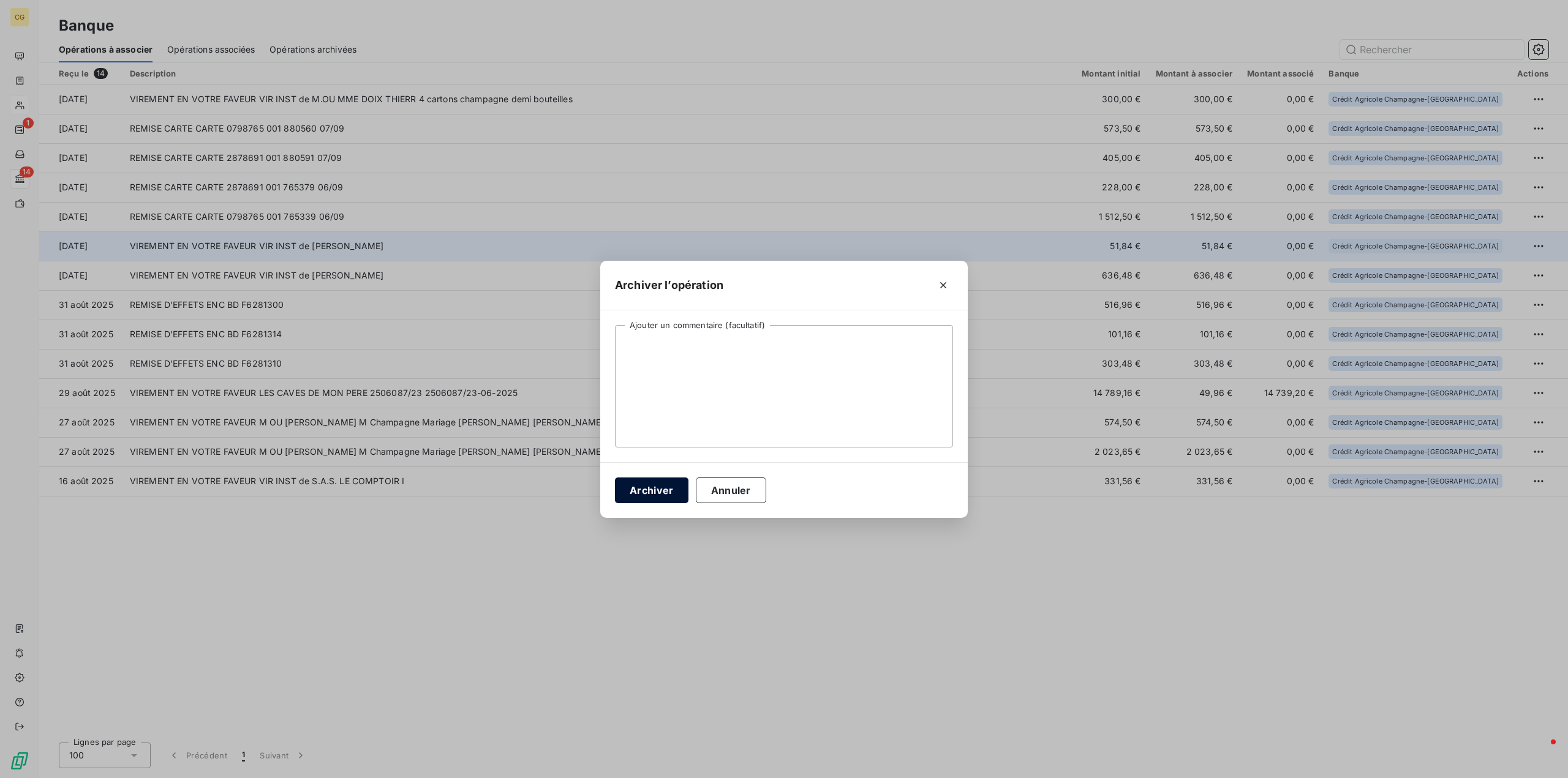
click at [649, 487] on button "Archiver" at bounding box center [651, 490] width 73 height 26
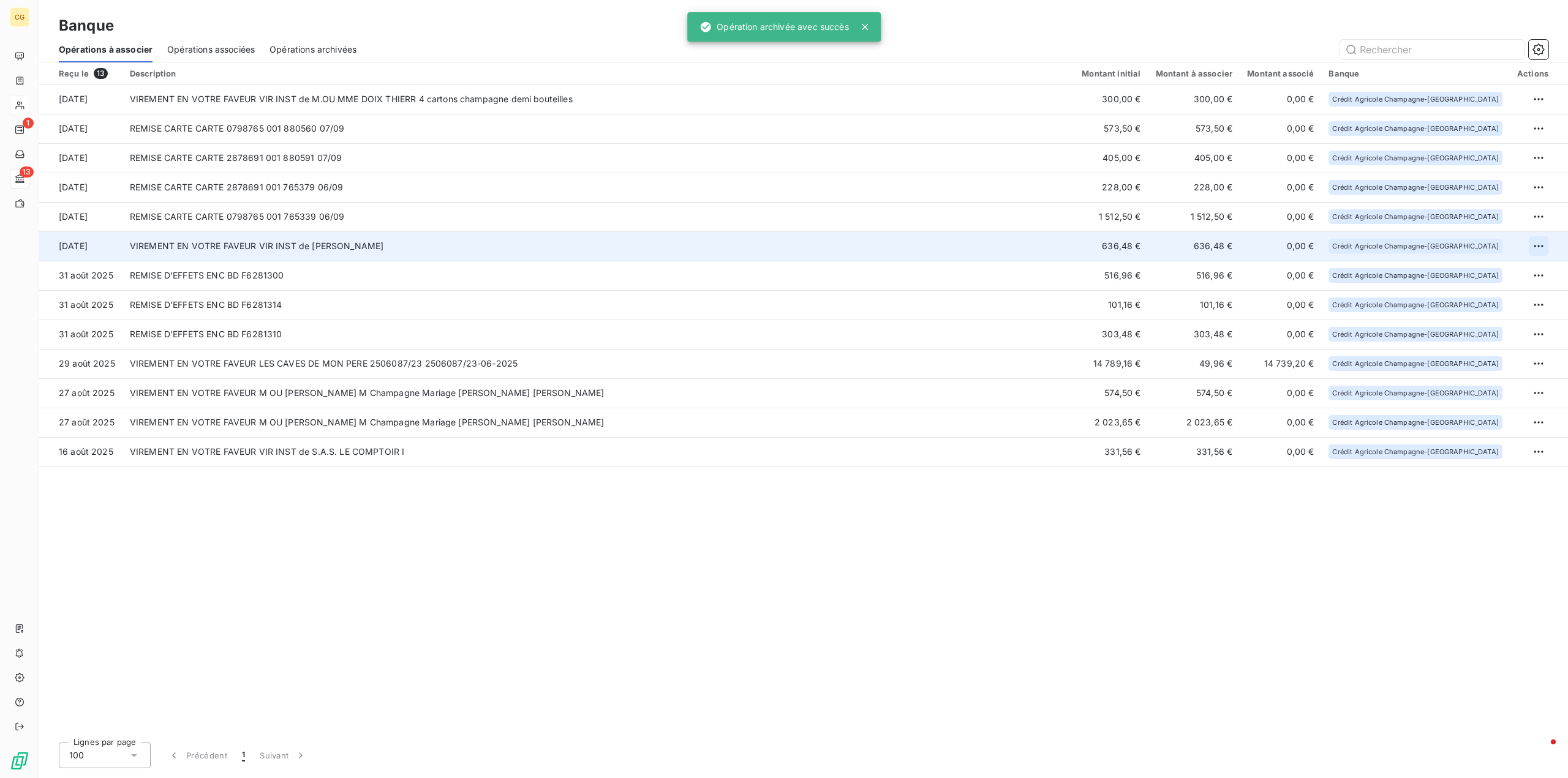
click at [1538, 242] on html "CG 1 13 Banque Opérations à associer Opérations associées Opérations archivées …" at bounding box center [784, 389] width 1568 height 778
click at [1511, 269] on div "Archiver l’opération" at bounding box center [1496, 273] width 94 height 19
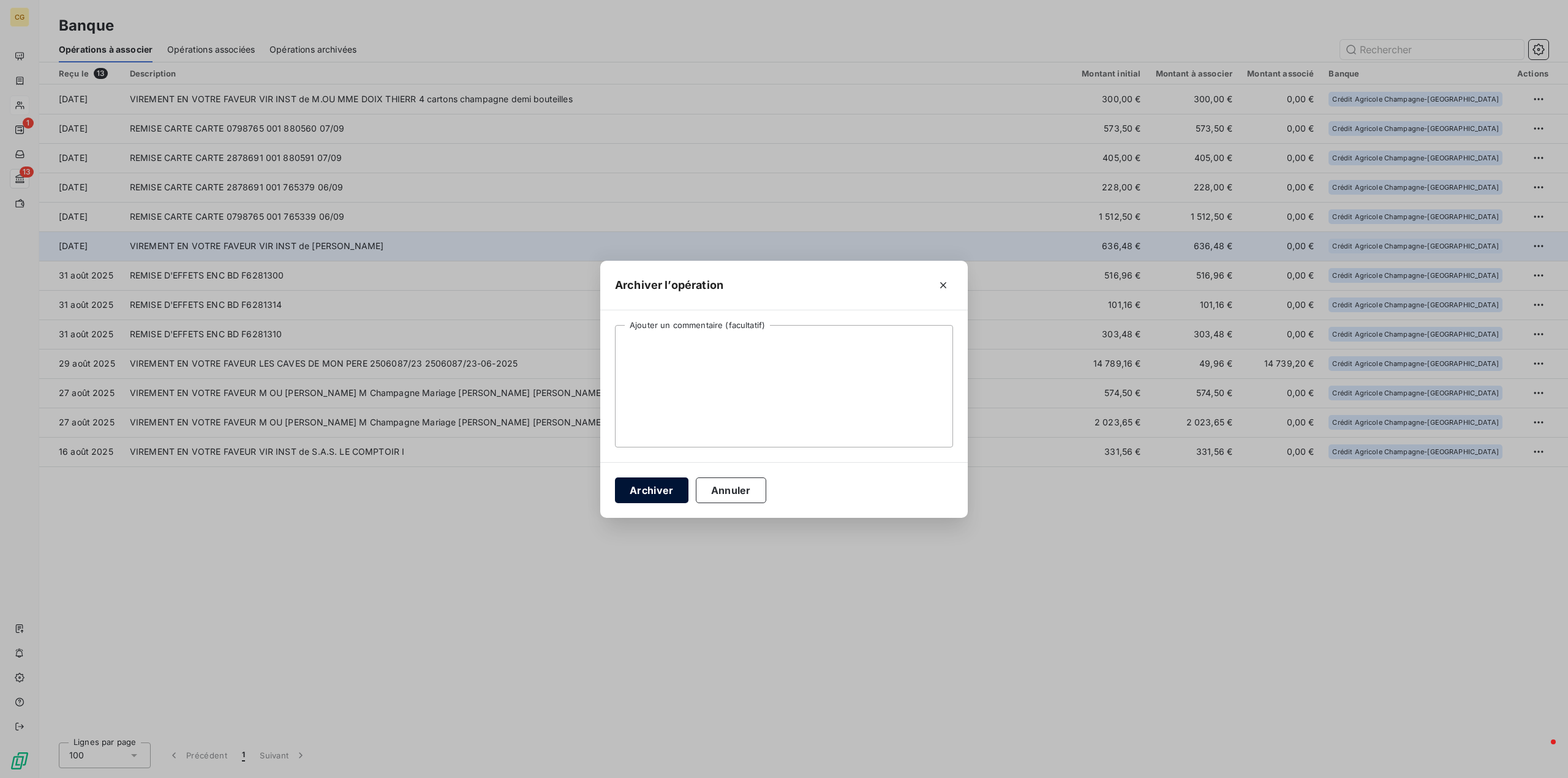
click at [661, 491] on button "Archiver" at bounding box center [651, 490] width 73 height 26
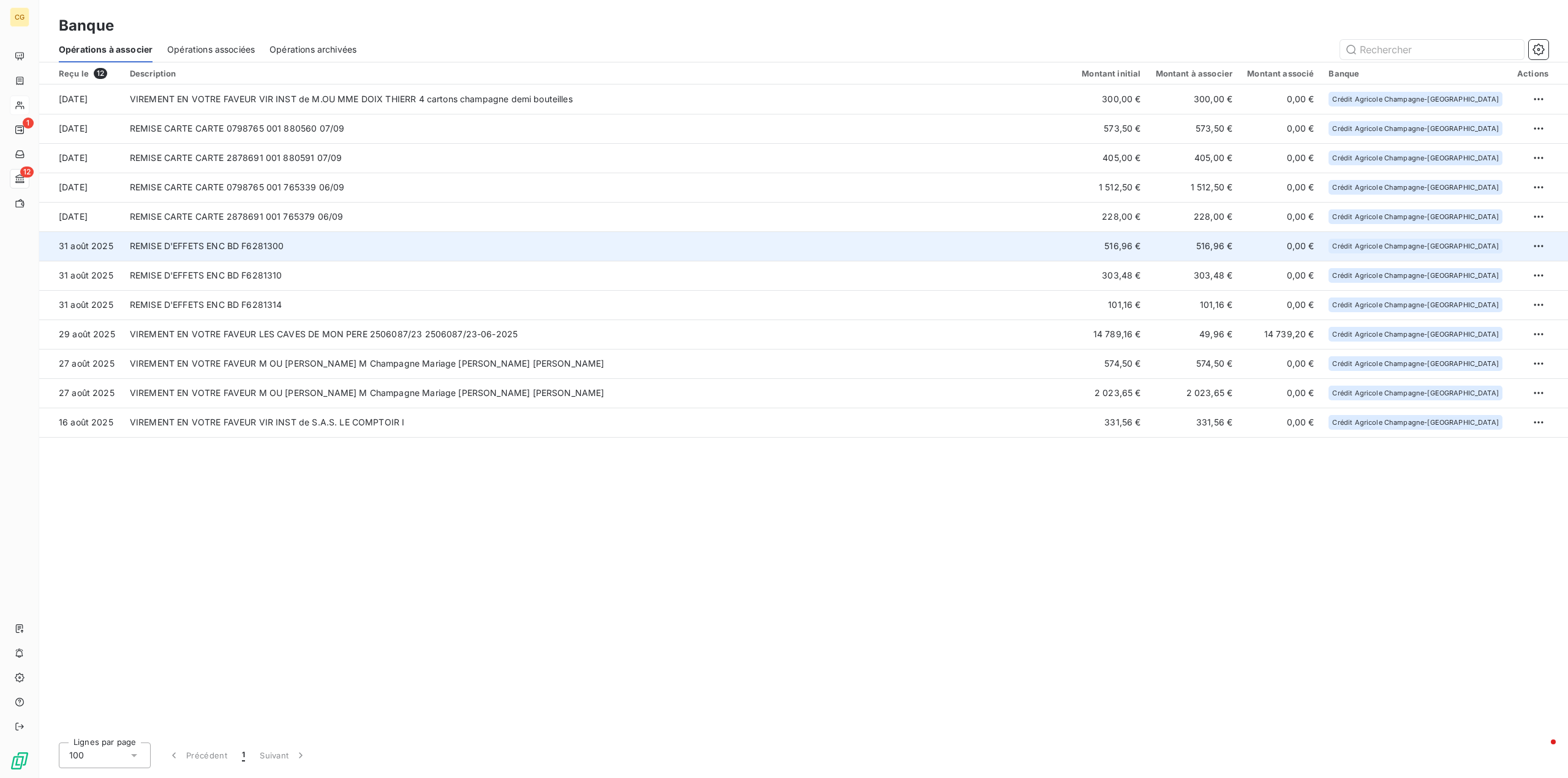
click at [498, 245] on td "REMISE D'EFFETS ENC BD F6281300" at bounding box center [598, 246] width 952 height 29
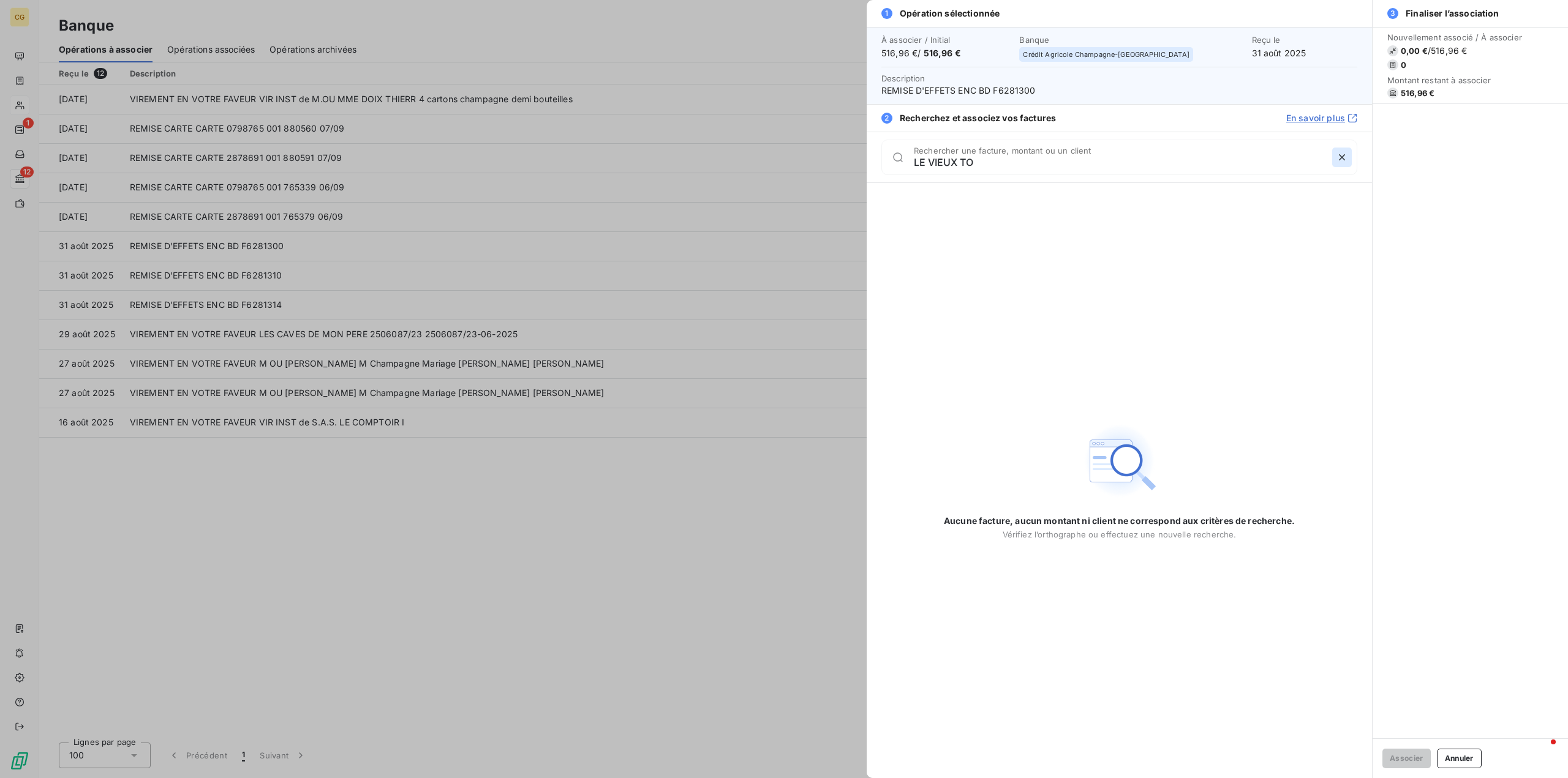
type input "LE VIEUX TO"
click at [1337, 160] on icon "button" at bounding box center [1342, 157] width 12 height 12
click at [1464, 761] on button "Annuler" at bounding box center [1459, 758] width 45 height 19
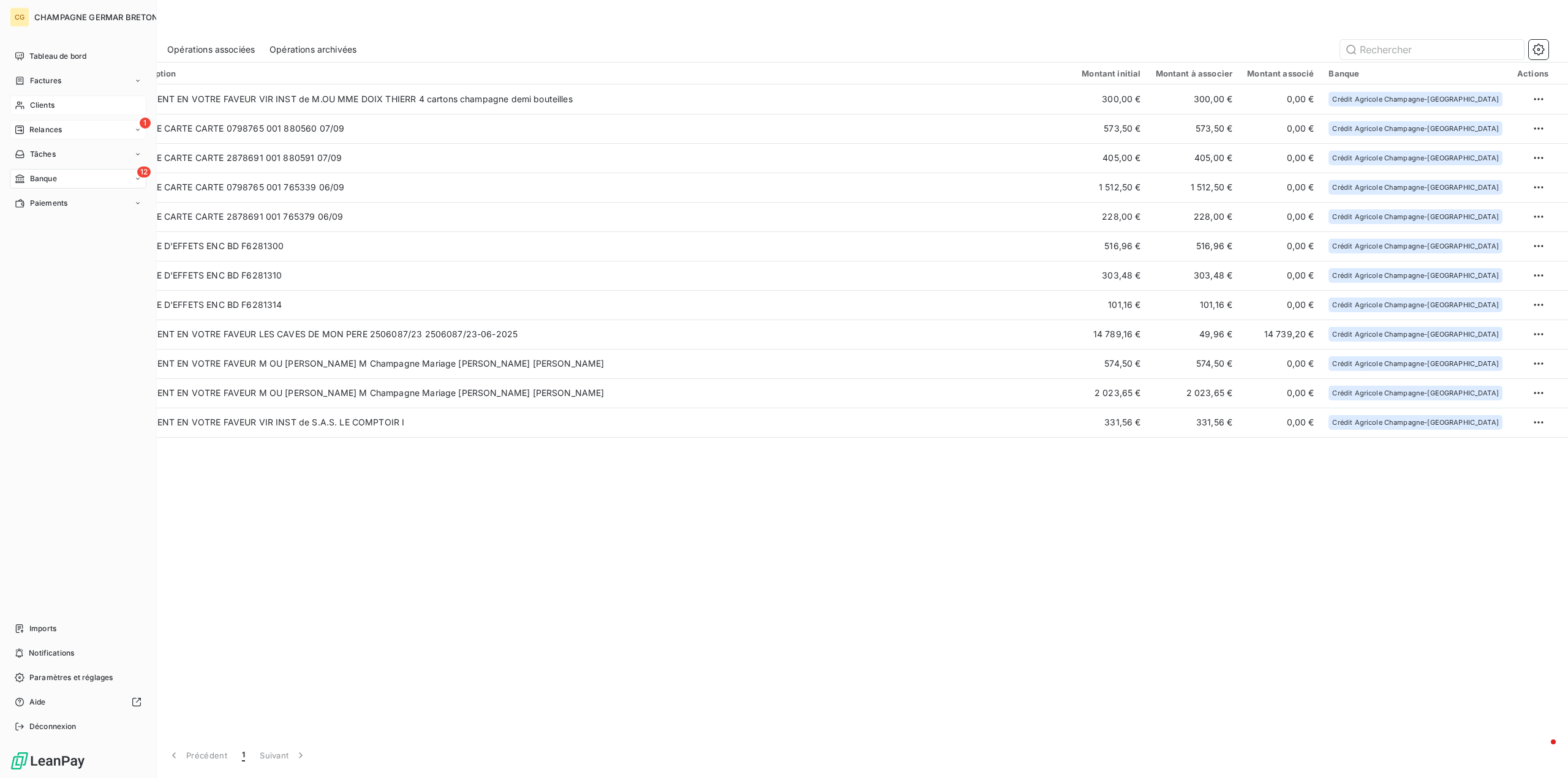
click at [32, 128] on span "Relances" at bounding box center [45, 130] width 33 height 11
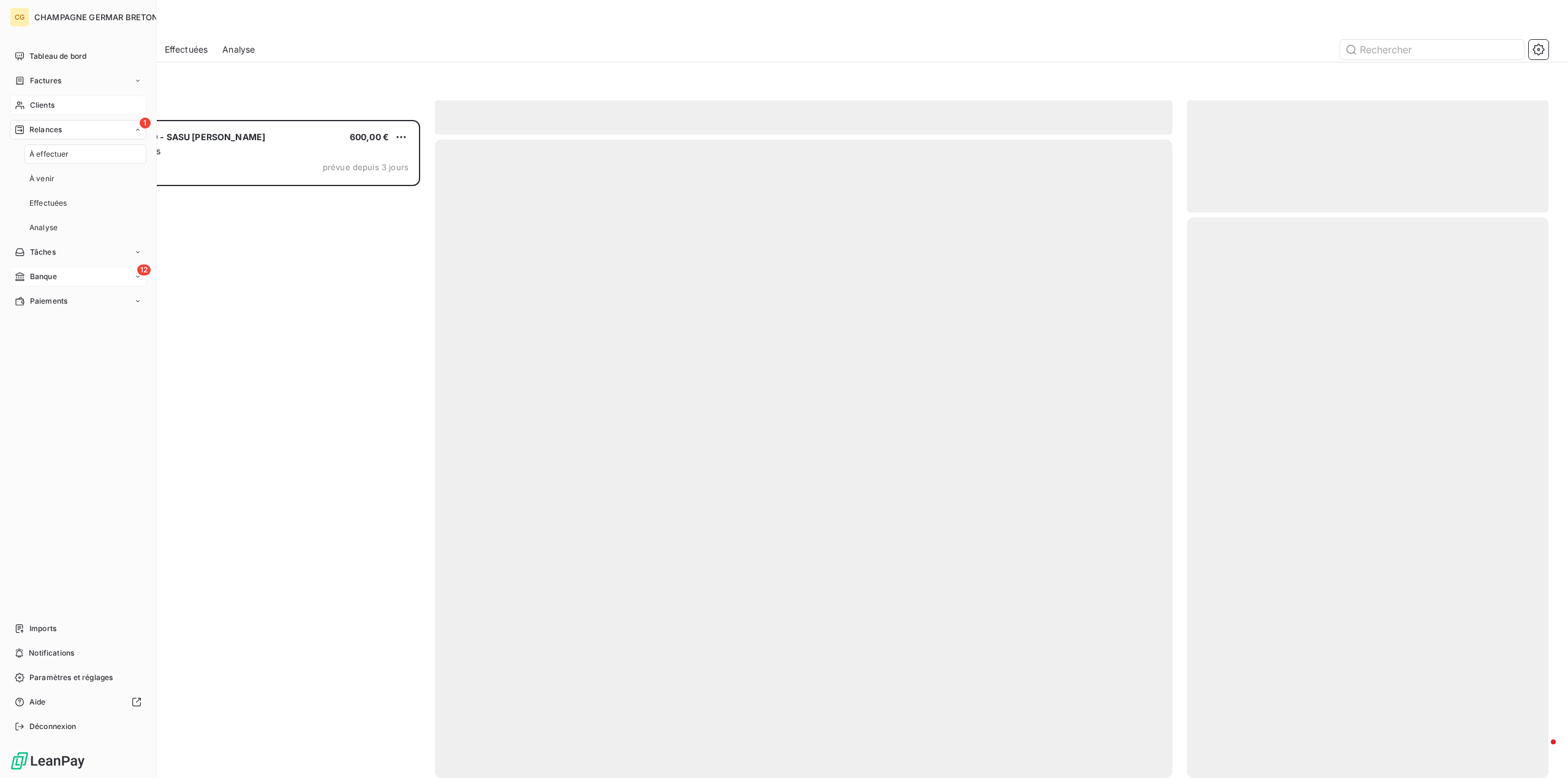
scroll to position [649, 352]
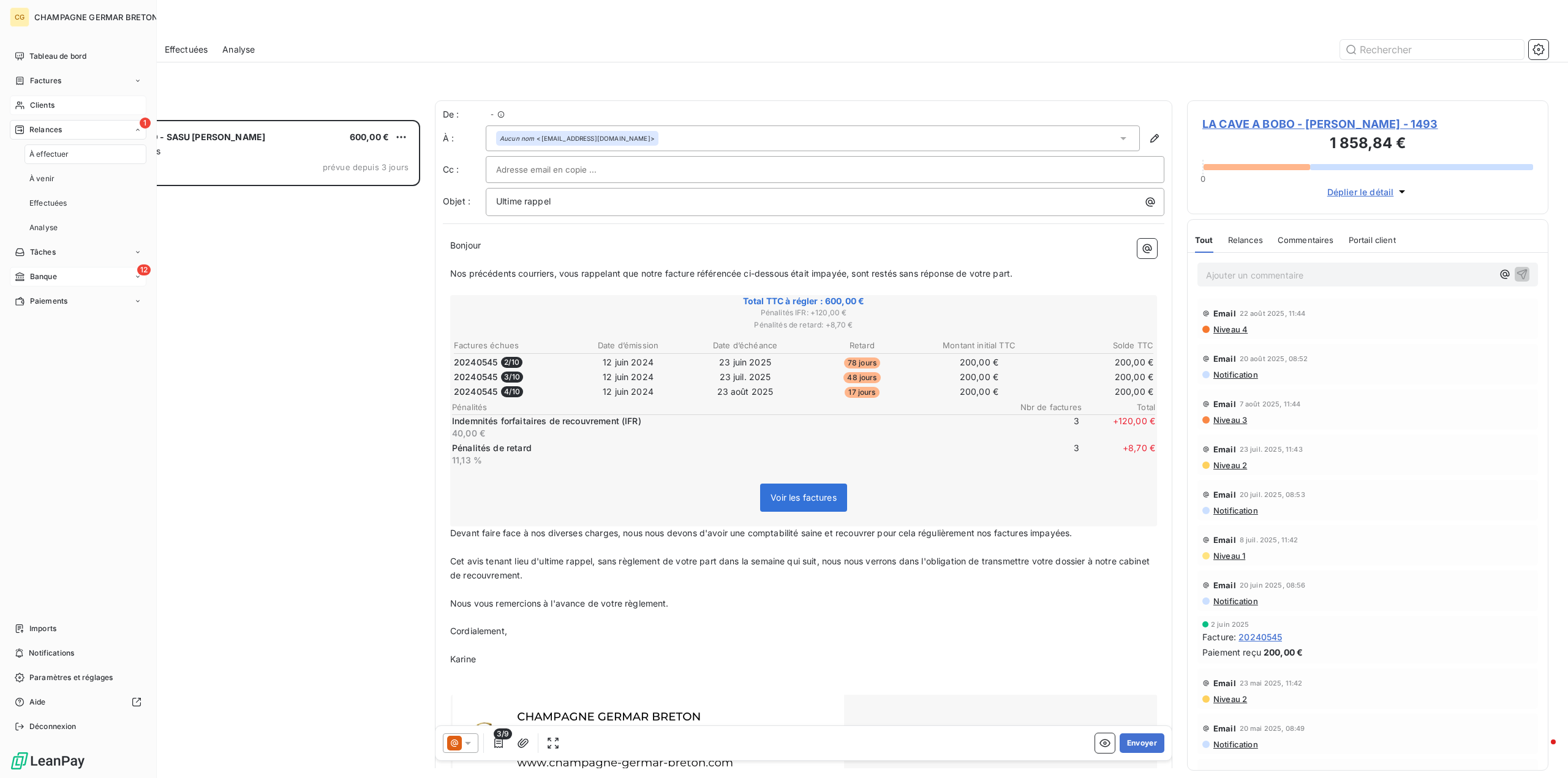
click at [39, 102] on span "Clients" at bounding box center [42, 105] width 25 height 11
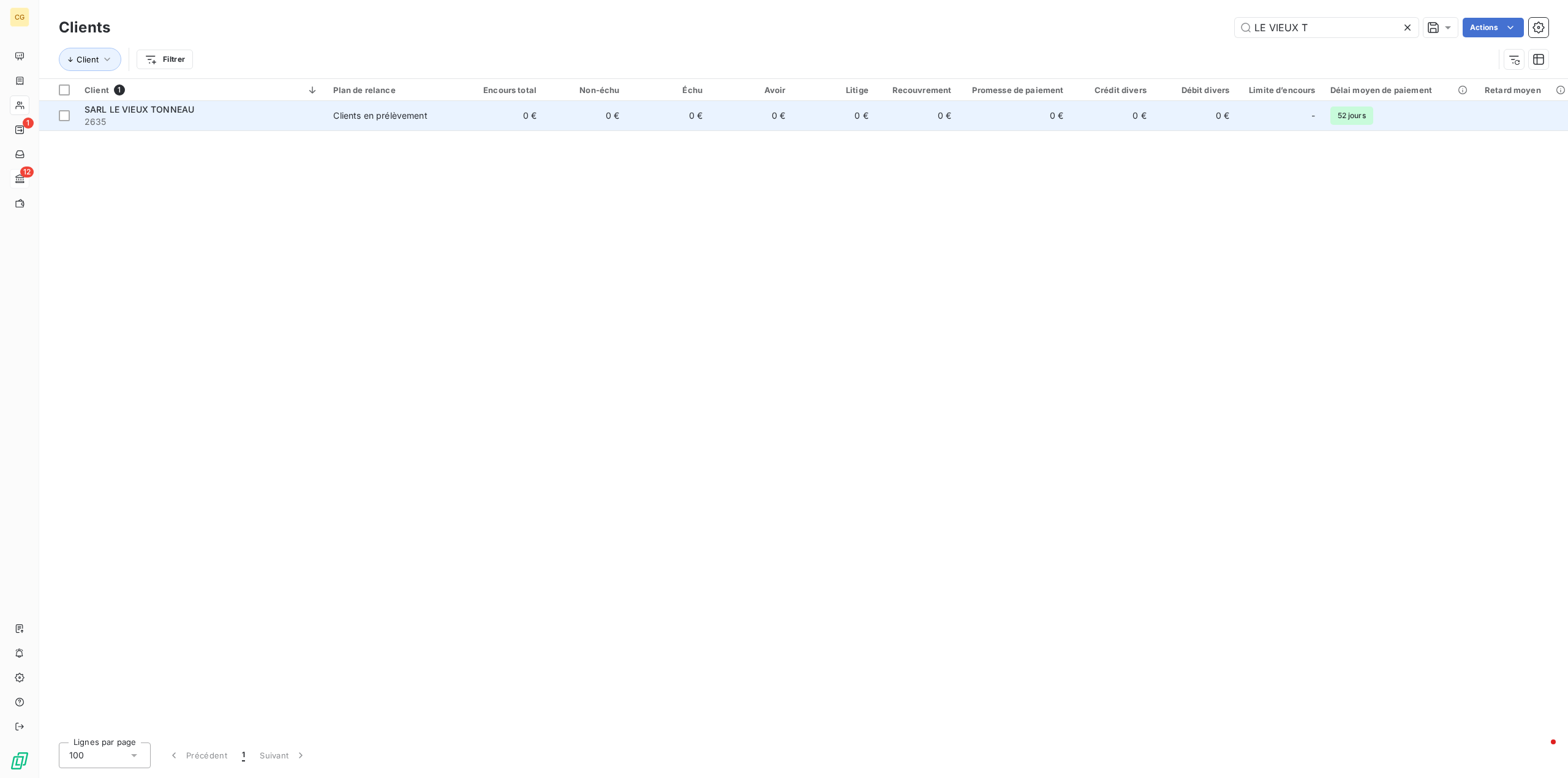
type input "LE VIEUX T"
click at [388, 115] on div "Clients en prélèvement" at bounding box center [380, 116] width 94 height 12
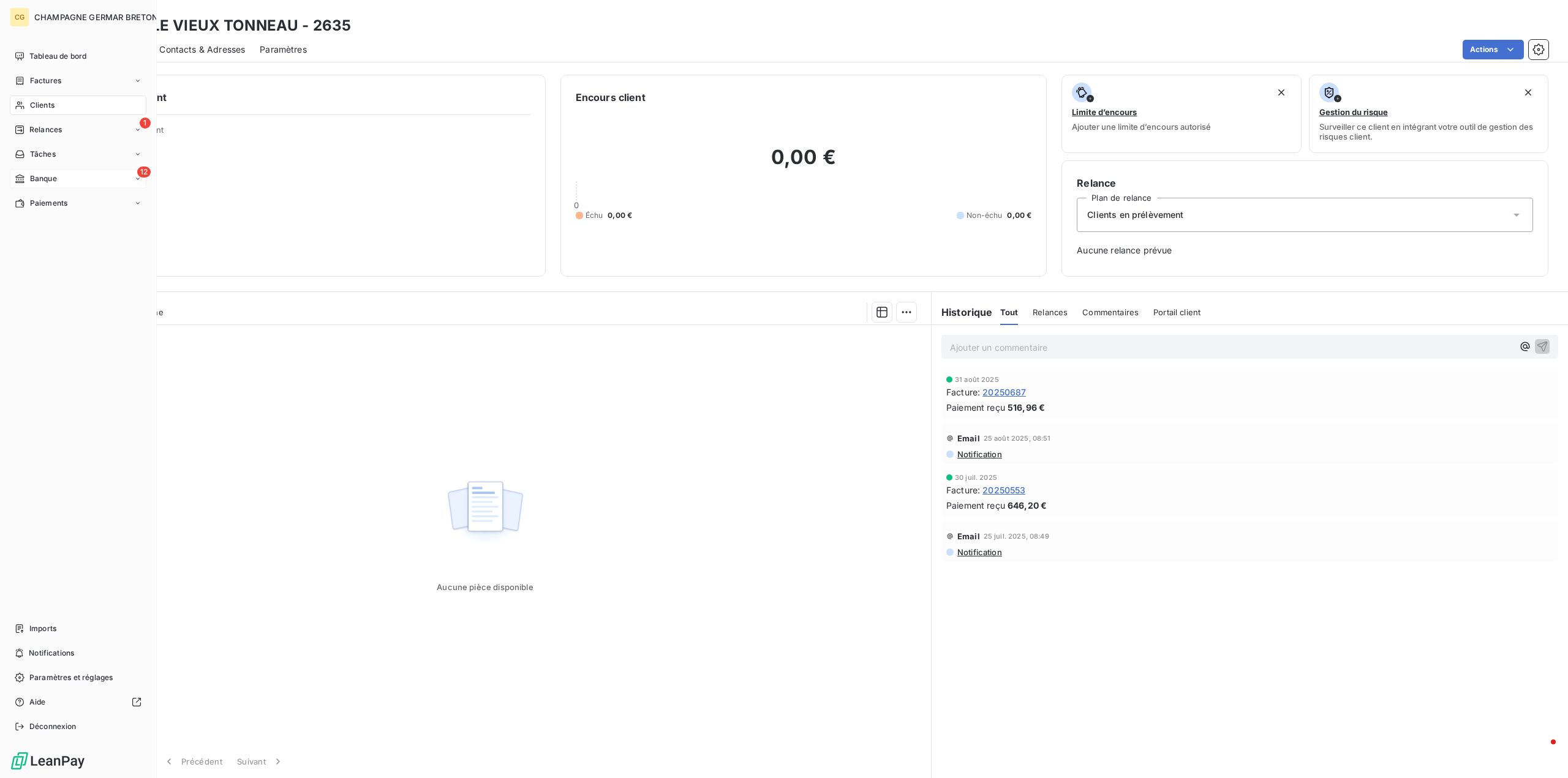
click at [43, 178] on span "Banque" at bounding box center [43, 179] width 27 height 11
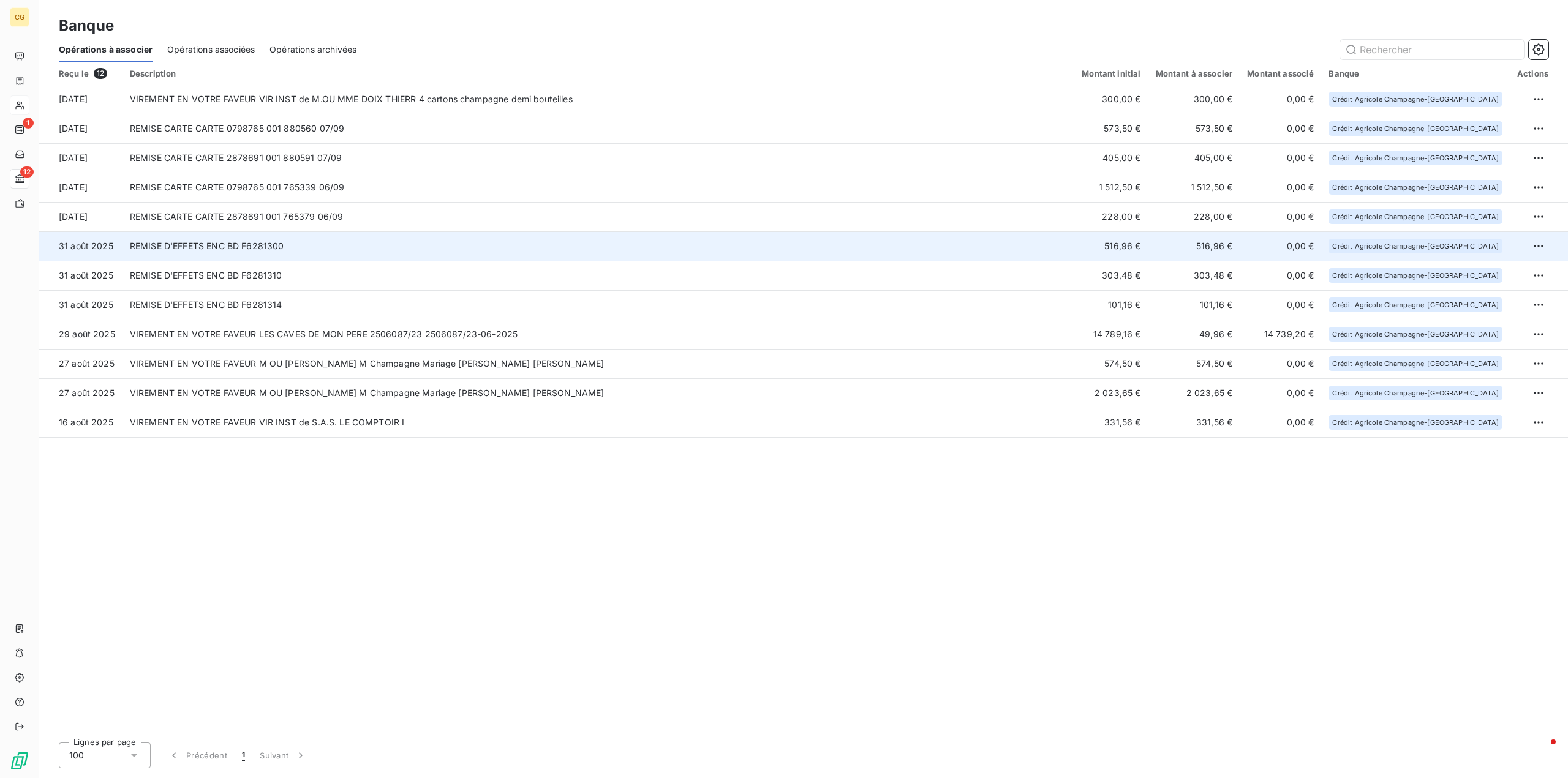
click at [289, 248] on td "REMISE D'EFFETS ENC BD F6281300" at bounding box center [598, 246] width 952 height 29
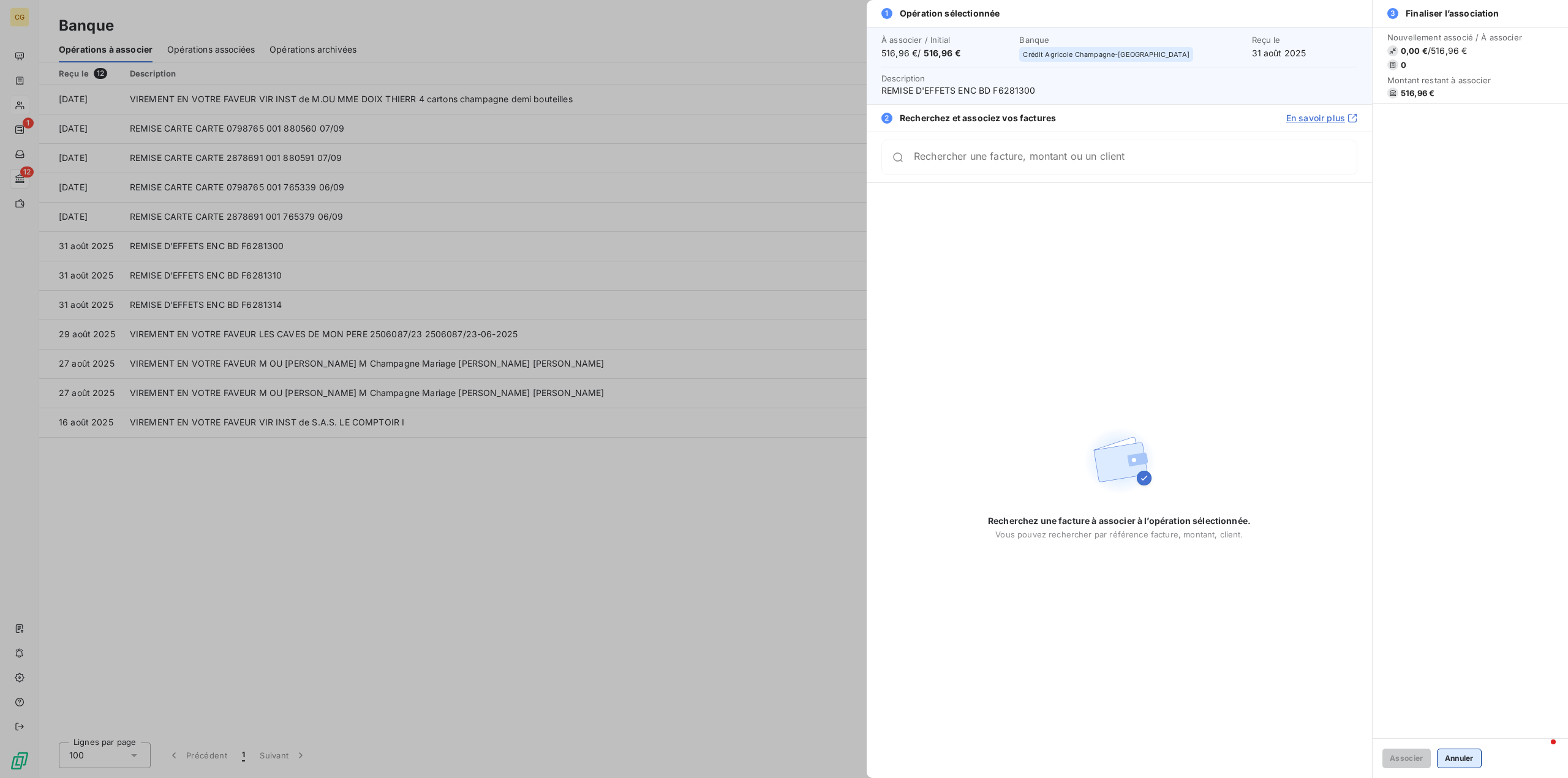
click at [1449, 757] on button "Annuler" at bounding box center [1459, 758] width 45 height 19
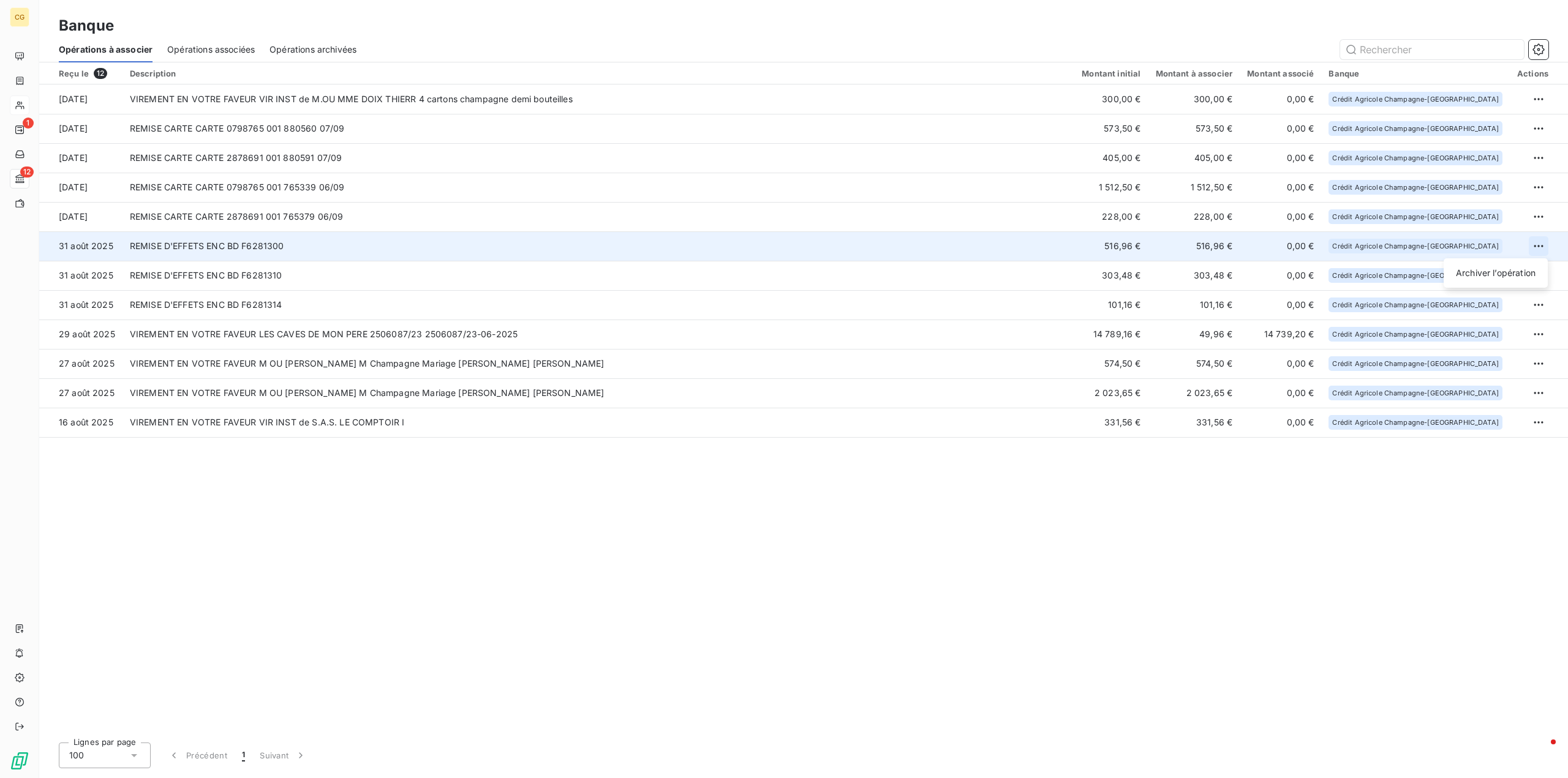
click at [1544, 247] on html "CG 1 12 Banque Opérations à associer Opérations associées Opérations archivées …" at bounding box center [784, 389] width 1568 height 778
click at [1476, 274] on div "Archiver l’opération" at bounding box center [1496, 273] width 94 height 19
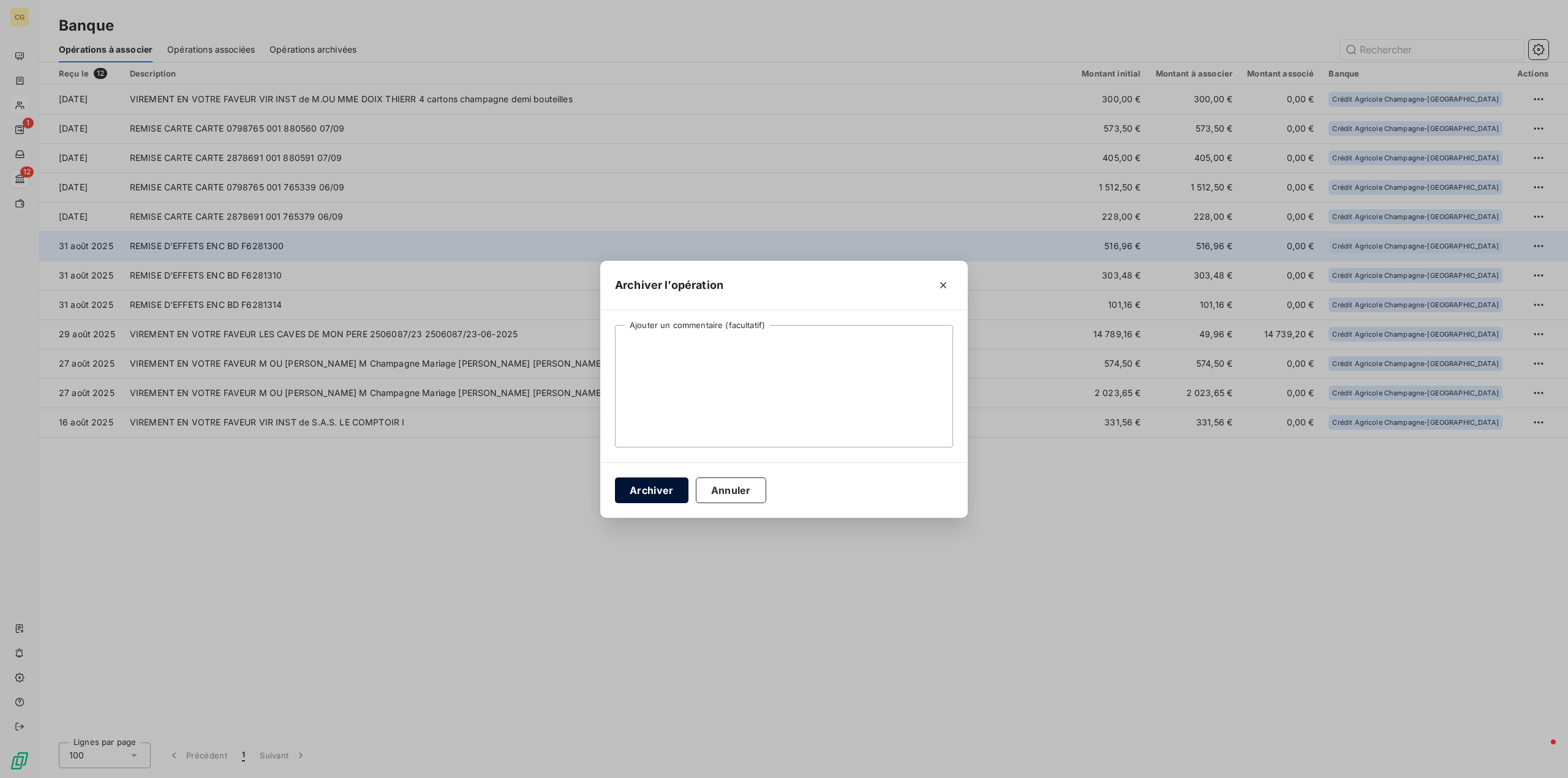
click at [645, 491] on button "Archiver" at bounding box center [651, 490] width 73 height 26
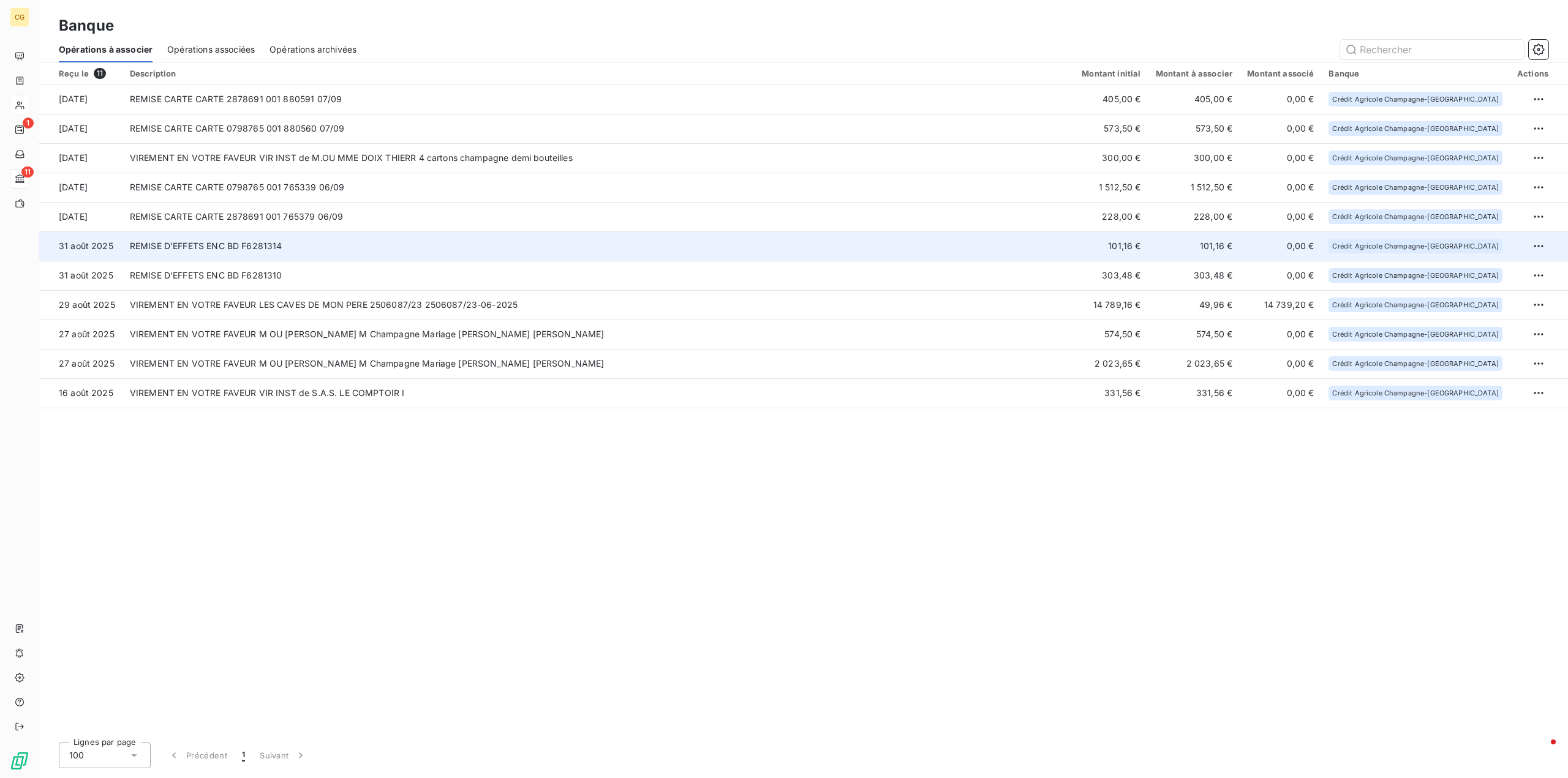
click at [613, 251] on td "REMISE D'EFFETS ENC BD F6281314" at bounding box center [598, 246] width 952 height 29
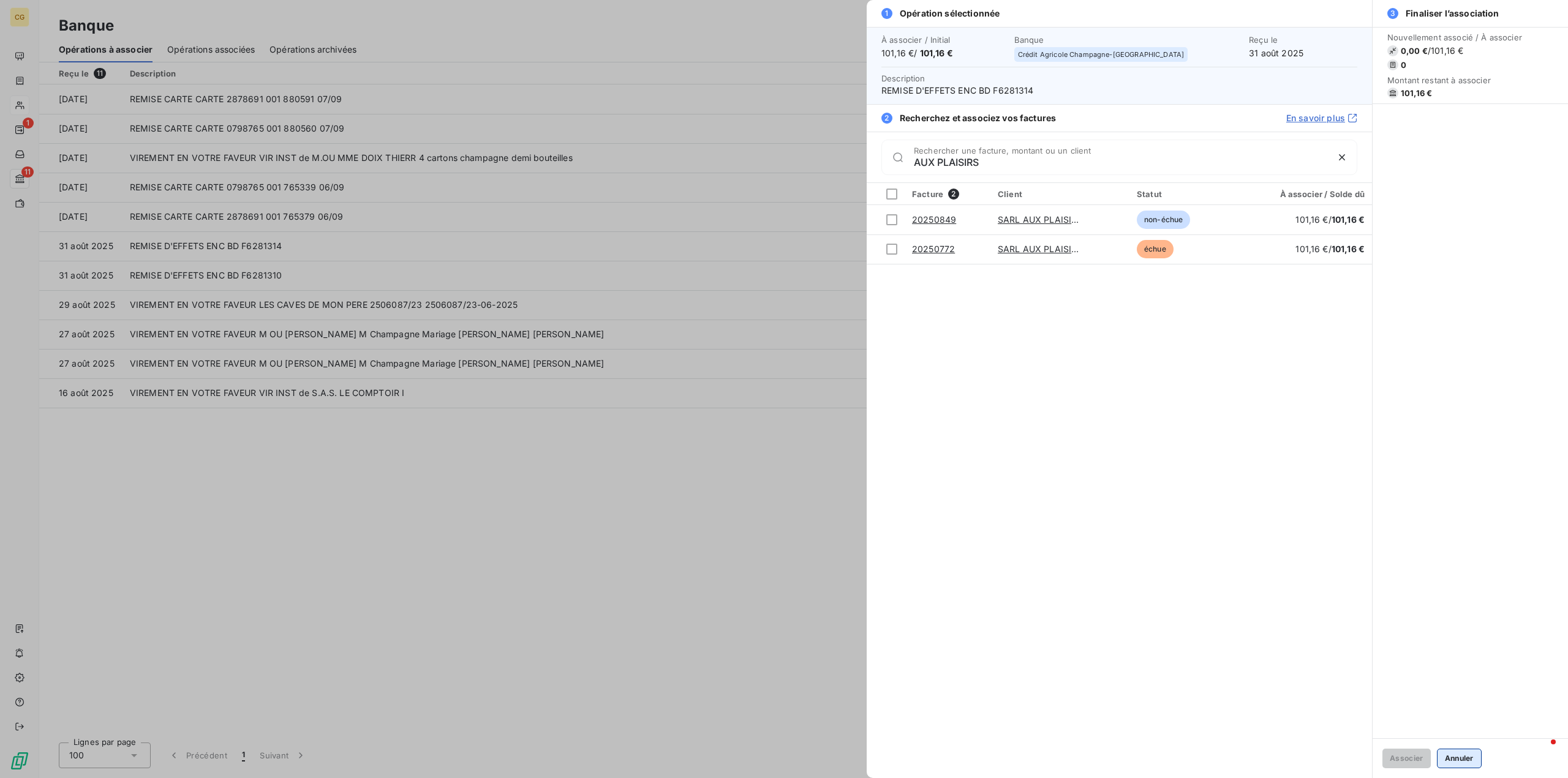
type input "AUX PLAISIRS"
click at [1457, 759] on button "Annuler" at bounding box center [1459, 758] width 45 height 19
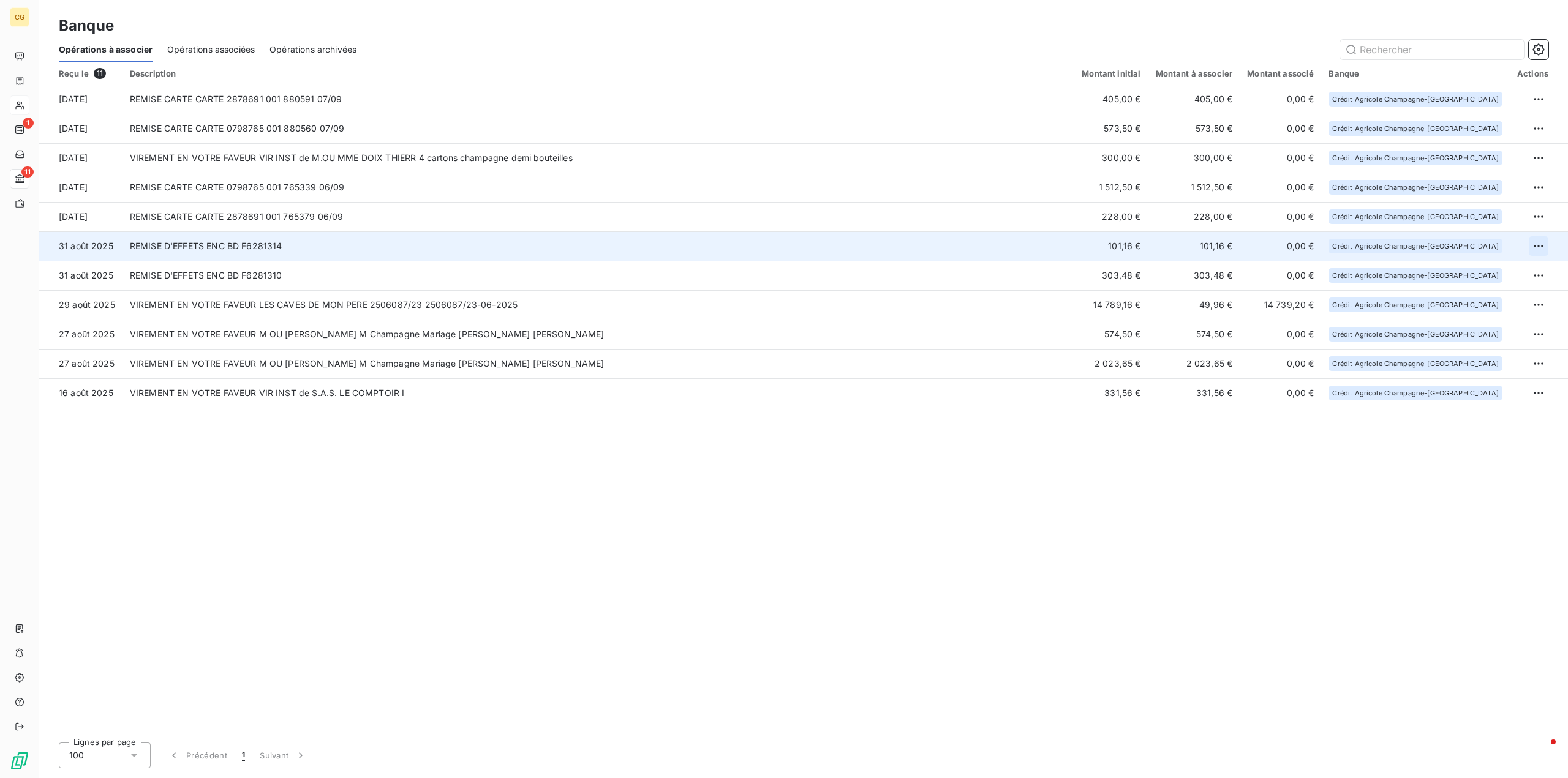
click at [1537, 243] on html "CG 1 11 Banque Opérations à associer Opérations associées Opérations archivées …" at bounding box center [784, 389] width 1568 height 778
click at [1494, 275] on div "Archiver l’opération" at bounding box center [1496, 273] width 94 height 19
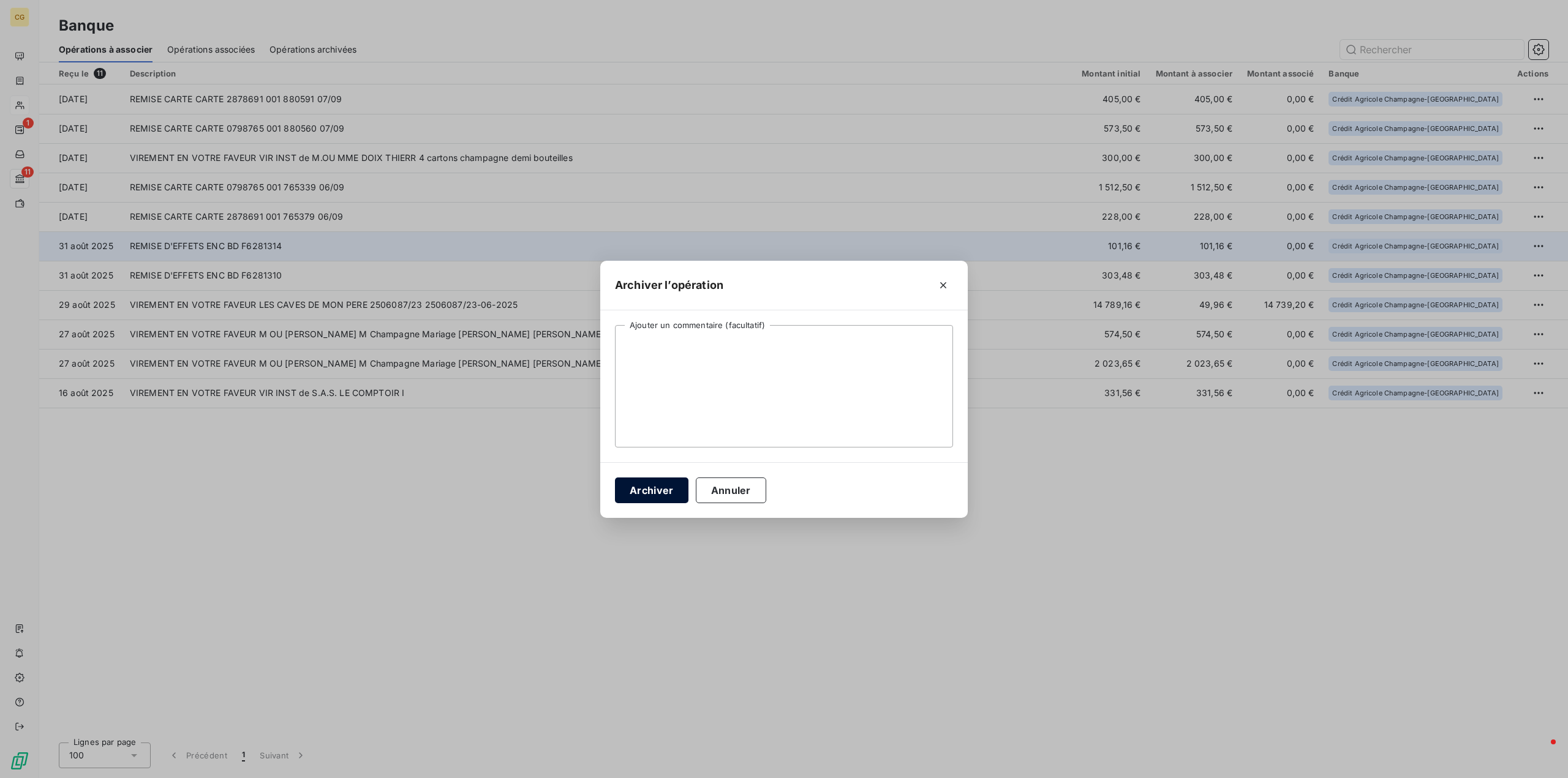
click at [648, 494] on button "Archiver" at bounding box center [651, 490] width 73 height 26
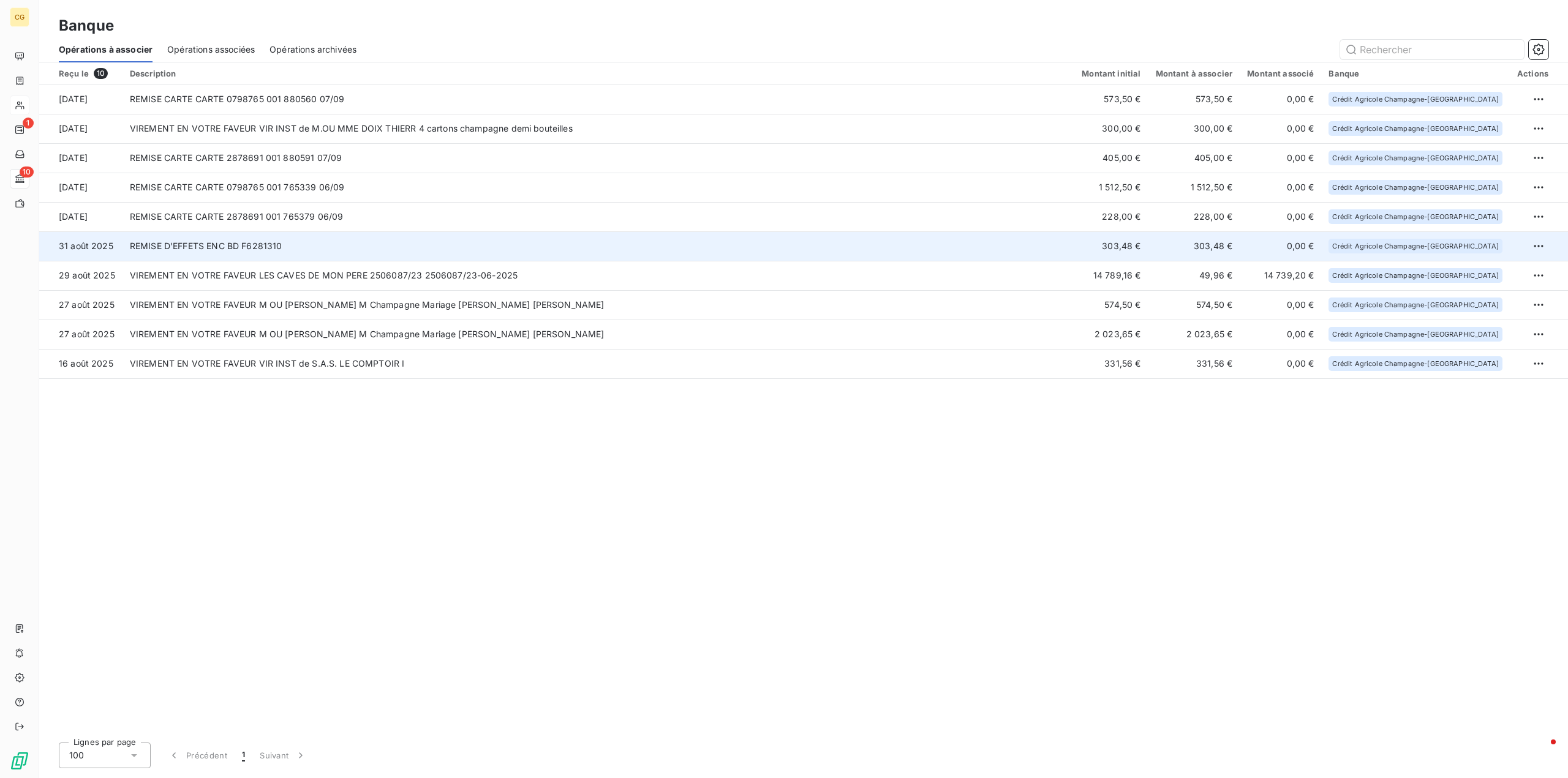
click at [1148, 243] on td "303,48 €" at bounding box center [1111, 246] width 73 height 29
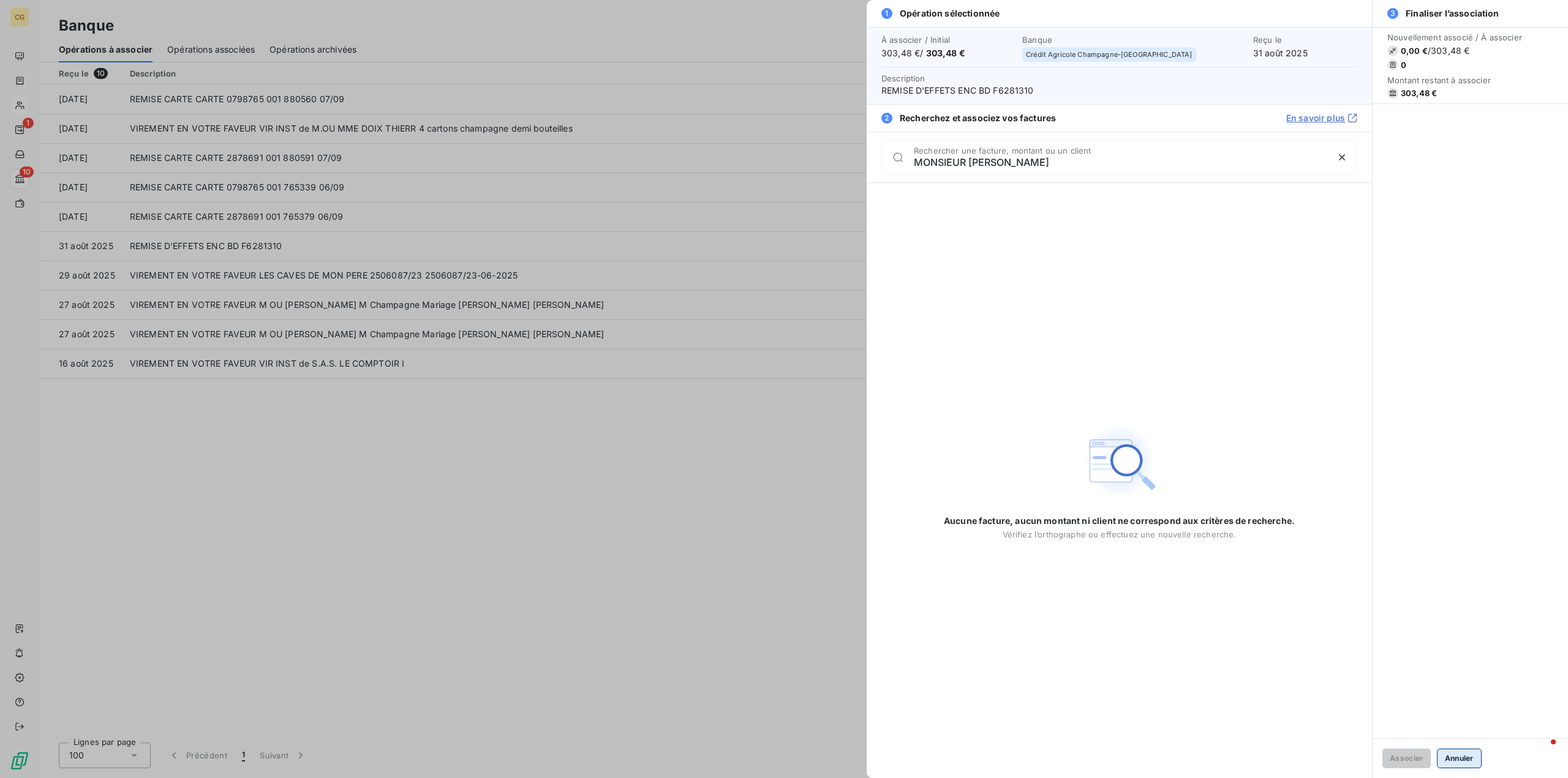
type input "MONSIEUR LOUIS"
click at [1463, 759] on button "Annuler" at bounding box center [1459, 758] width 45 height 19
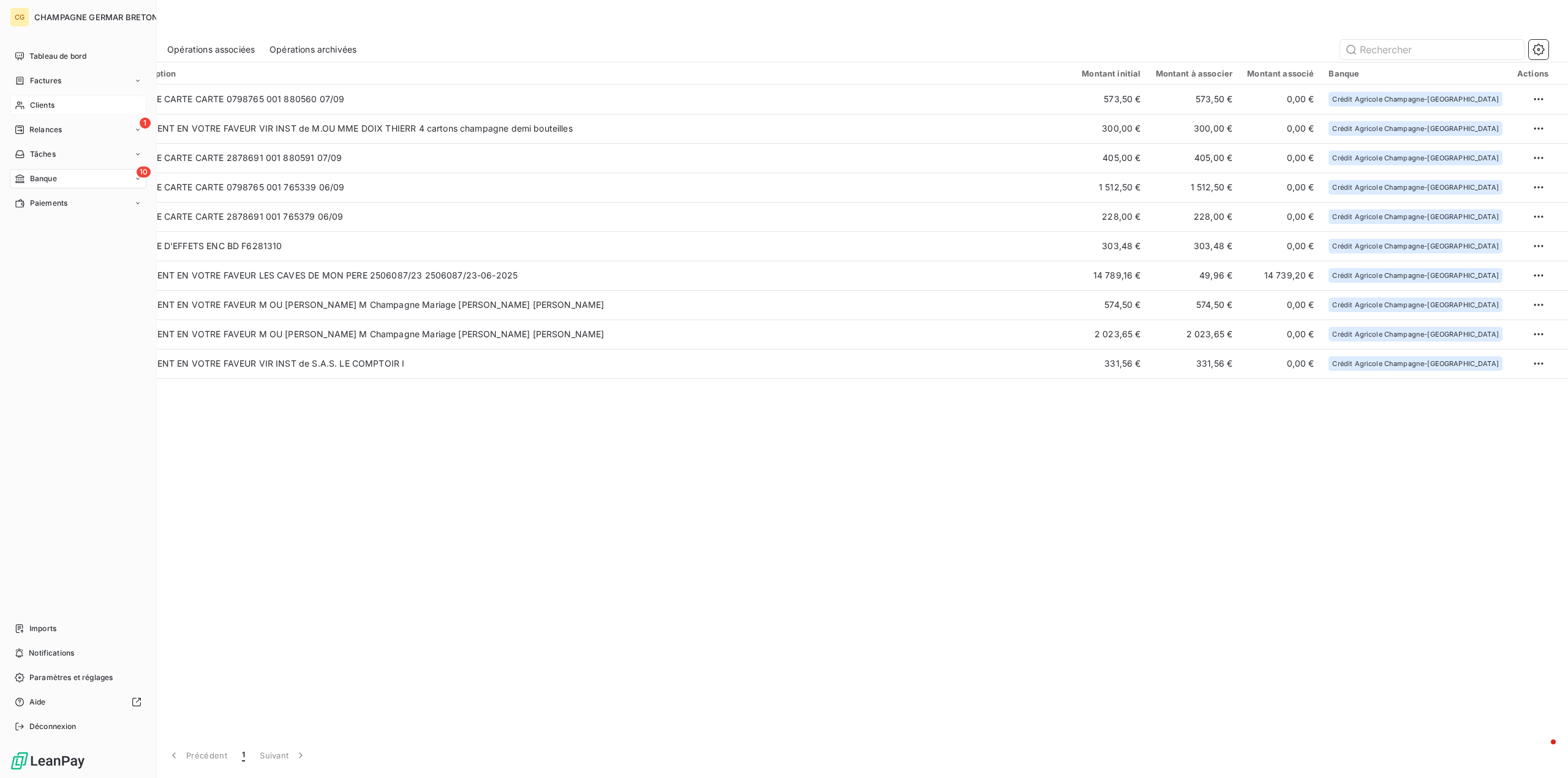
click at [42, 104] on span "Clients" at bounding box center [42, 105] width 25 height 11
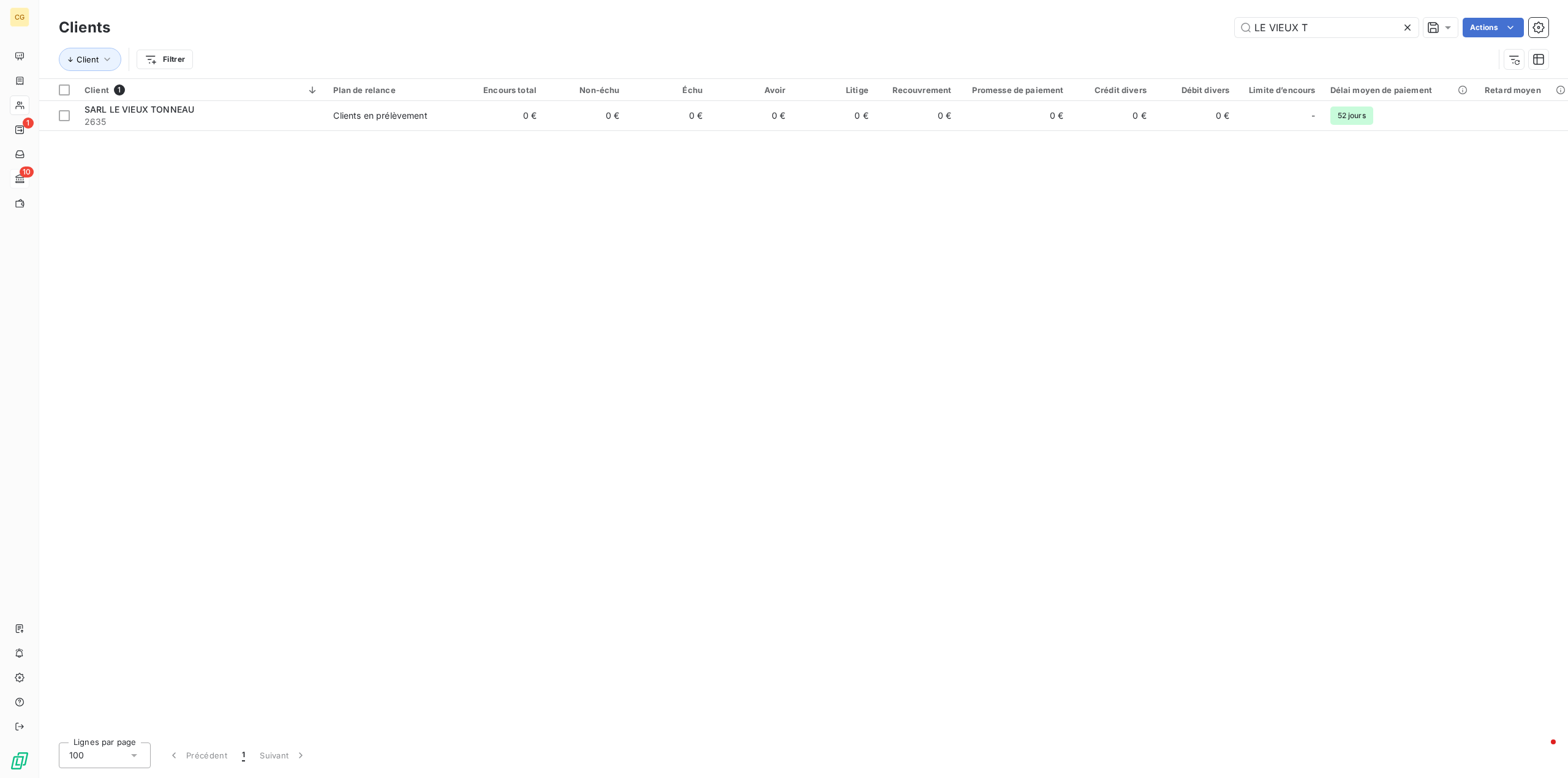
click at [1404, 27] on icon at bounding box center [1408, 27] width 12 height 12
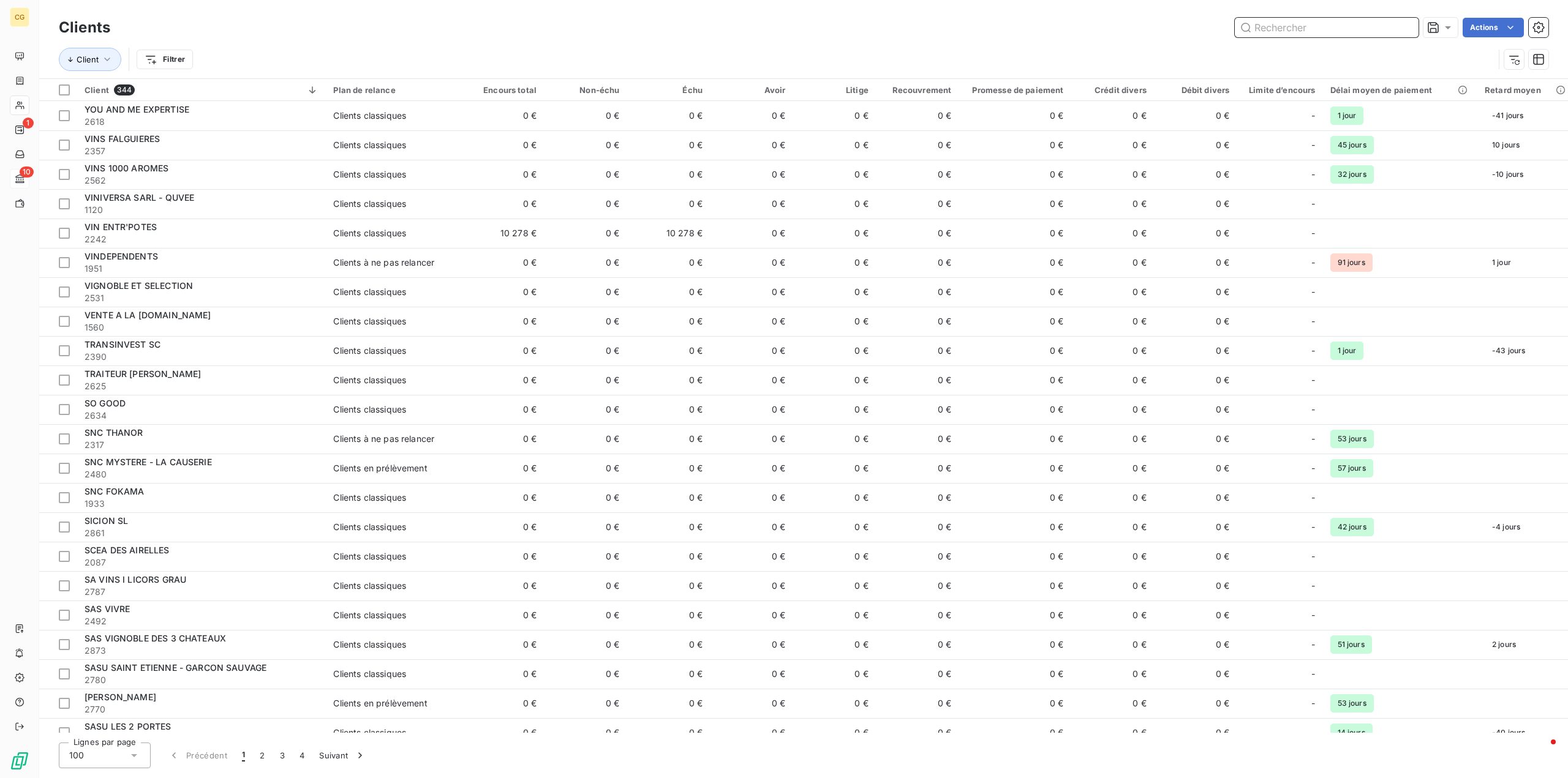
click at [1297, 22] on input "text" at bounding box center [1327, 27] width 184 height 19
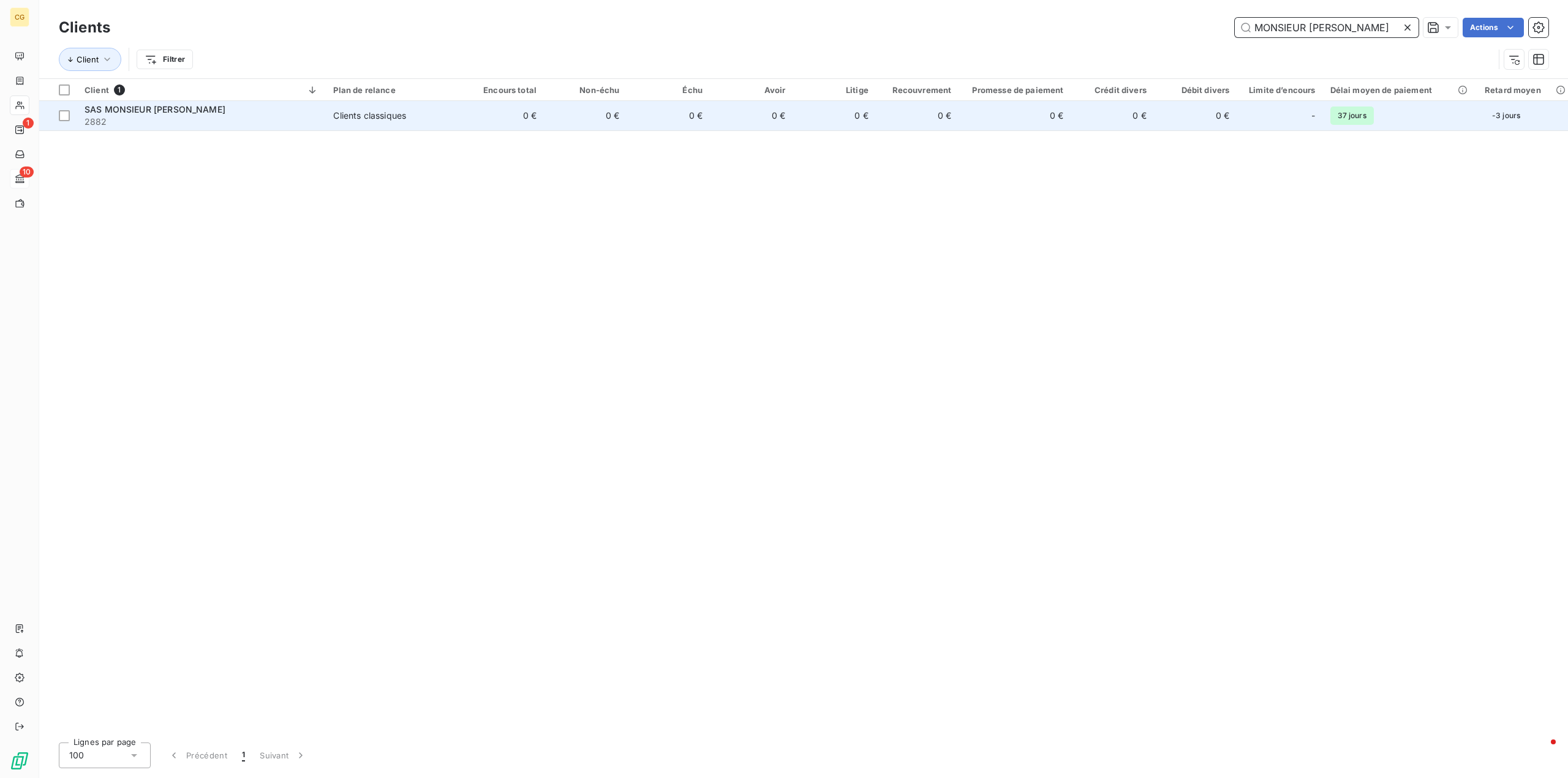
type input "MONSIEUR LOUIS"
click at [389, 118] on div "Clients classiques" at bounding box center [370, 116] width 73 height 12
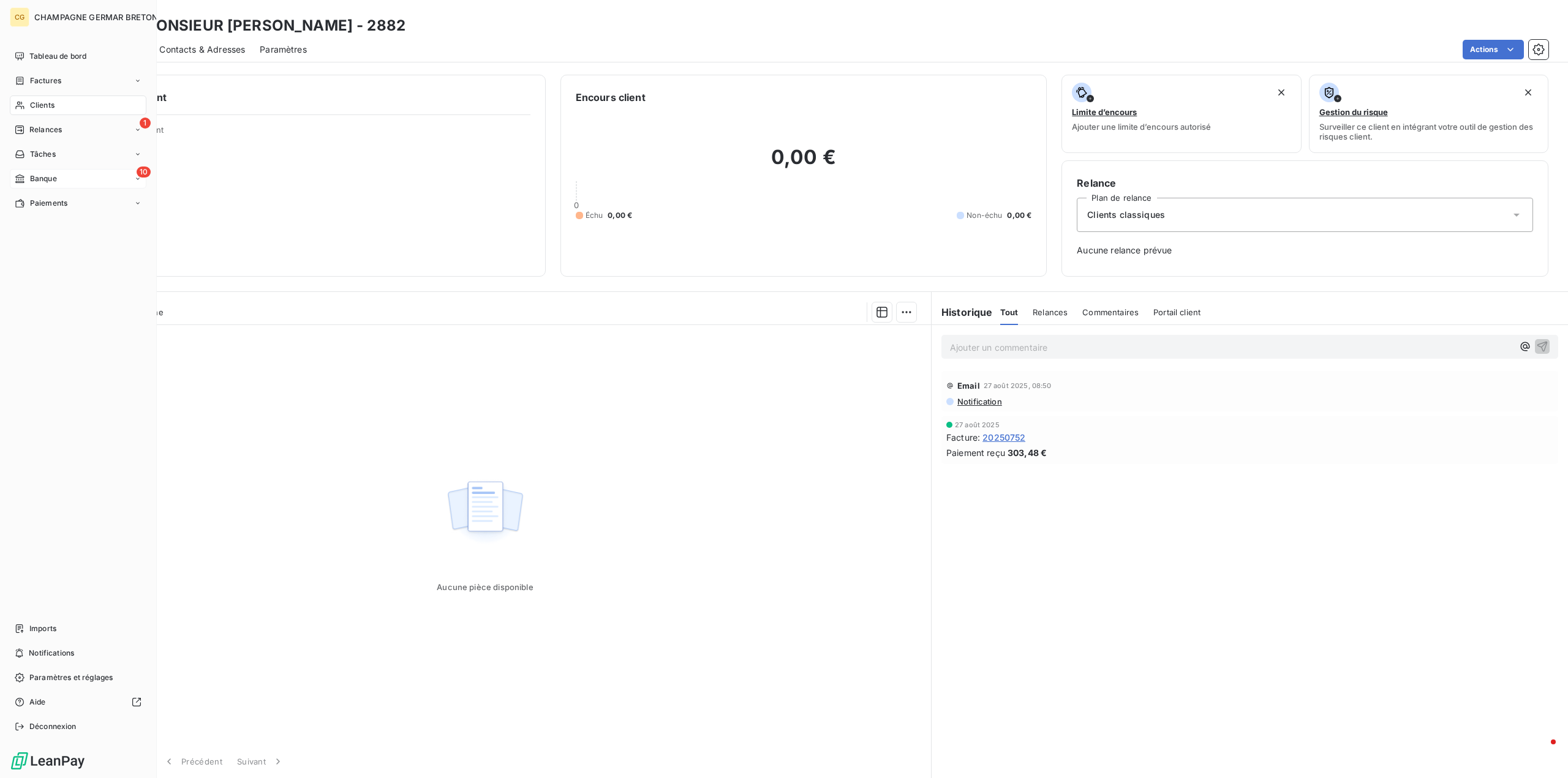
click at [43, 178] on span "Banque" at bounding box center [43, 179] width 27 height 11
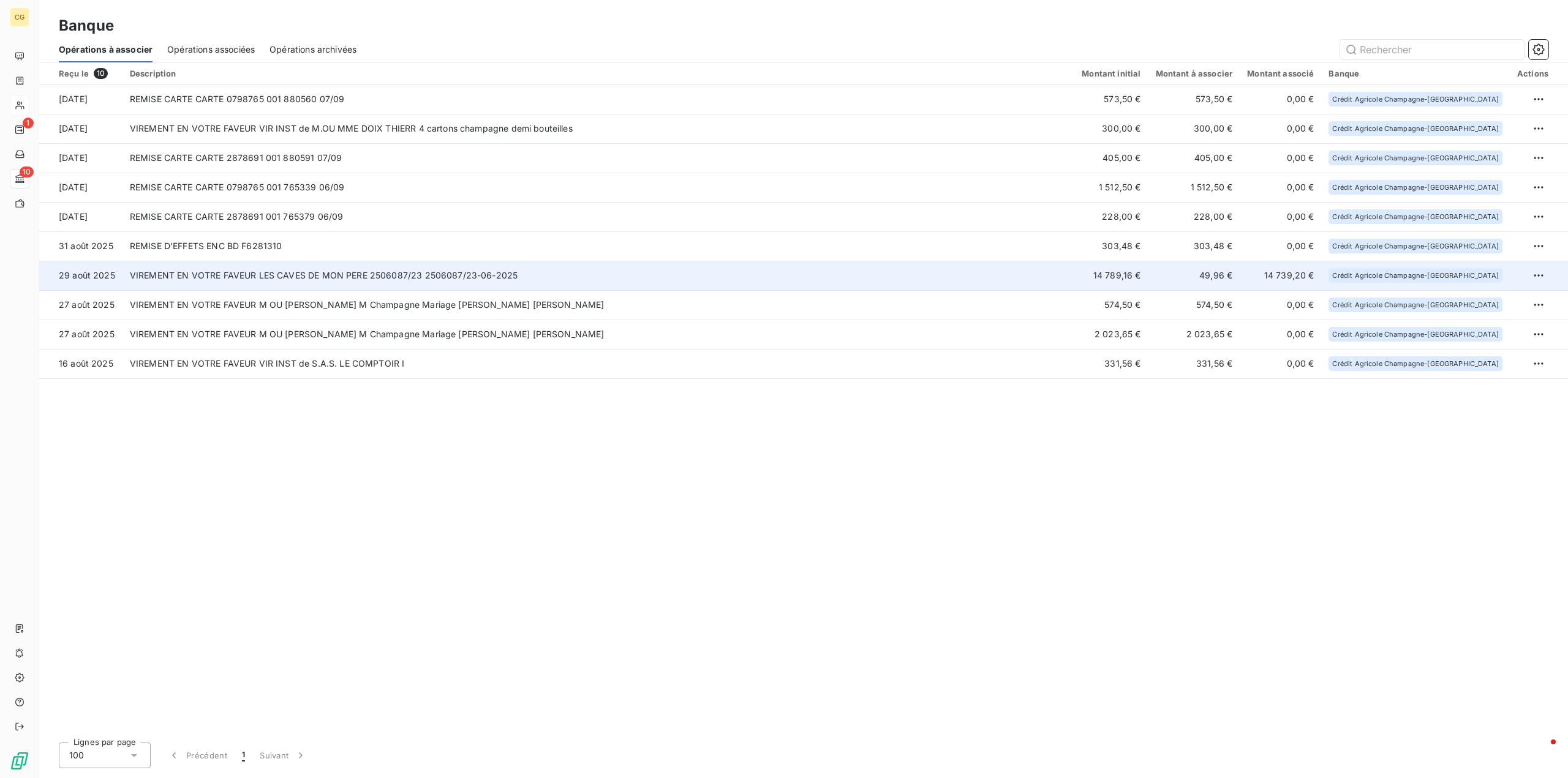
click at [1053, 276] on td "VIREMENT EN VOTRE FAVEUR LES CAVES DE MON PERE 2506087/23 2506087/23-06-2025" at bounding box center [598, 275] width 952 height 29
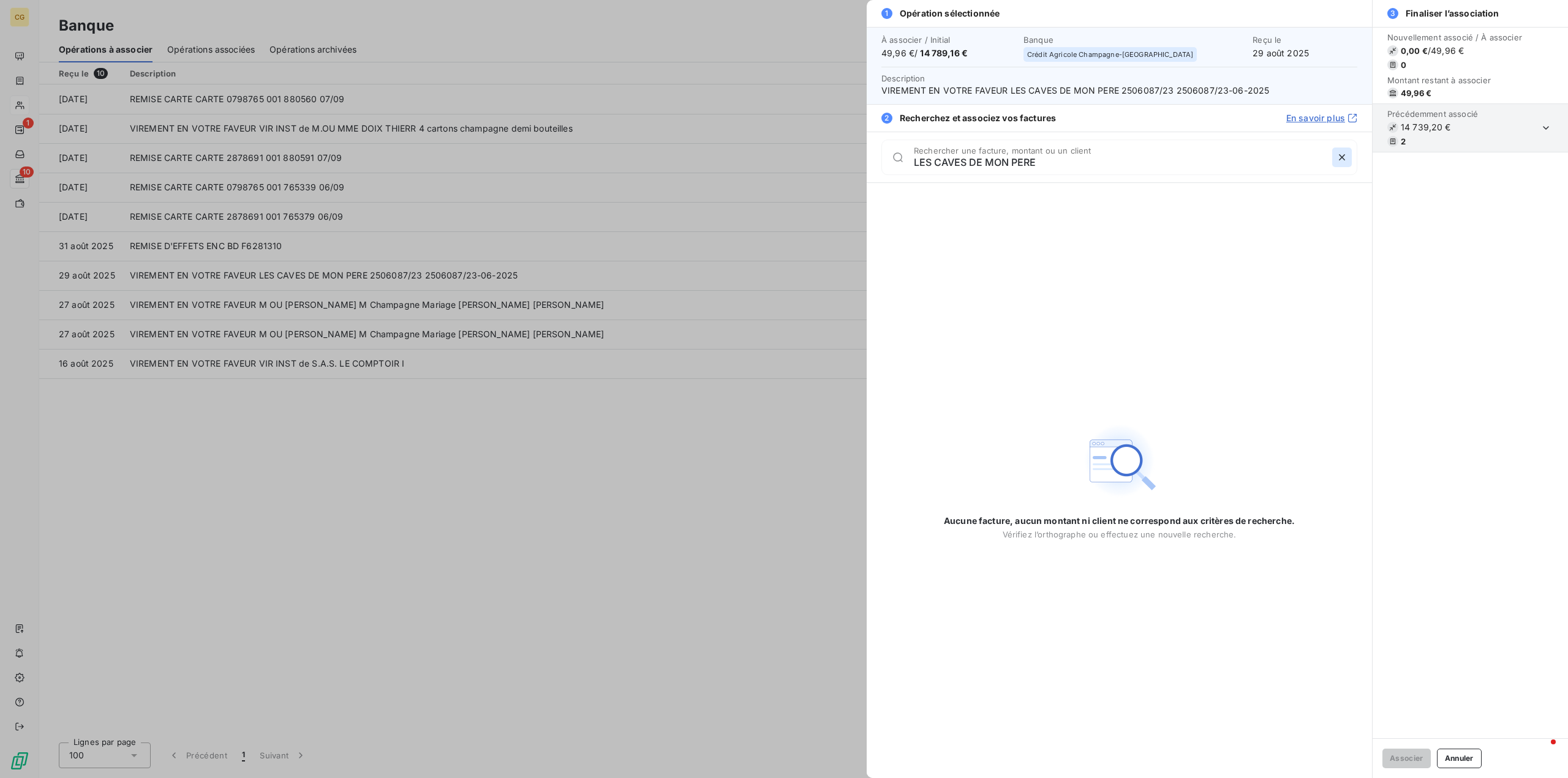
type input "LES CAVES DE MON PERE"
click at [1344, 159] on icon "button" at bounding box center [1342, 157] width 6 height 6
click at [21, 104] on div at bounding box center [784, 389] width 1568 height 778
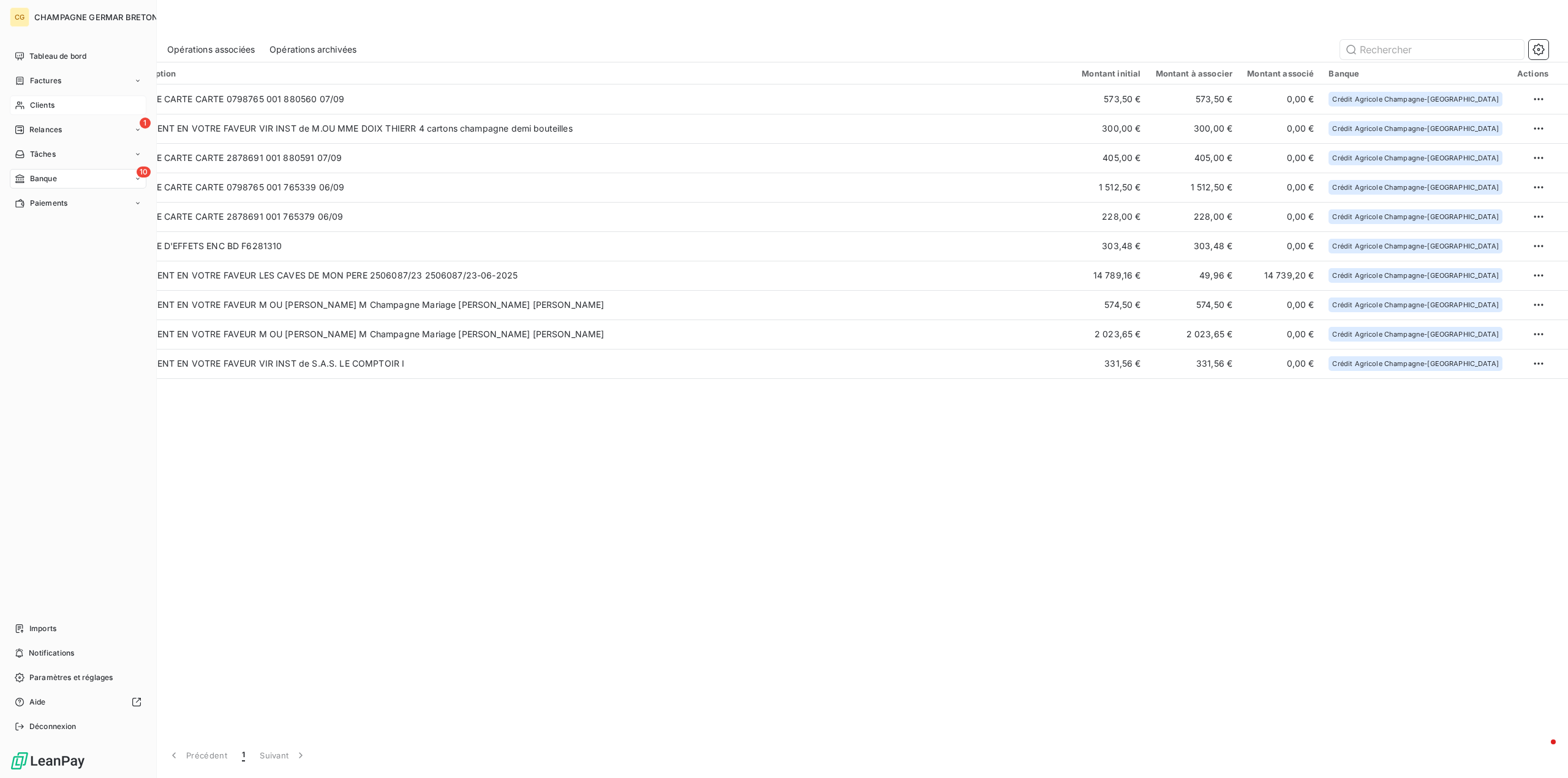
click at [26, 107] on div "Clients" at bounding box center [78, 105] width 136 height 19
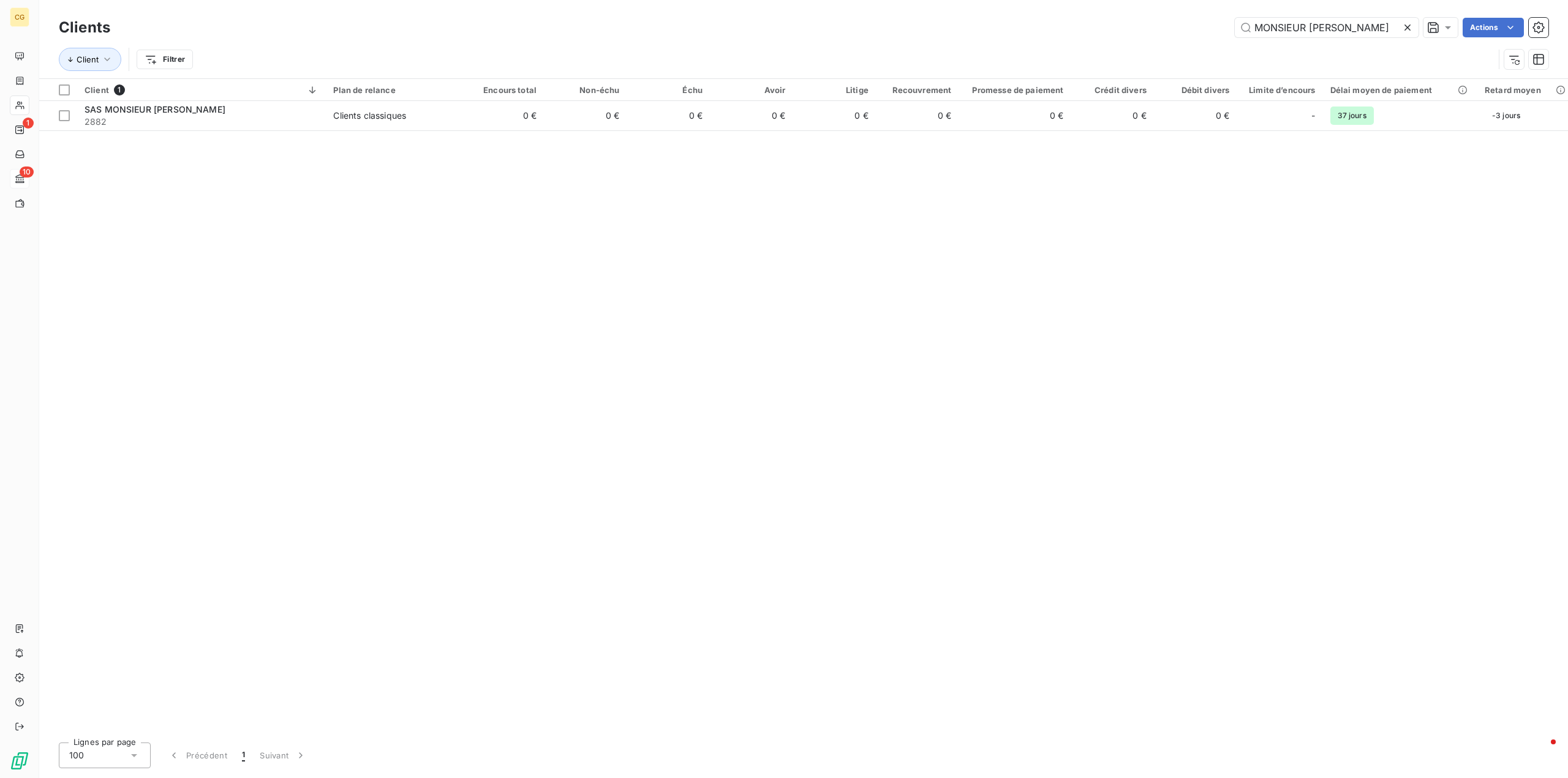
click at [1408, 23] on icon at bounding box center [1408, 27] width 12 height 12
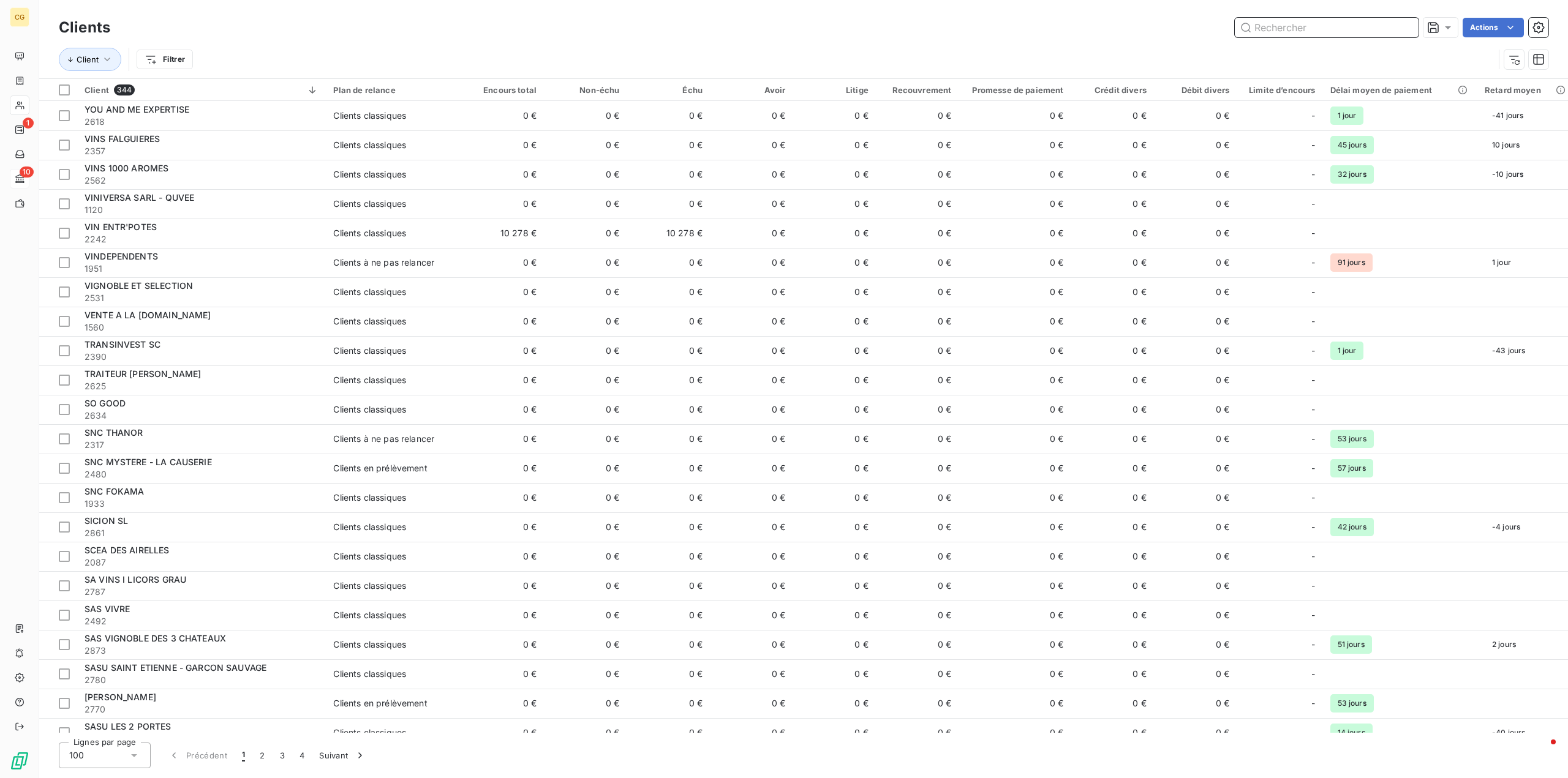
click at [1383, 29] on input "text" at bounding box center [1327, 27] width 184 height 19
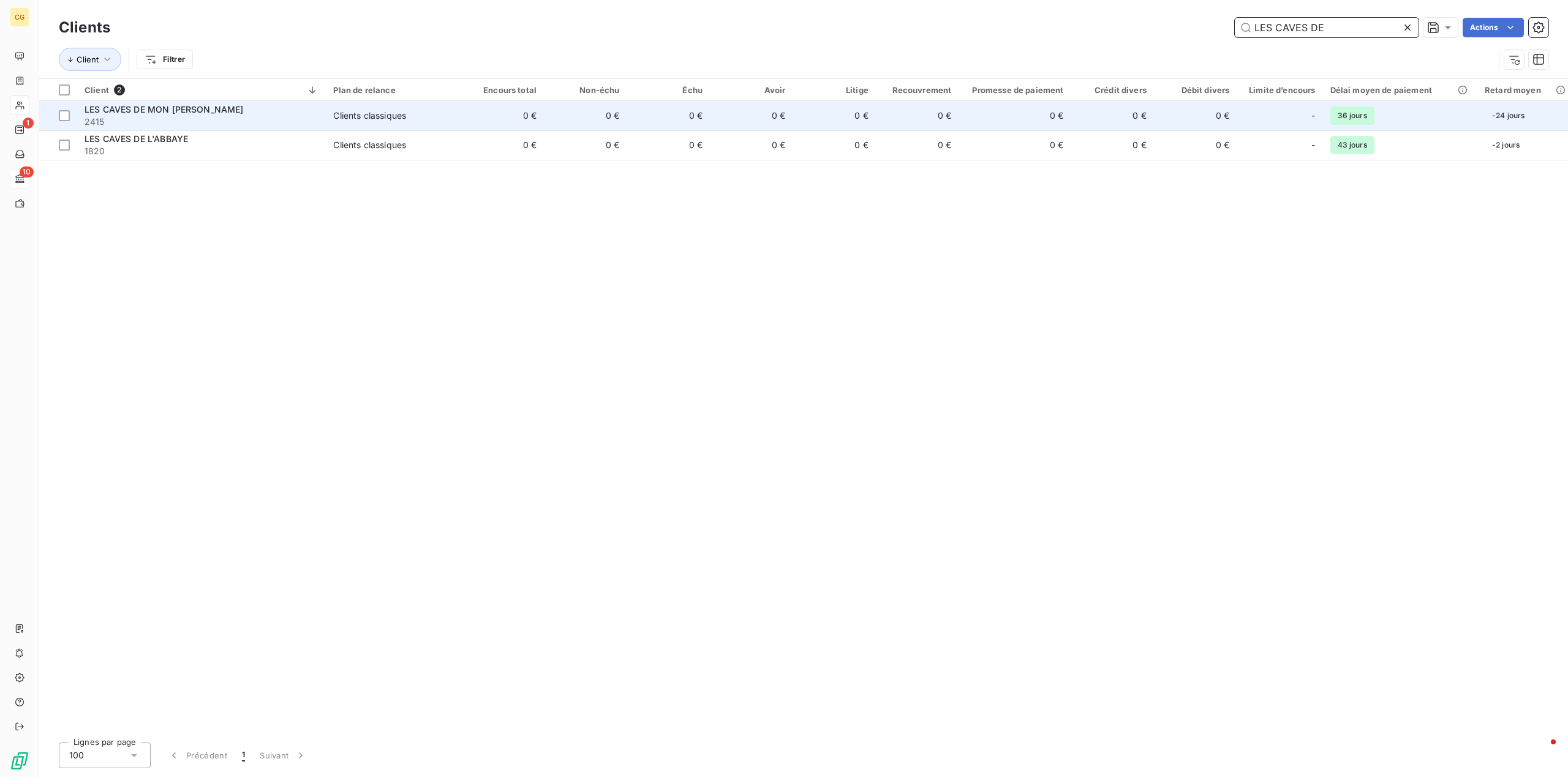
type input "LES CAVES DE"
click at [391, 116] on div "Clients classiques" at bounding box center [370, 116] width 73 height 12
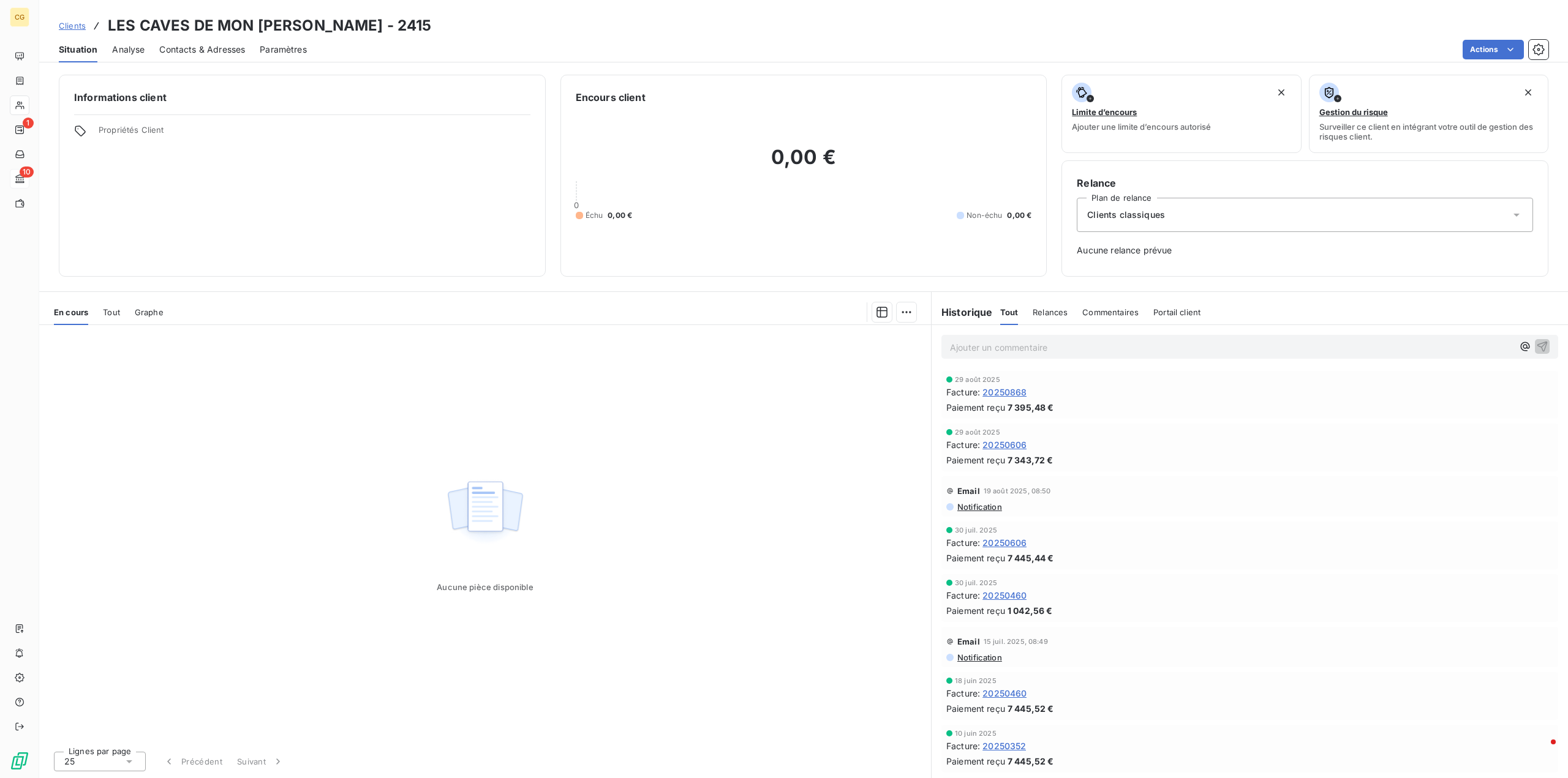
click at [113, 313] on span "Tout" at bounding box center [112, 312] width 17 height 10
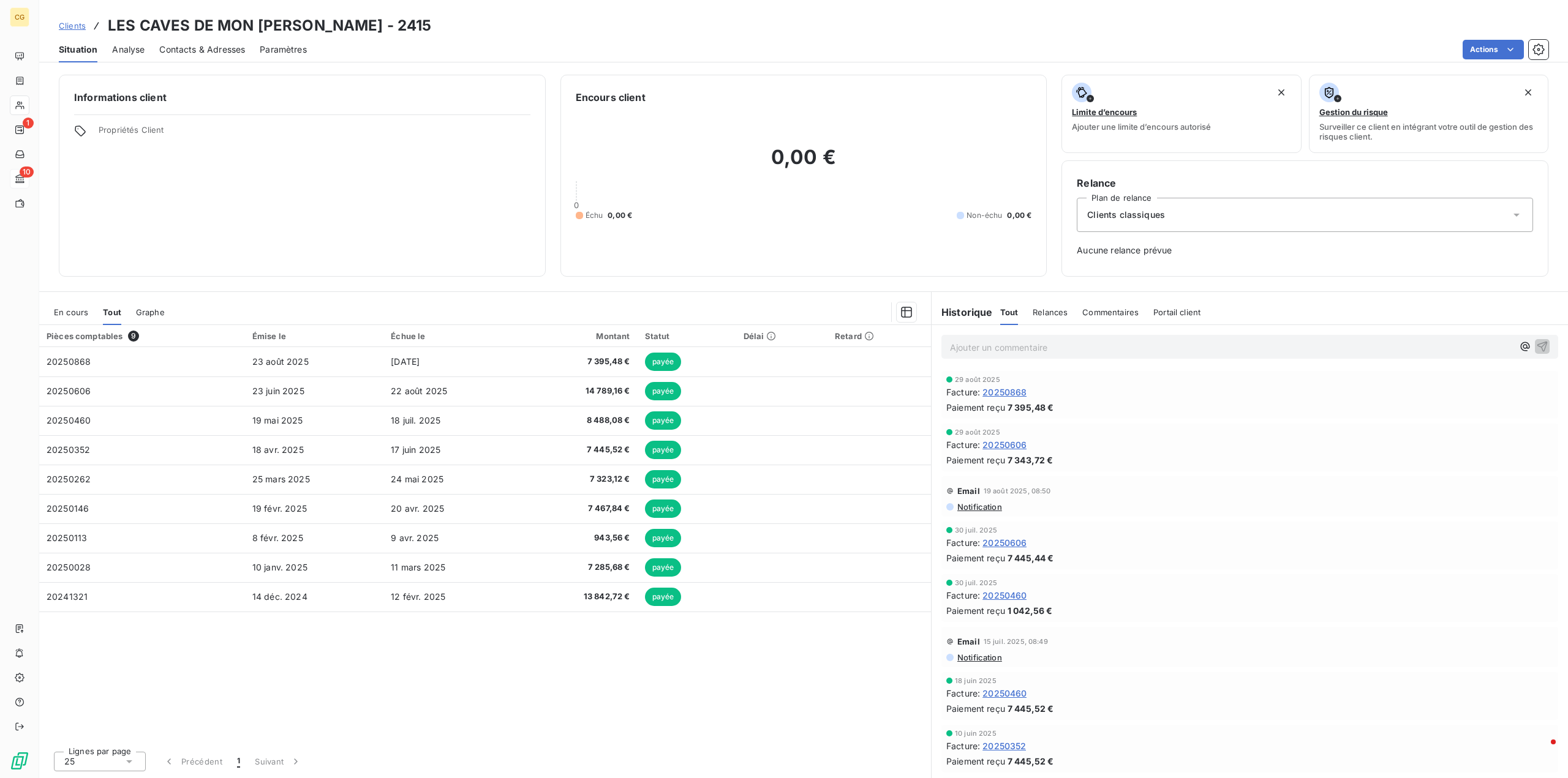
click at [974, 506] on span "Notification" at bounding box center [979, 507] width 46 height 10
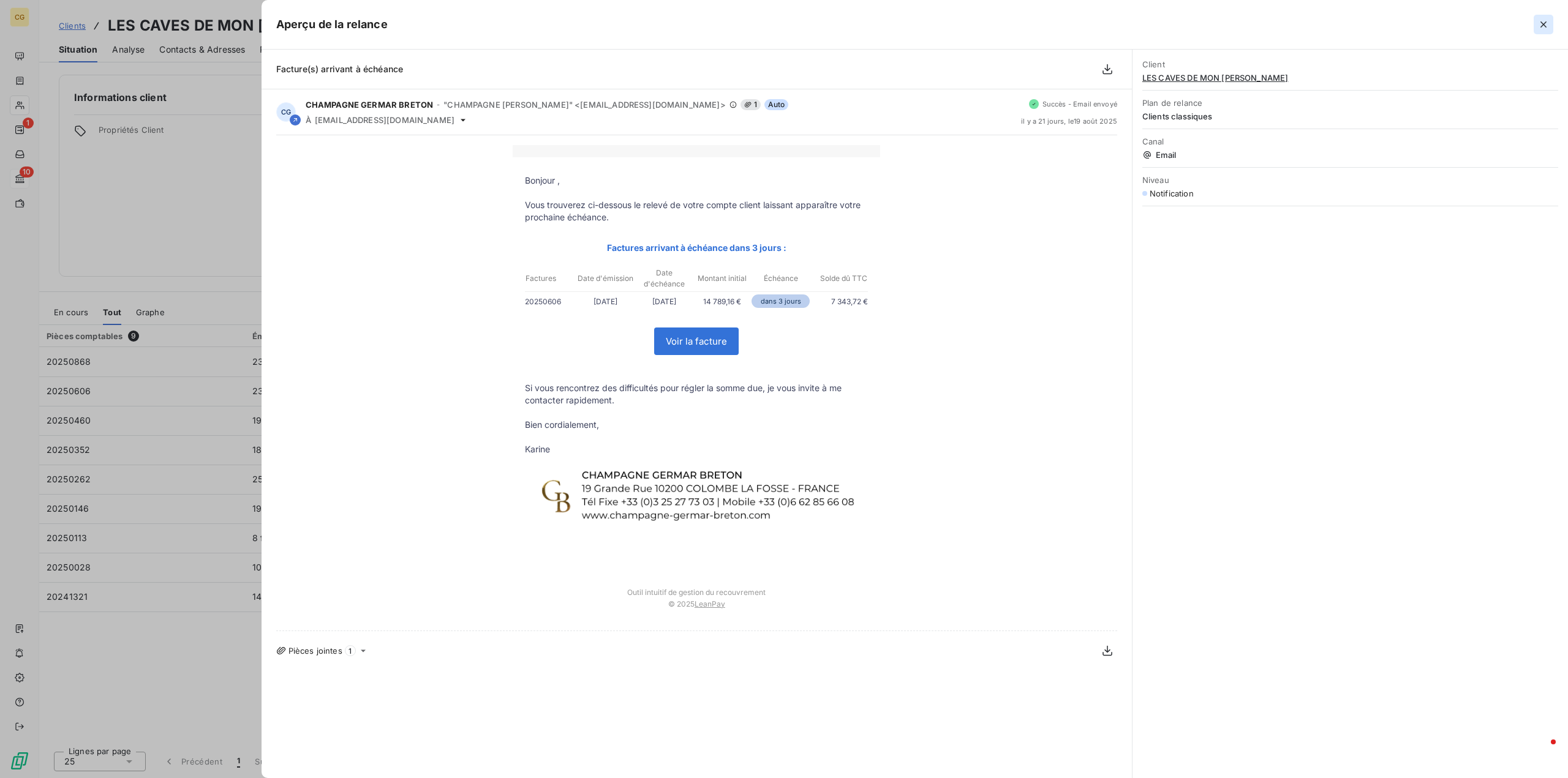
click at [1541, 25] on icon "button" at bounding box center [1543, 25] width 12 height 12
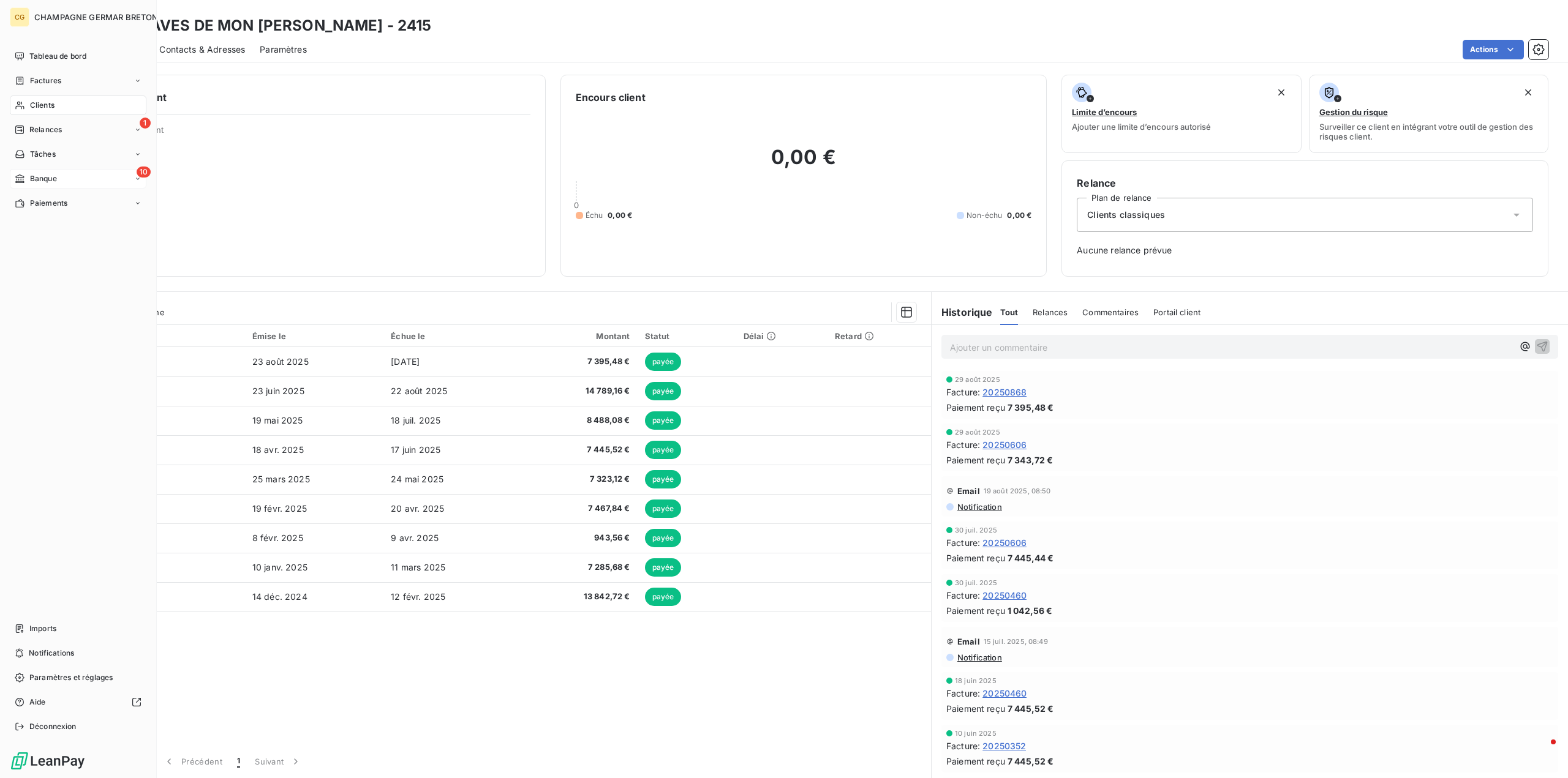
click at [50, 182] on span "Banque" at bounding box center [43, 179] width 27 height 11
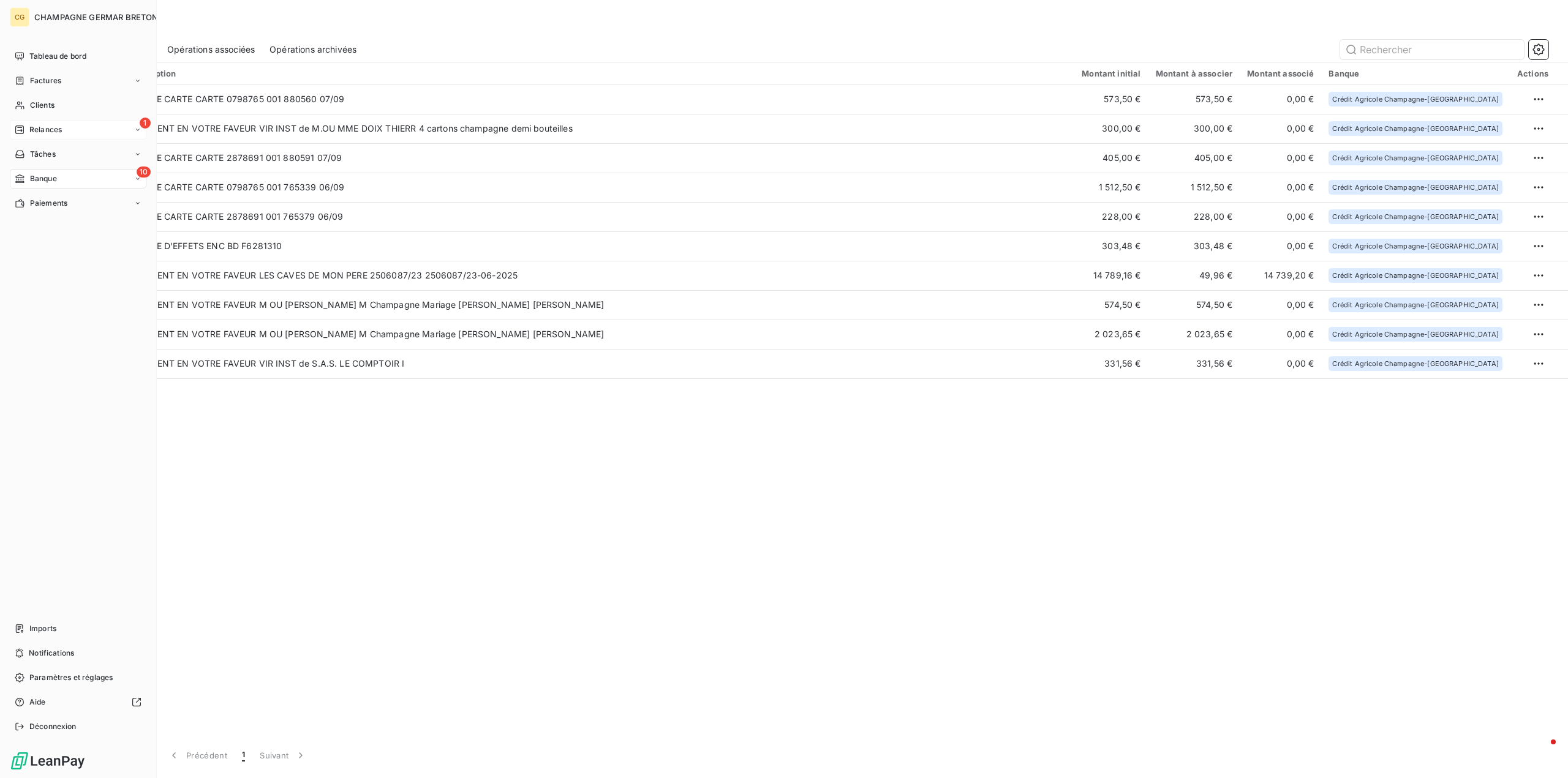
click at [29, 128] on div "Relances" at bounding box center [38, 130] width 47 height 11
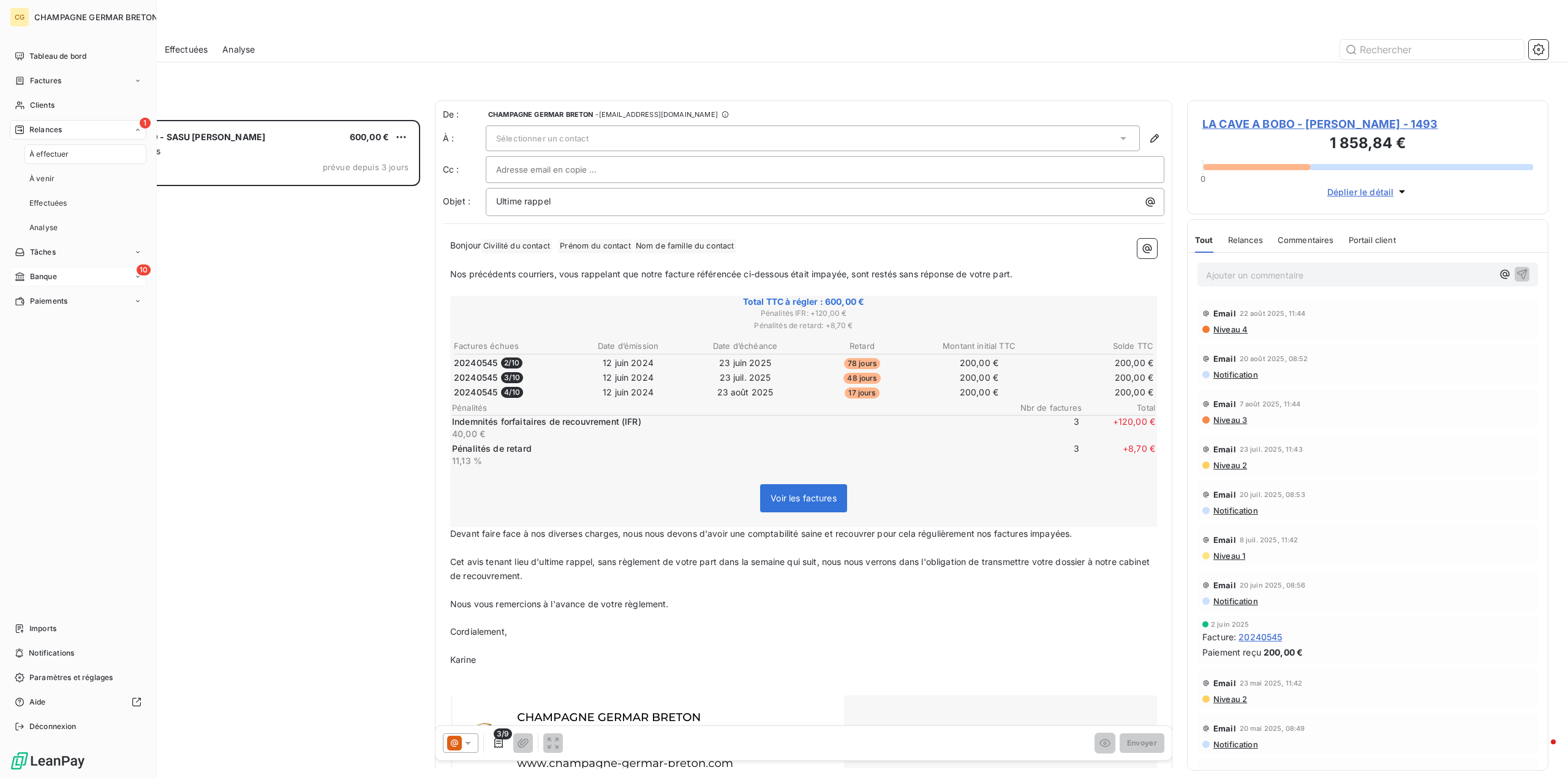
scroll to position [649, 352]
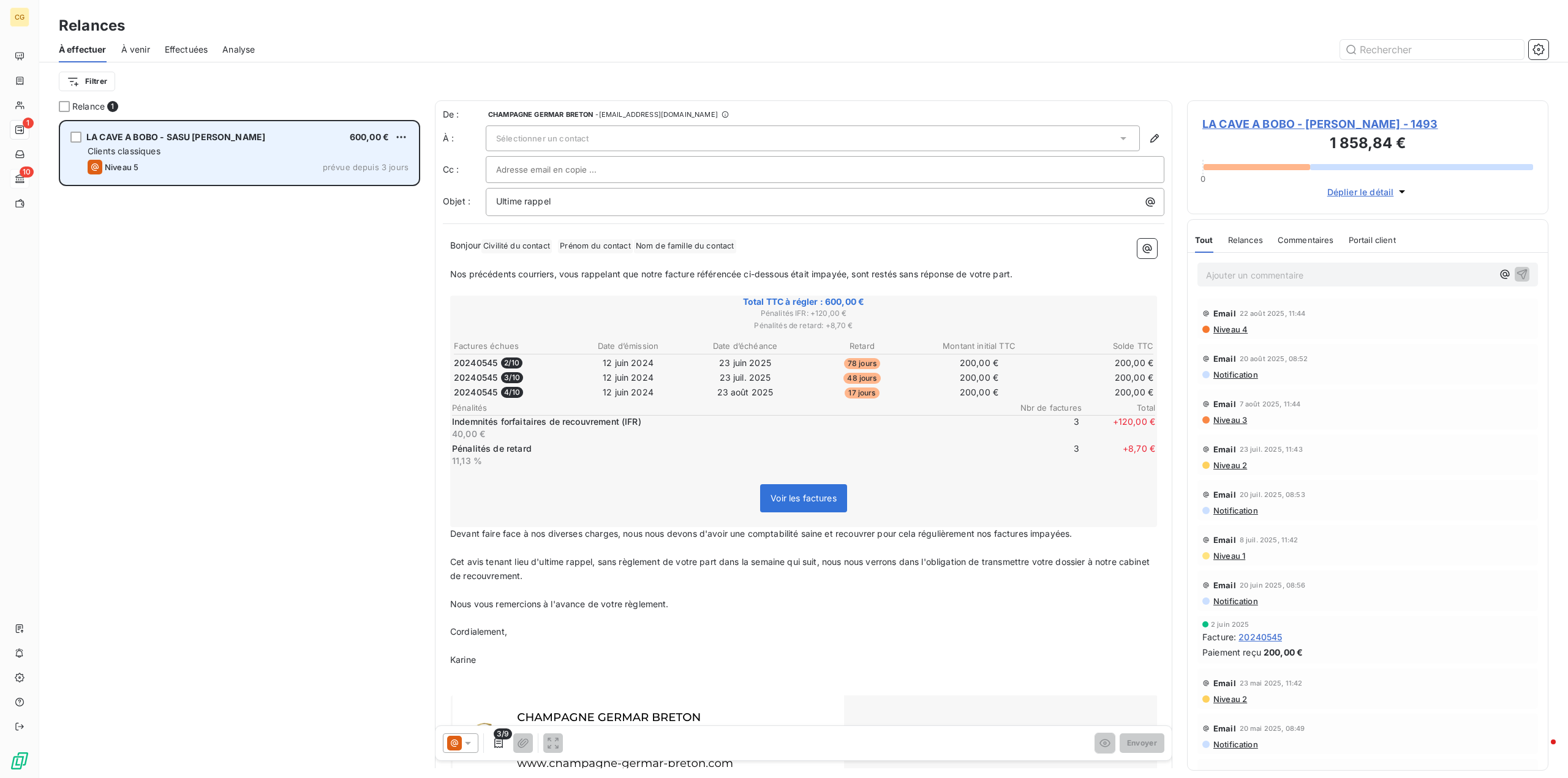
click at [240, 158] on div "LA CAVE A BOBO - SASU CHAIS CHRISTOPHE 600,00 € Clients classiques Niveau 5 pré…" at bounding box center [239, 153] width 358 height 63
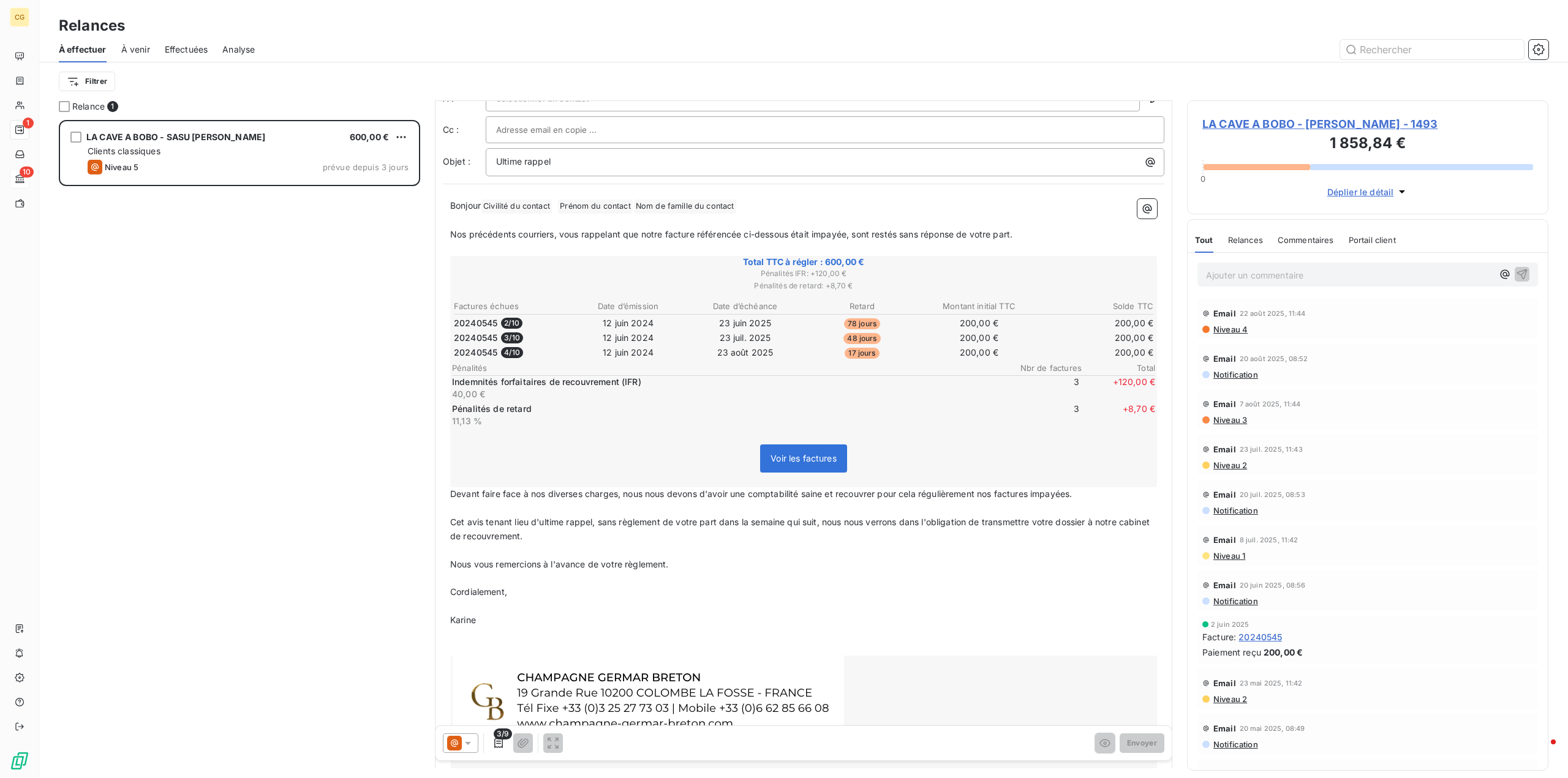
scroll to position [108, 0]
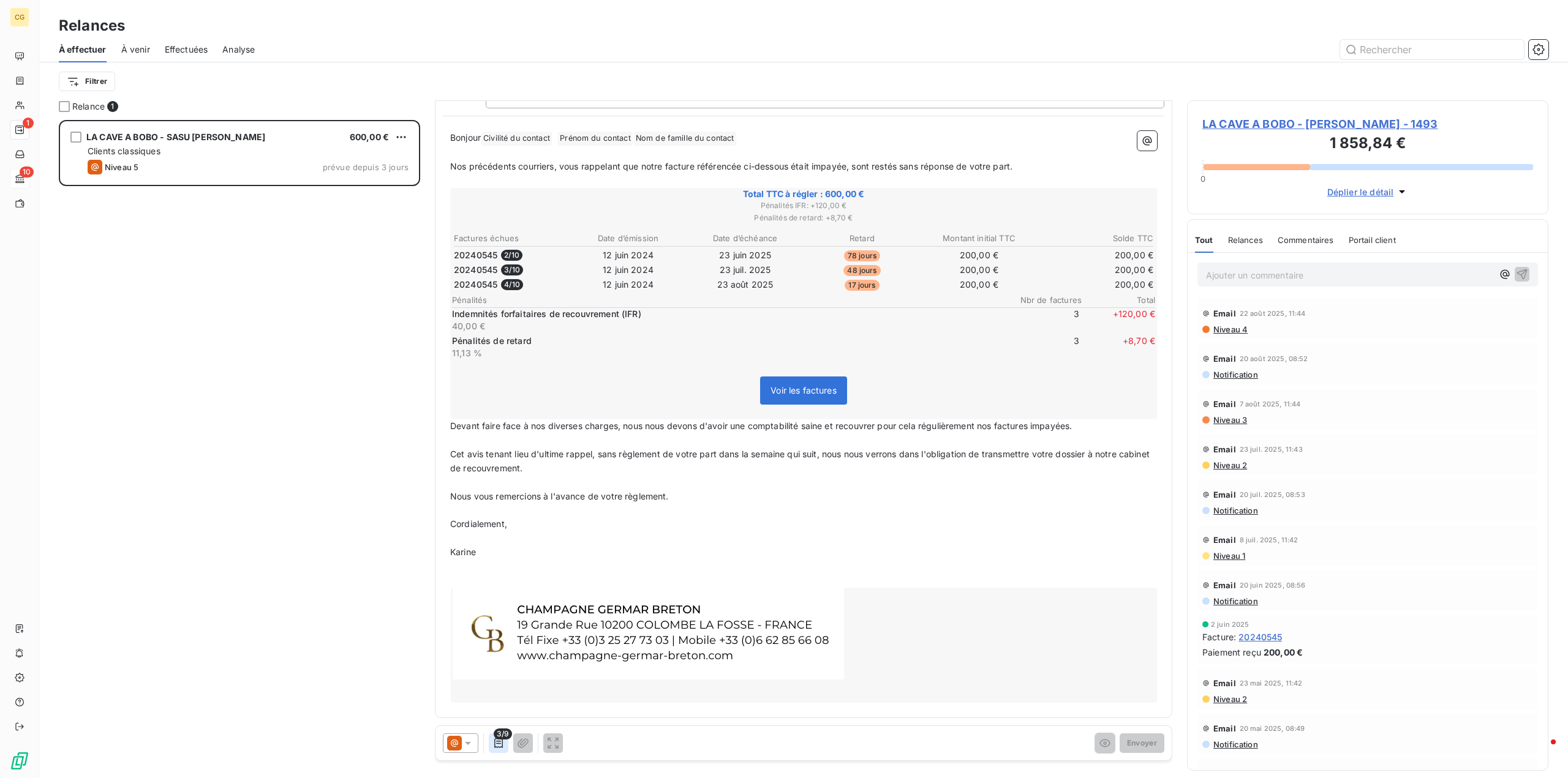
click at [500, 740] on icon "button" at bounding box center [498, 743] width 12 height 12
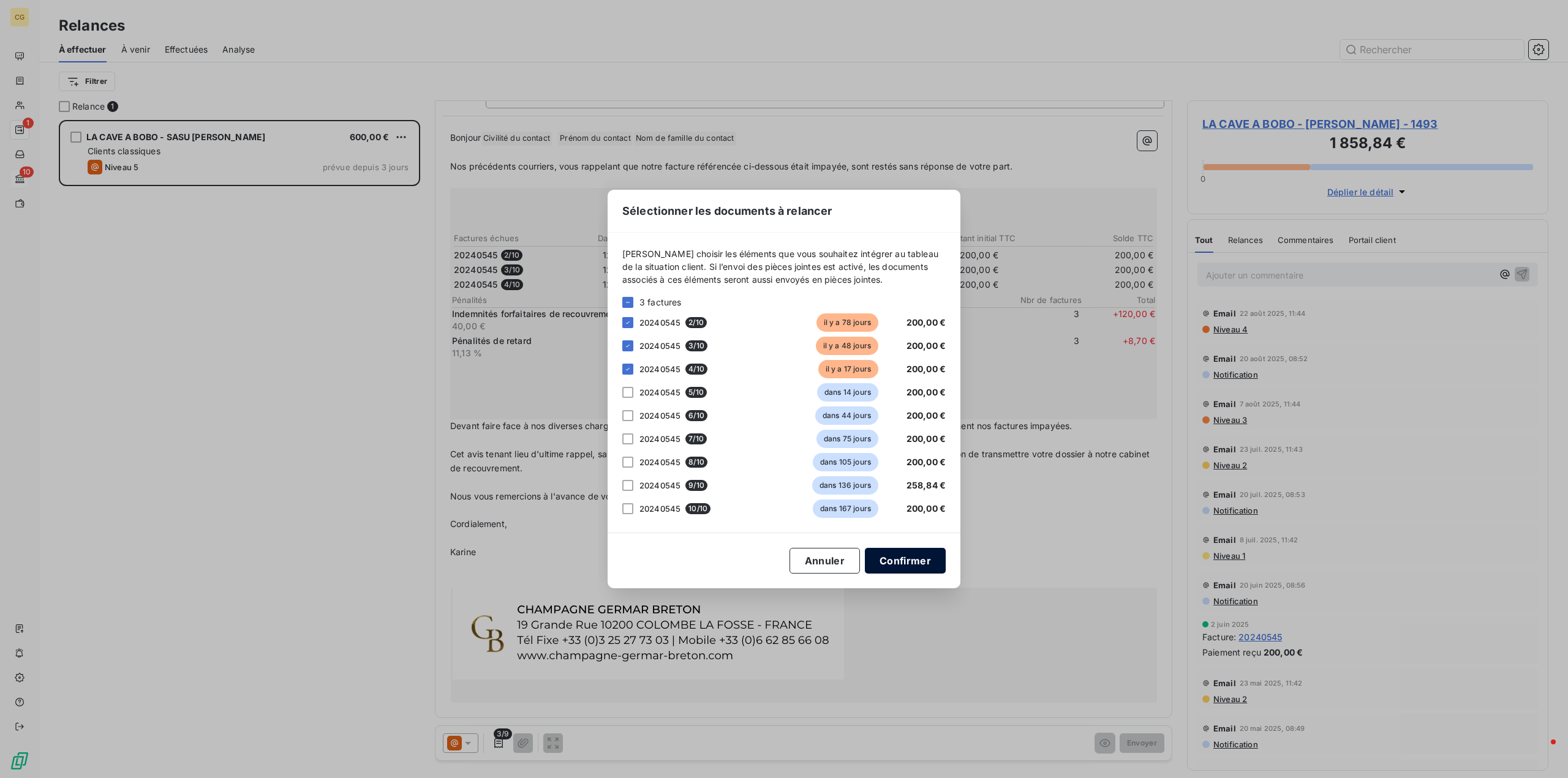
click at [908, 558] on button "Confirmer" at bounding box center [905, 561] width 81 height 26
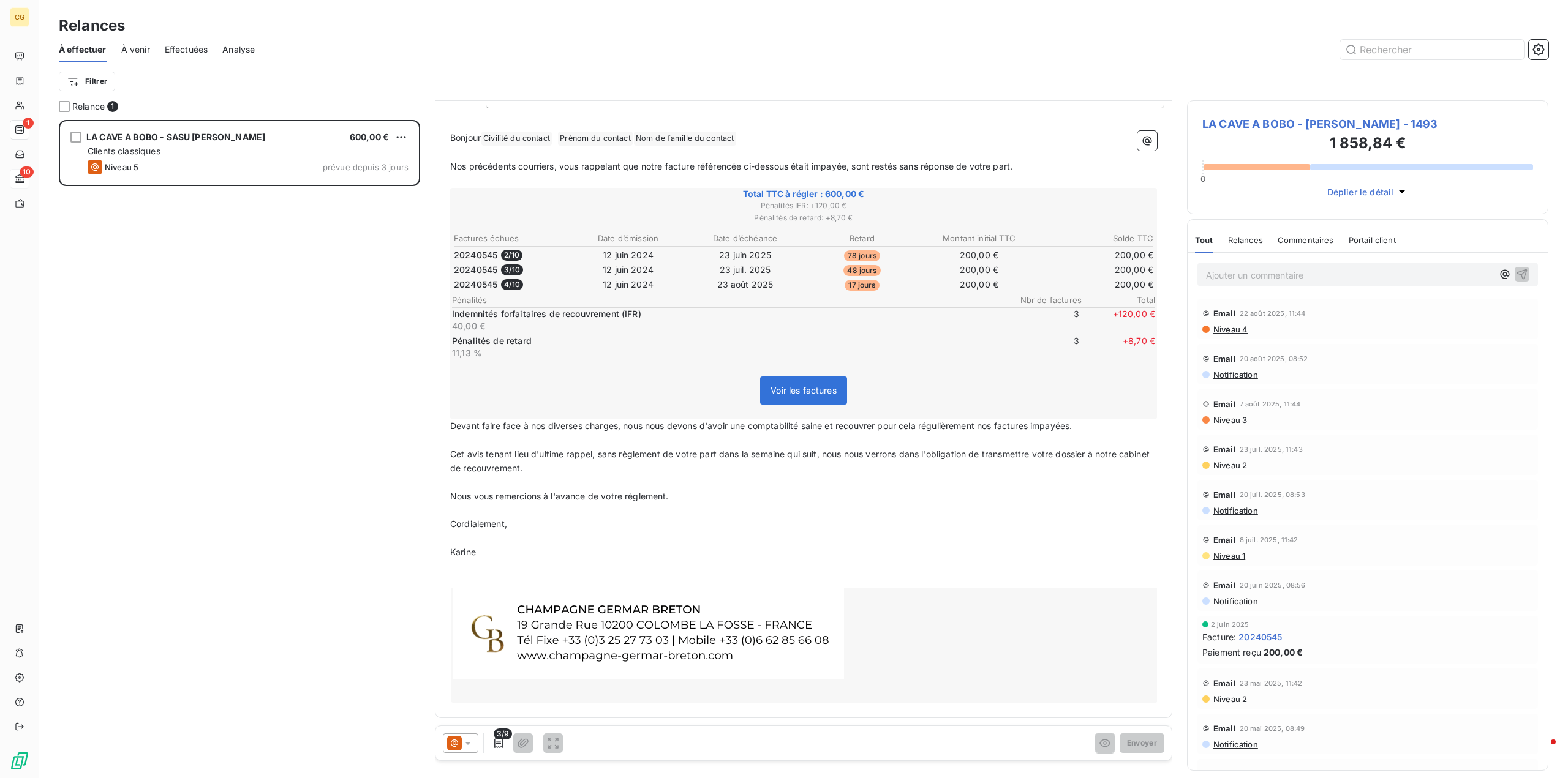
click at [468, 745] on icon at bounding box center [468, 743] width 12 height 12
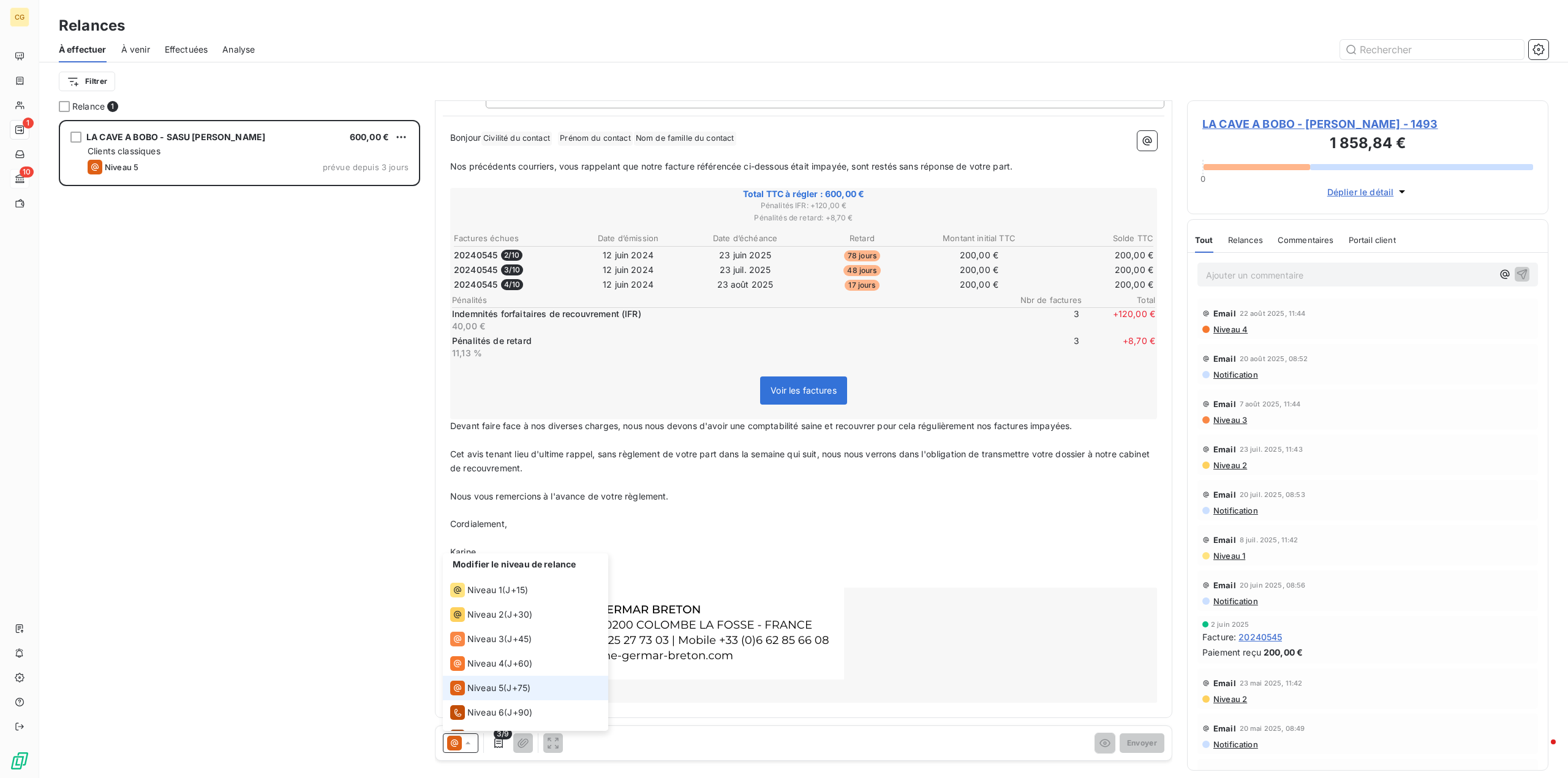
click at [499, 685] on span "Niveau 5" at bounding box center [486, 688] width 36 height 12
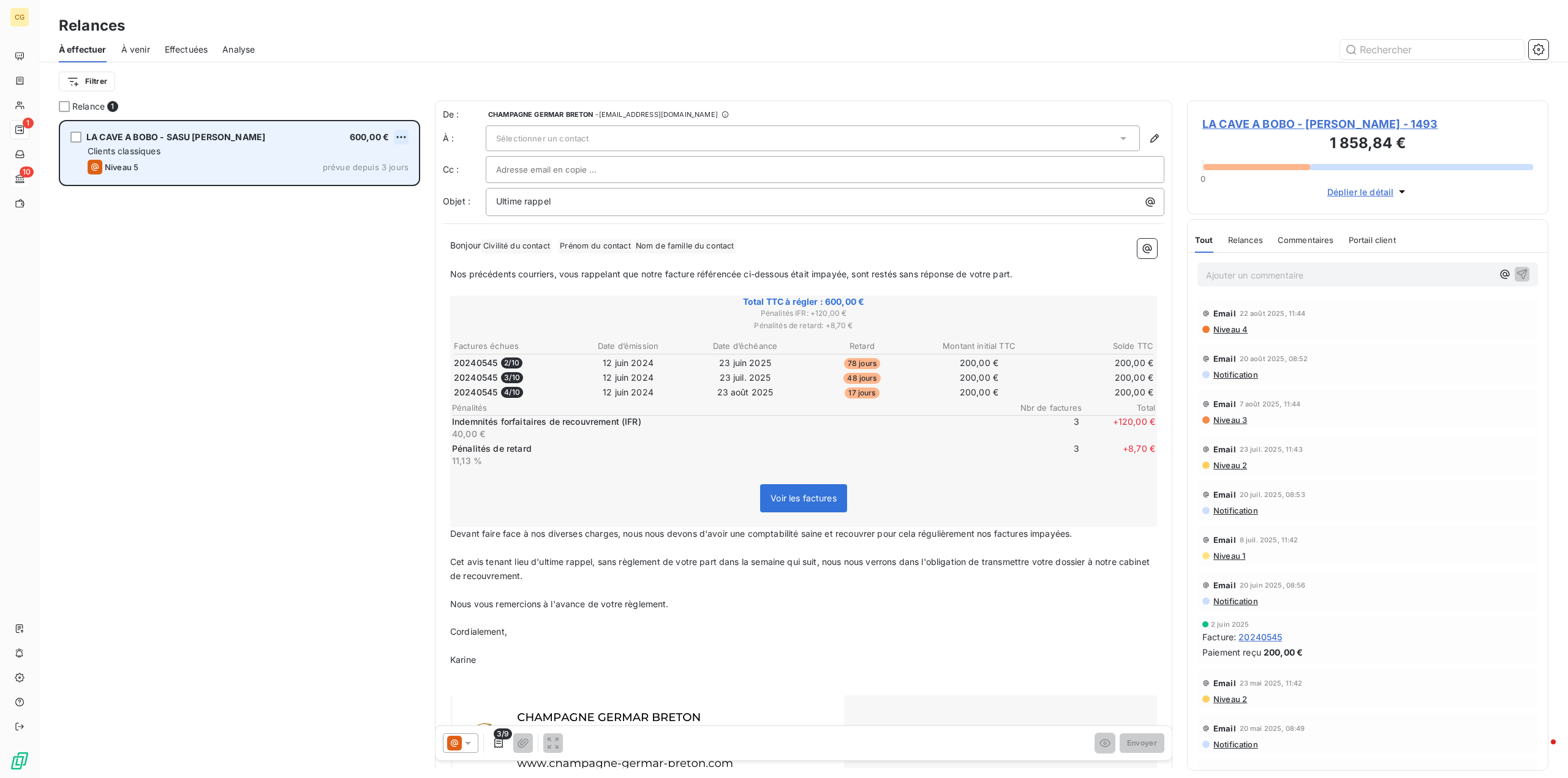
click at [401, 134] on html "CG 1 10 Relances À effectuer À venir Effectuées Analyse Filtrer Relance 1 LA CA…" at bounding box center [784, 389] width 1568 height 778
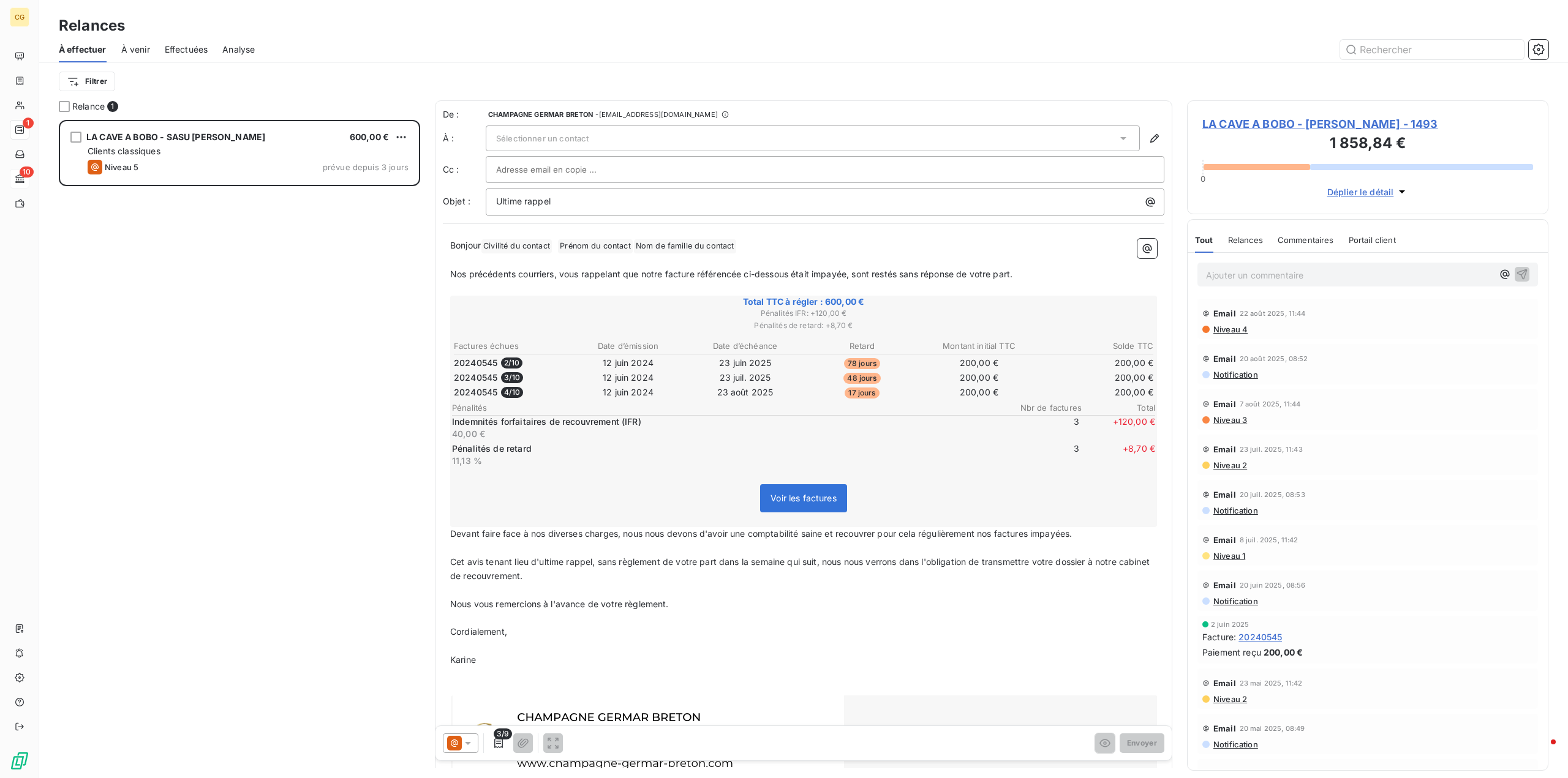
click at [332, 264] on html "CG 1 10 Relances À effectuer À venir Effectuées Analyse Filtrer Relance 1 LA CA…" at bounding box center [784, 389] width 1568 height 778
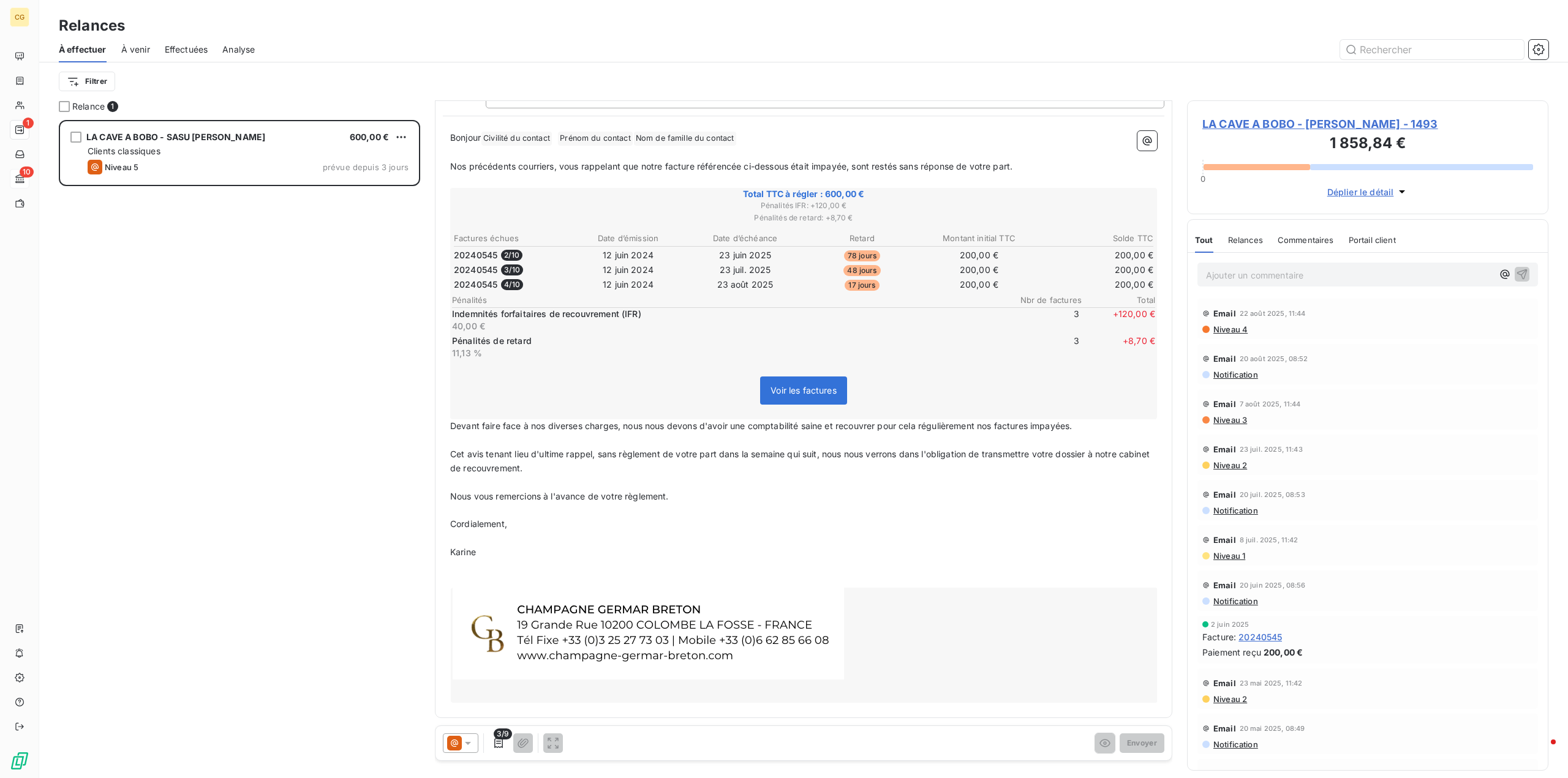
scroll to position [0, 0]
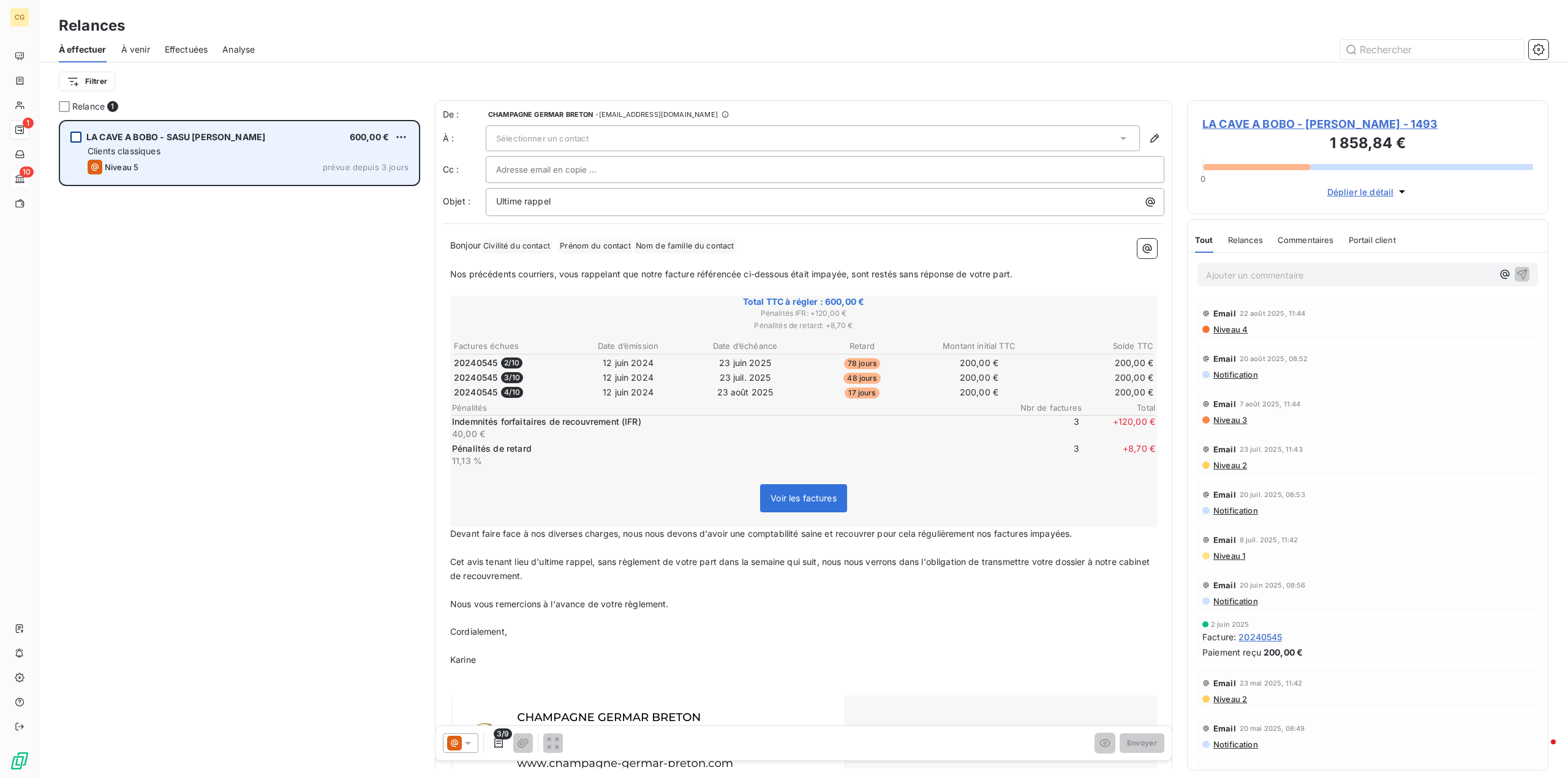
click at [78, 134] on div "grid" at bounding box center [76, 137] width 11 height 11
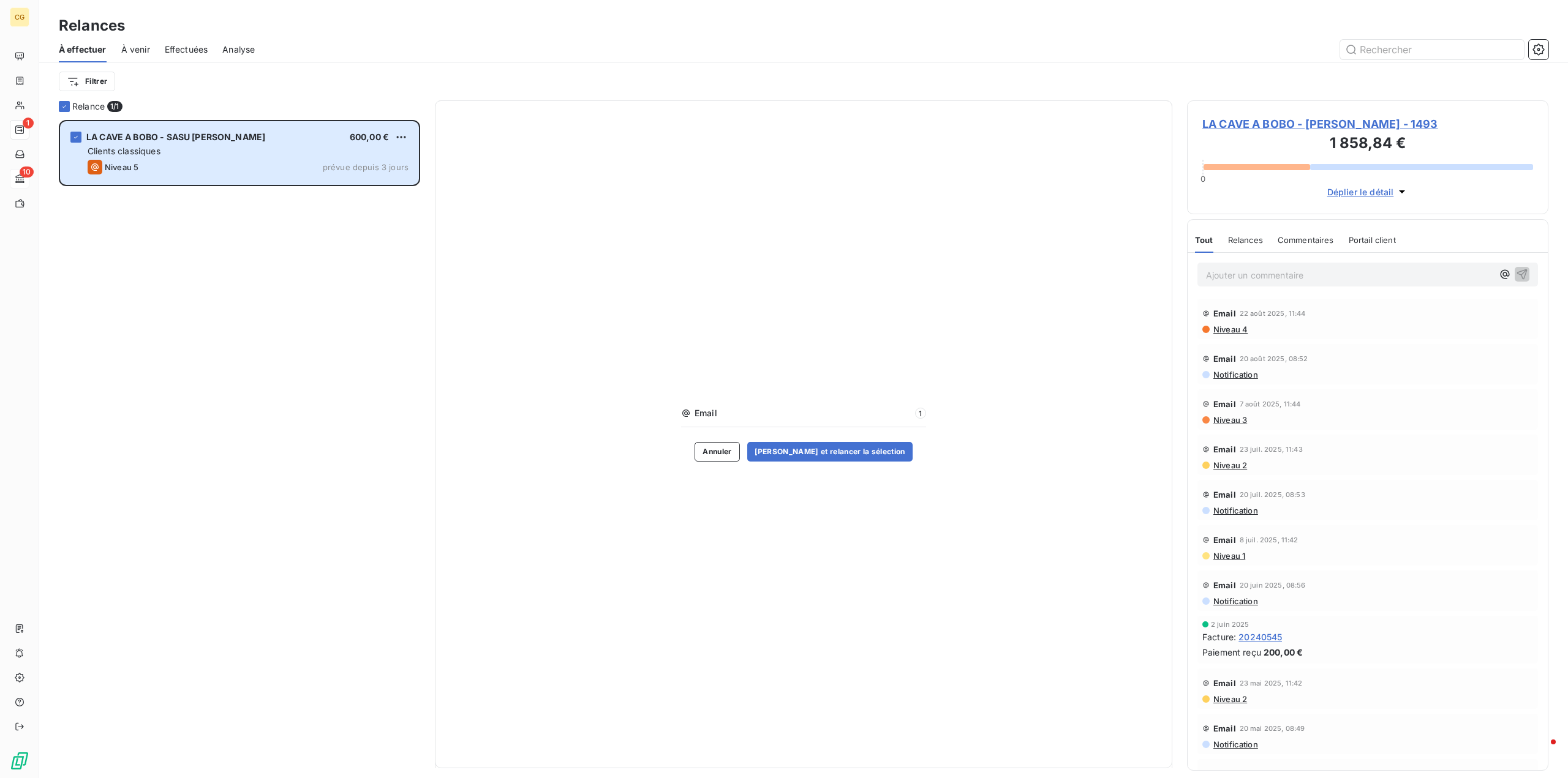
click at [719, 417] on span "Email" at bounding box center [803, 413] width 217 height 12
click at [728, 414] on span "Email" at bounding box center [803, 413] width 217 height 12
click at [919, 414] on span "1" at bounding box center [921, 413] width 11 height 11
drag, startPoint x: 736, startPoint y: 420, endPoint x: 669, endPoint y: 463, distance: 79.6
click at [669, 463] on div "Email 1 Annuler Valider et relancer la sélection" at bounding box center [804, 434] width 738 height 668
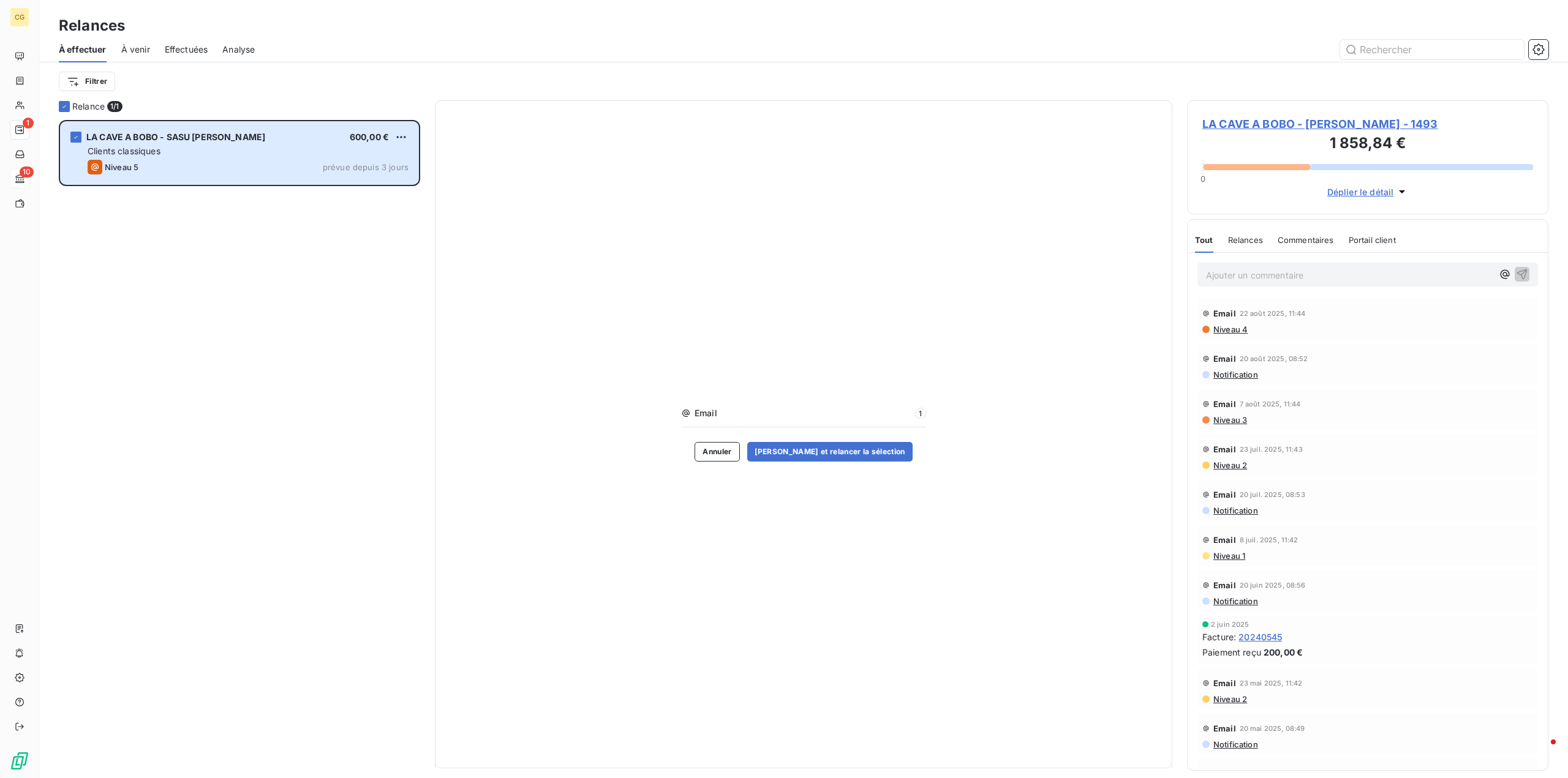
click at [726, 414] on span "Email" at bounding box center [803, 413] width 217 height 12
click at [810, 449] on button "Valider et relancer la sélection" at bounding box center [830, 452] width 166 height 19
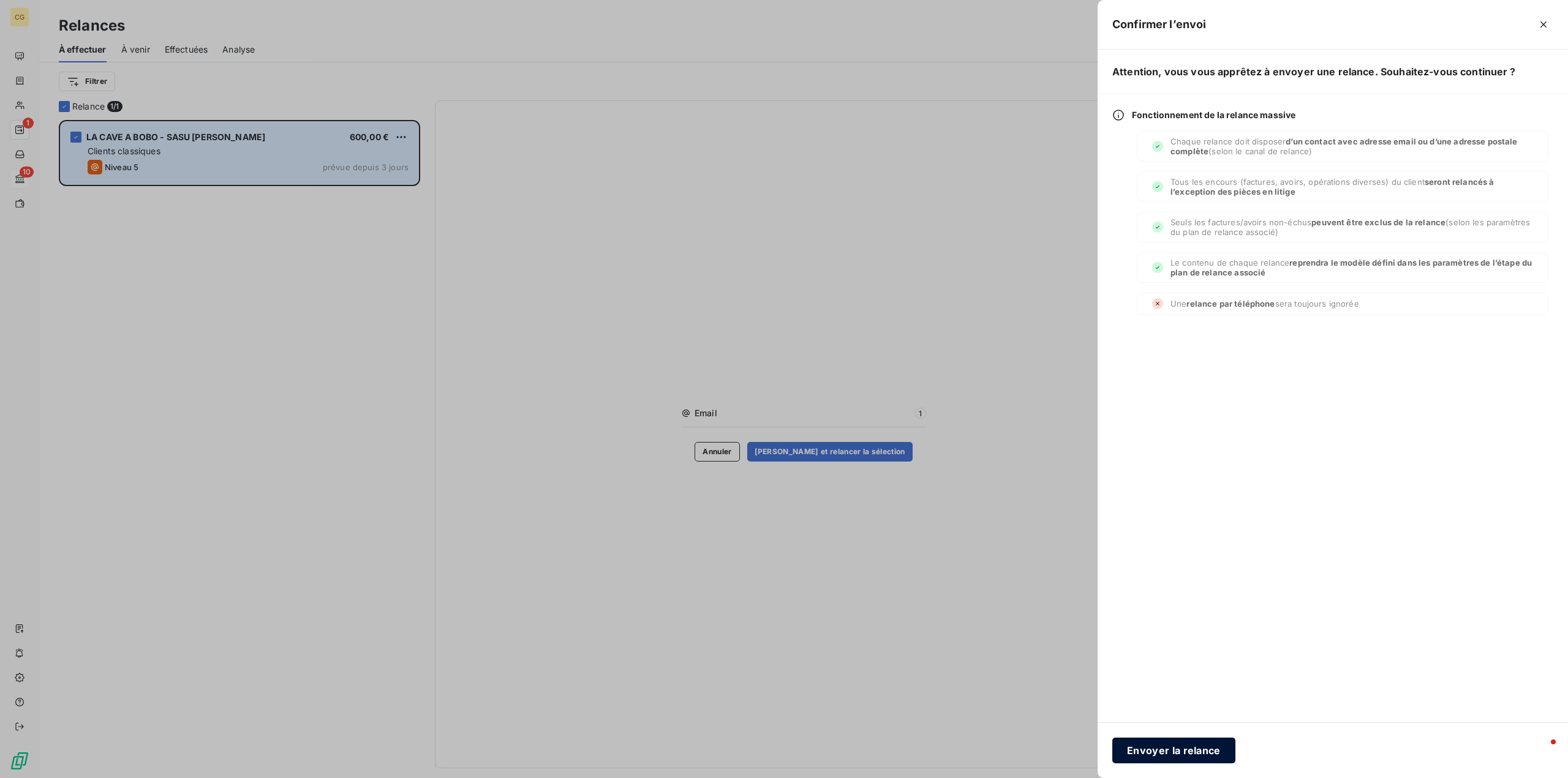
click at [1176, 745] on button "Envoyer la relance" at bounding box center [1174, 751] width 123 height 26
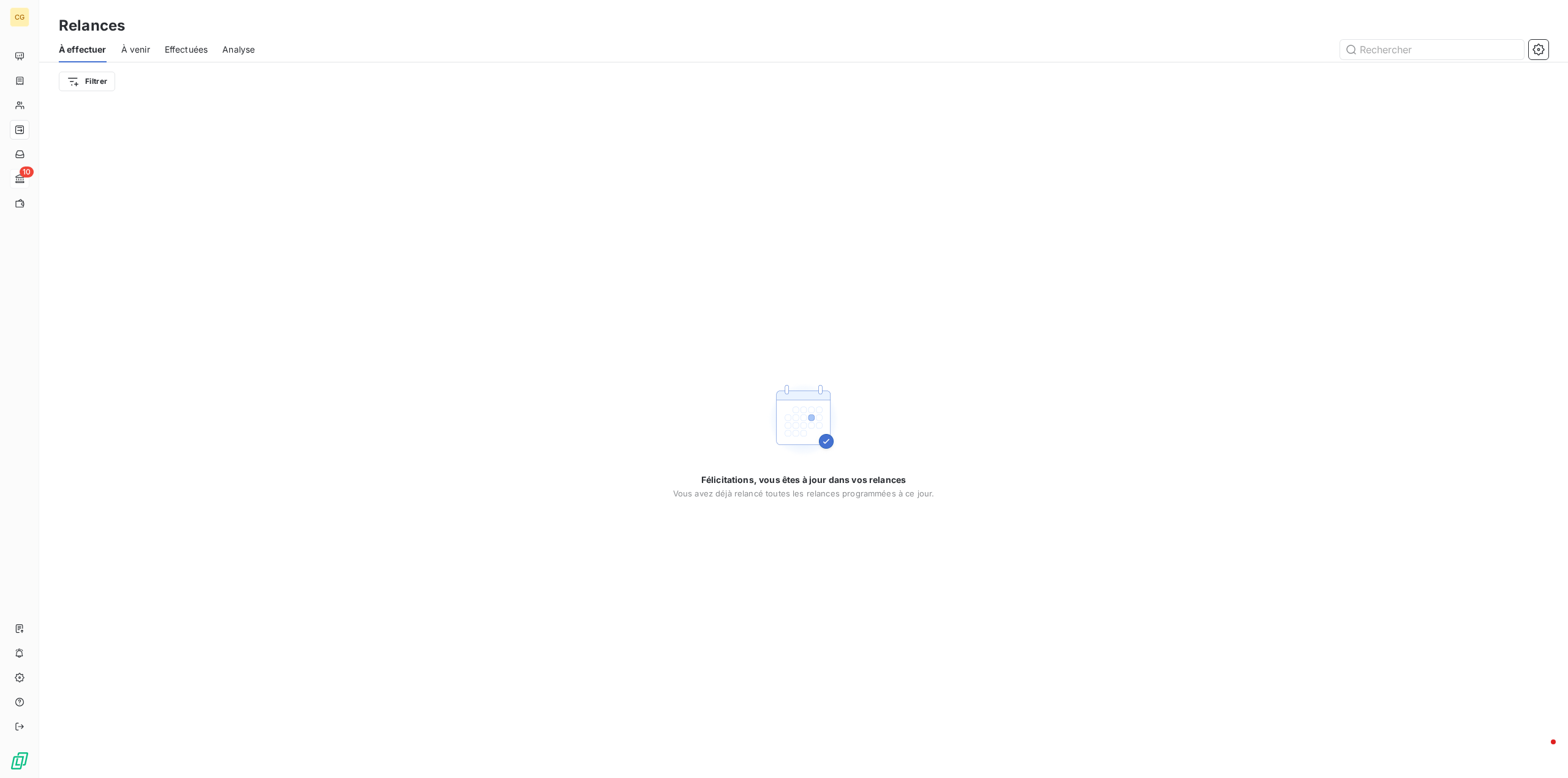
click at [187, 51] on span "Effectuées" at bounding box center [186, 49] width 43 height 12
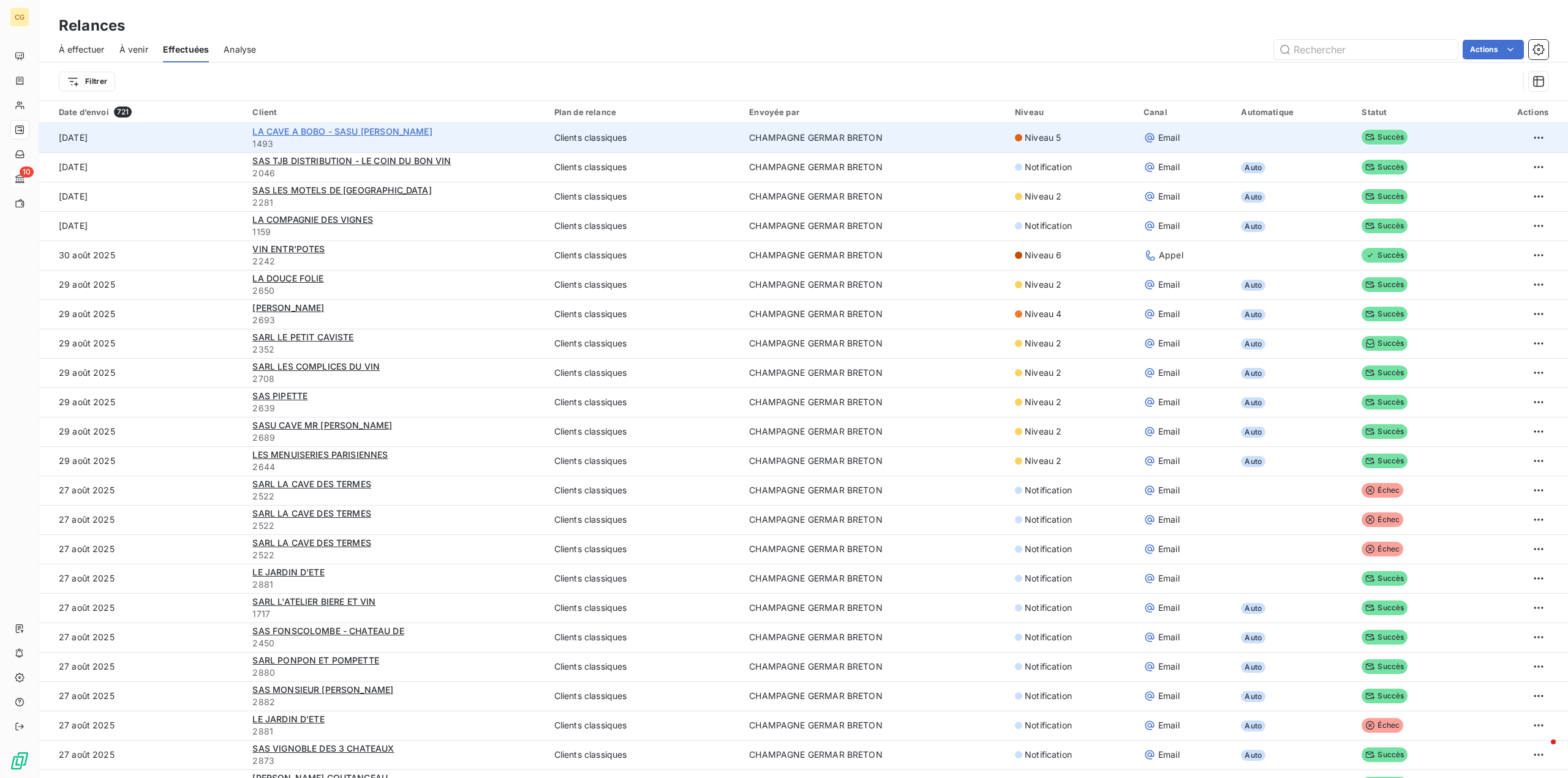
click at [367, 130] on span "LA CAVE A BOBO - SASU CHAIS CHRISTOPHE" at bounding box center [342, 132] width 180 height 11
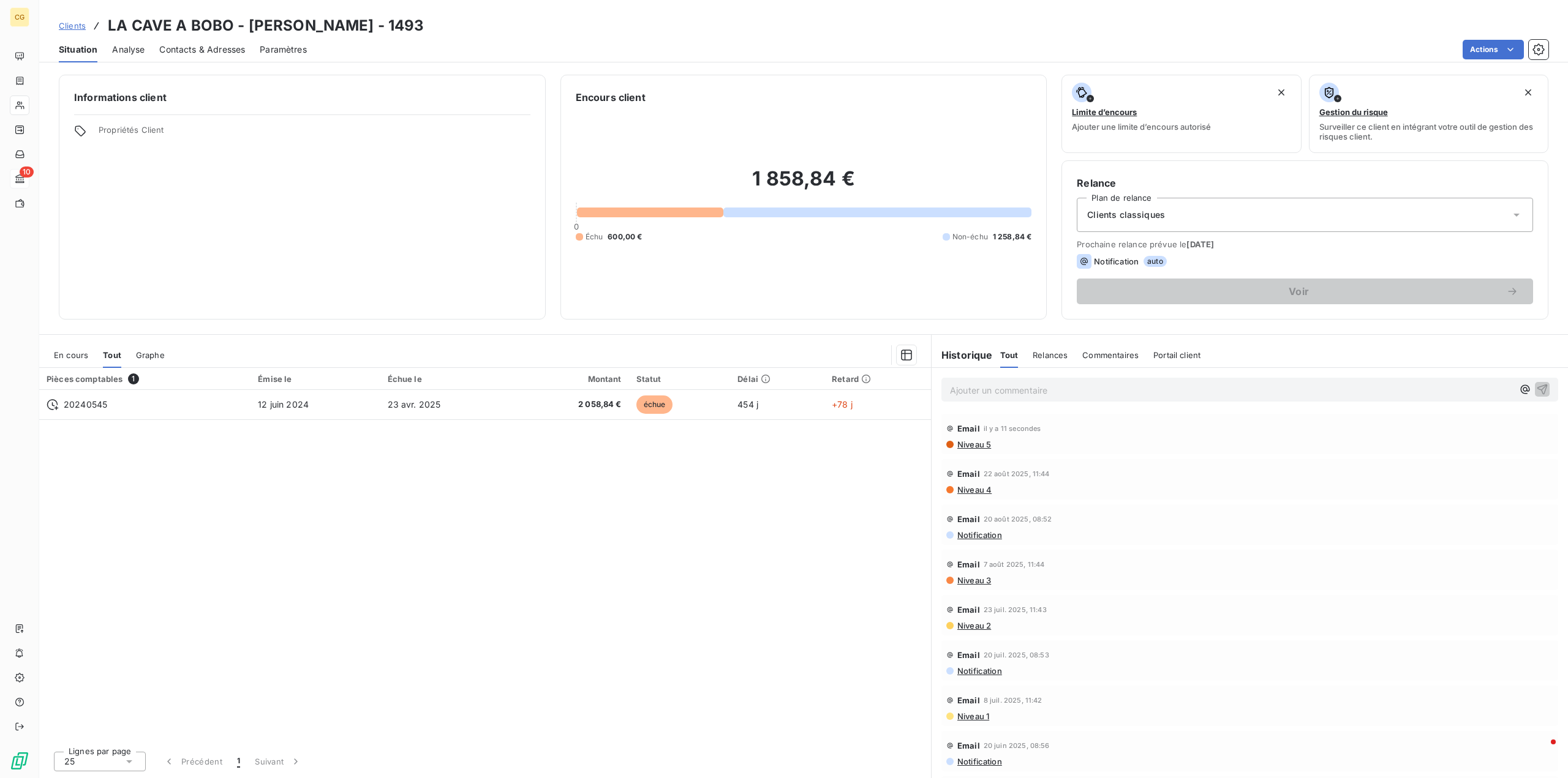
click at [980, 446] on span "Niveau 5" at bounding box center [973, 444] width 35 height 10
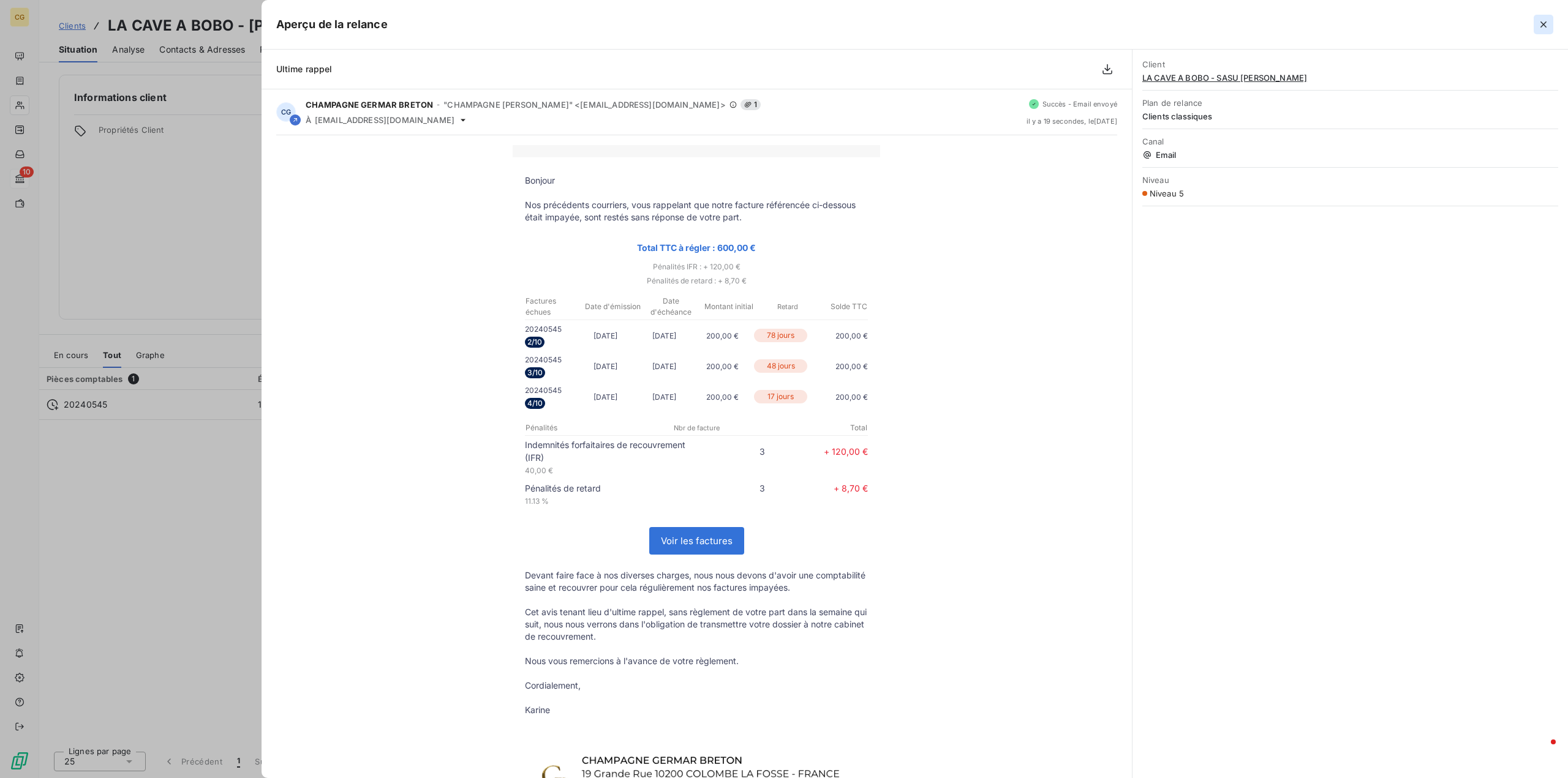
click at [1546, 21] on icon "button" at bounding box center [1543, 25] width 12 height 12
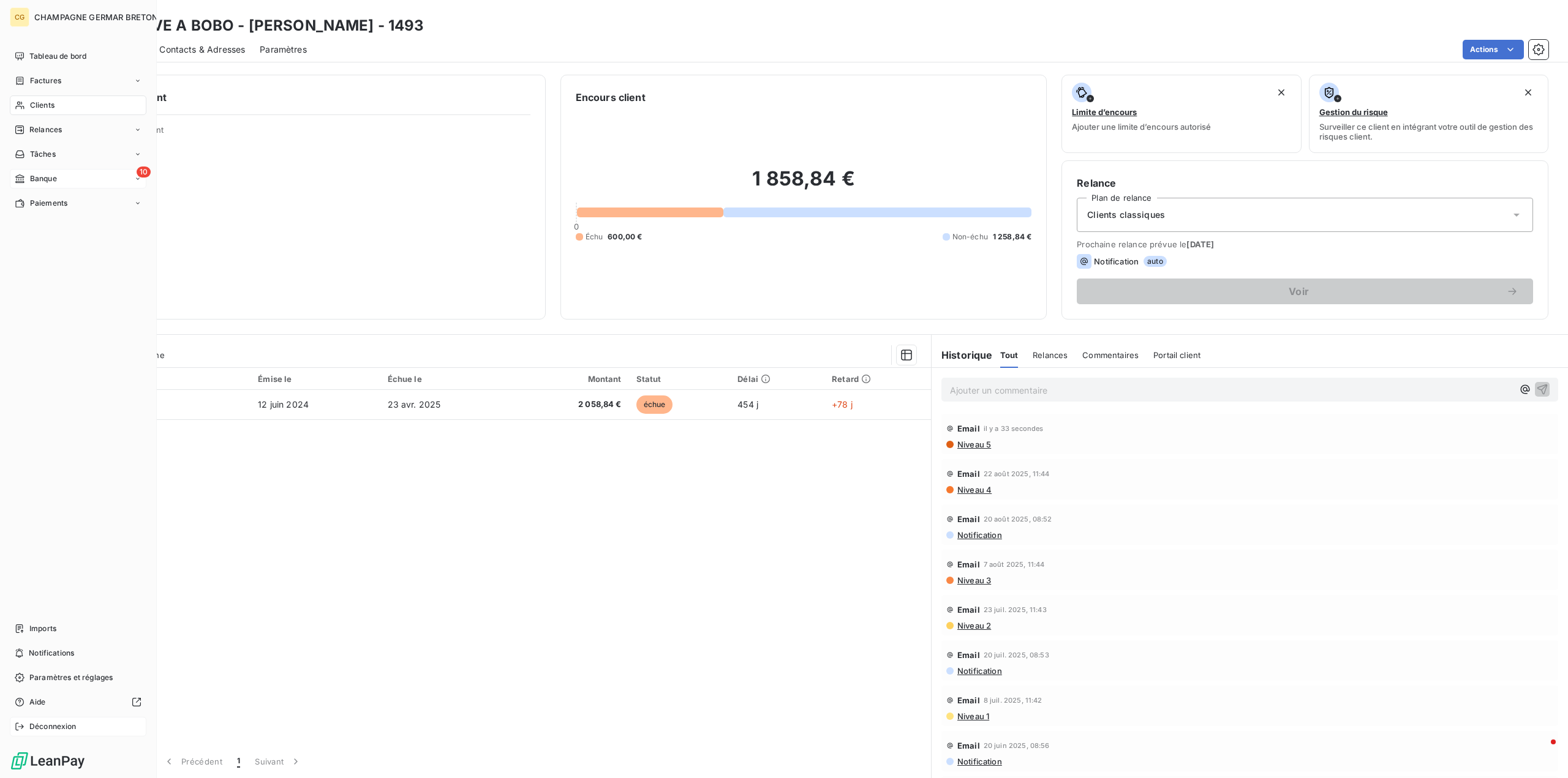
click at [53, 727] on span "Déconnexion" at bounding box center [53, 727] width 47 height 11
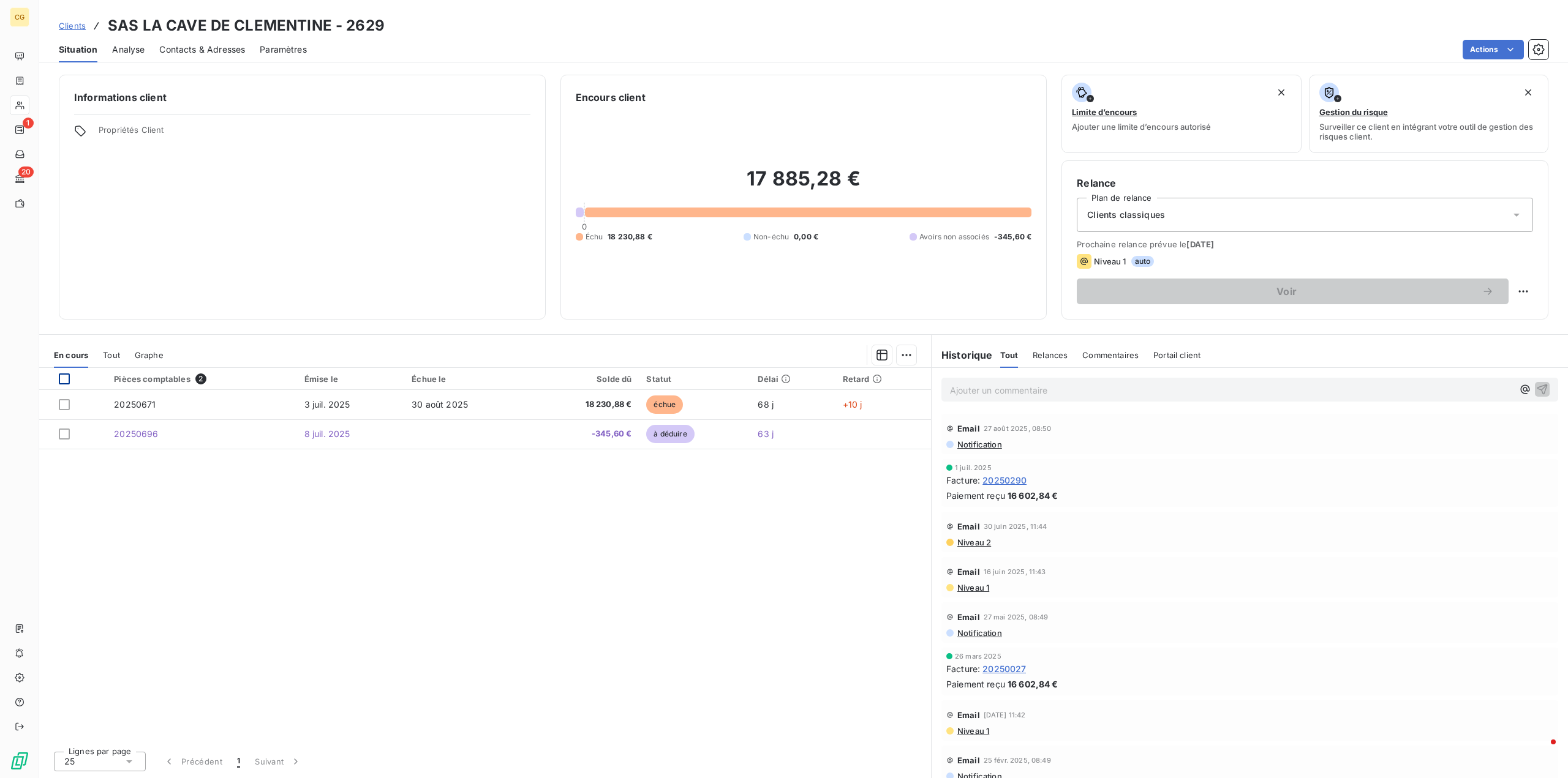
click at [65, 376] on div at bounding box center [64, 379] width 11 height 11
